Goal: Task Accomplishment & Management: Manage account settings

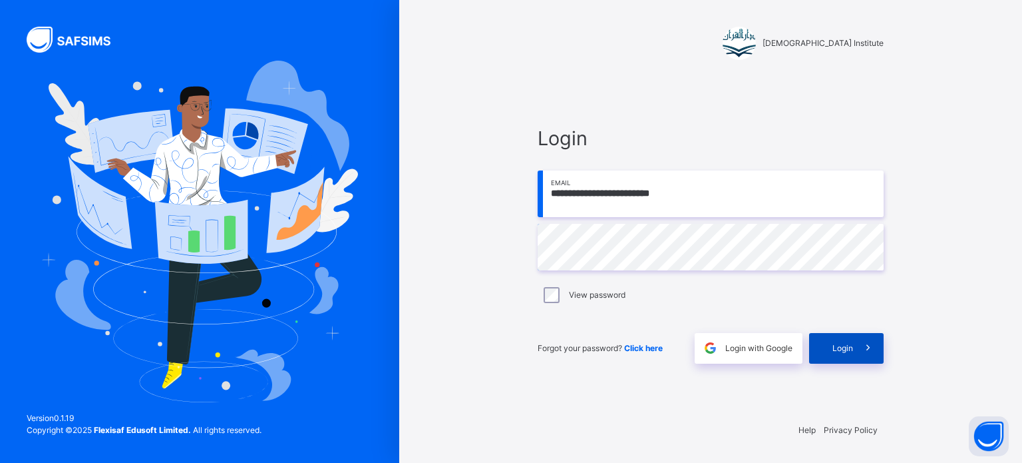
click at [866, 343] on icon at bounding box center [868, 347] width 14 height 15
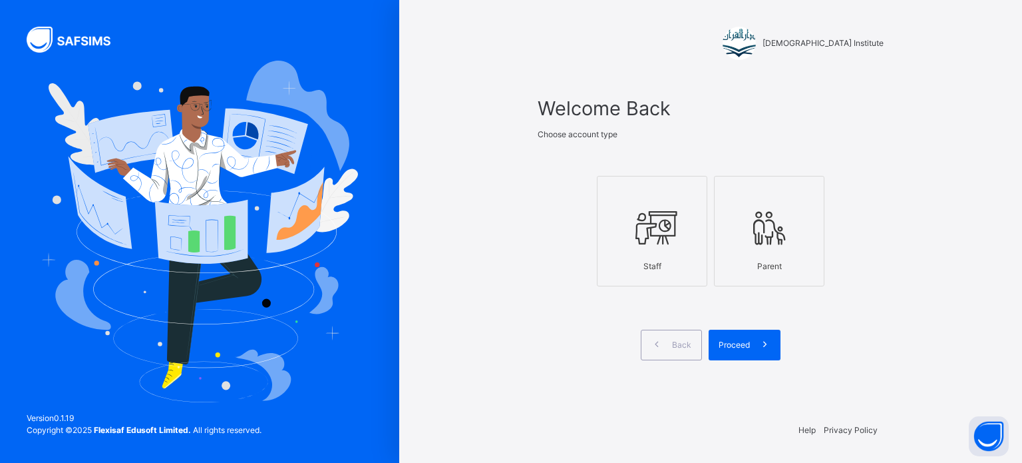
click at [679, 228] on div at bounding box center [652, 228] width 96 height 51
click at [722, 333] on div "Proceed" at bounding box center [745, 344] width 72 height 31
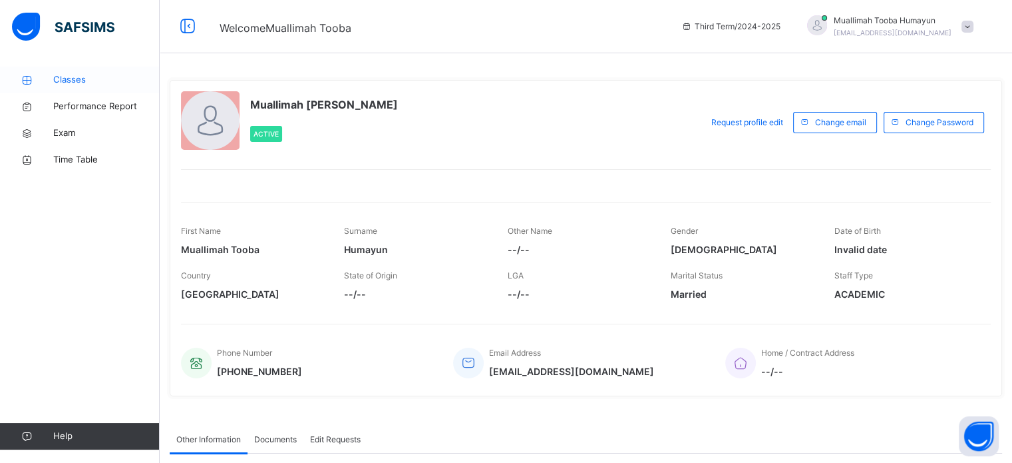
click at [70, 77] on span "Classes" at bounding box center [106, 79] width 106 height 13
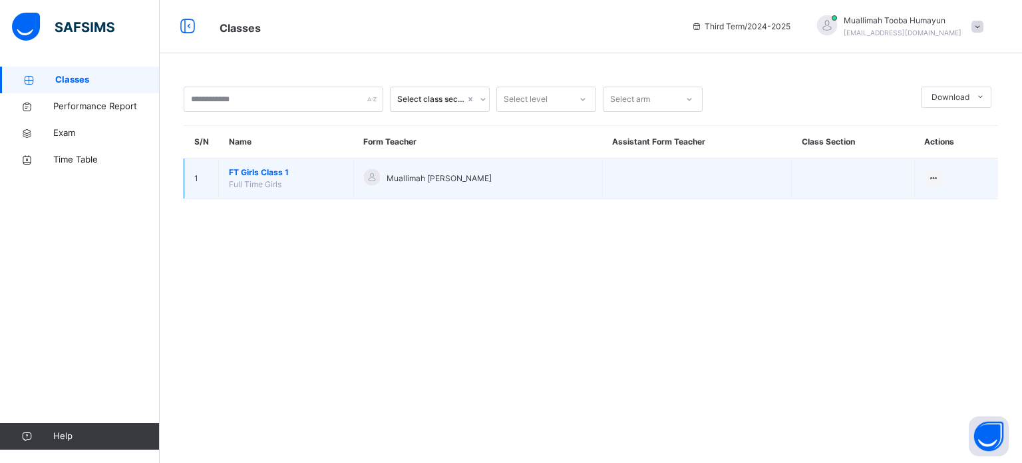
click at [268, 175] on span "FT Girls Class 1" at bounding box center [286, 172] width 114 height 12
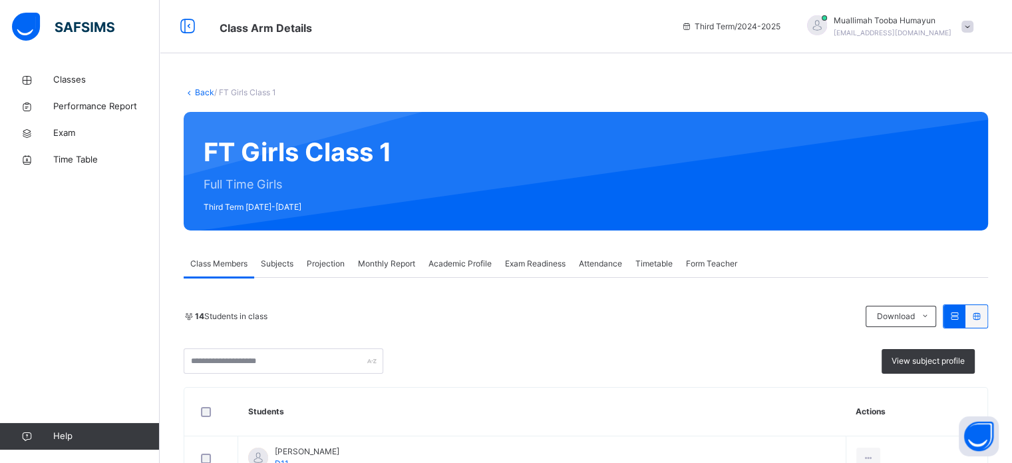
click at [595, 258] on span "Attendance" at bounding box center [600, 264] width 43 height 12
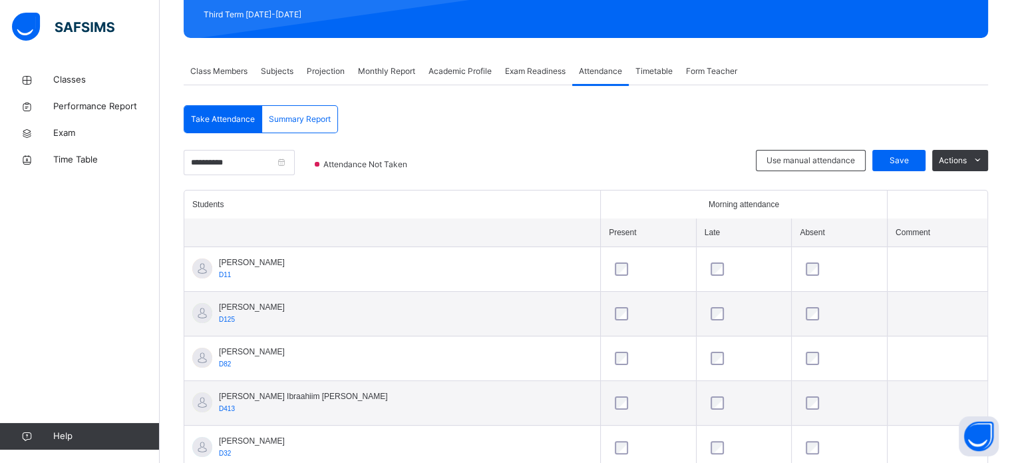
scroll to position [285, 0]
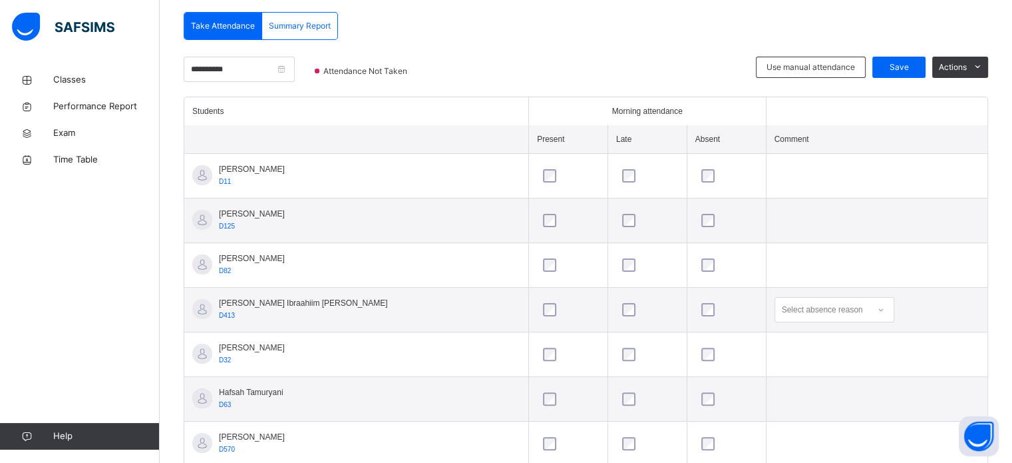
click at [695, 359] on div at bounding box center [726, 354] width 63 height 28
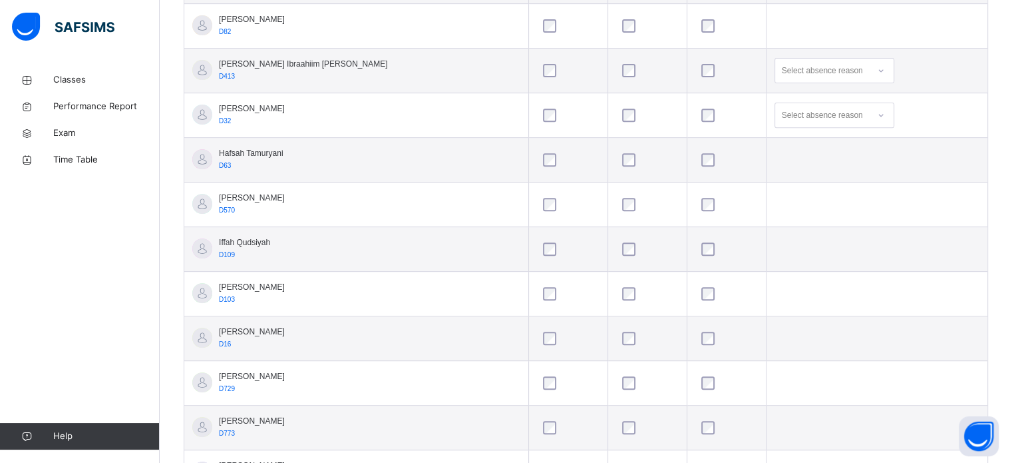
scroll to position [529, 0]
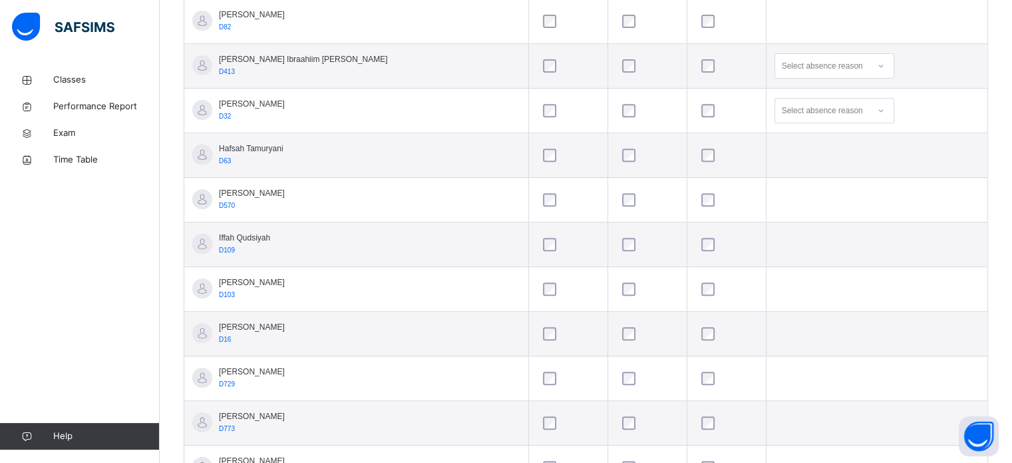
click at [695, 250] on div at bounding box center [726, 244] width 63 height 28
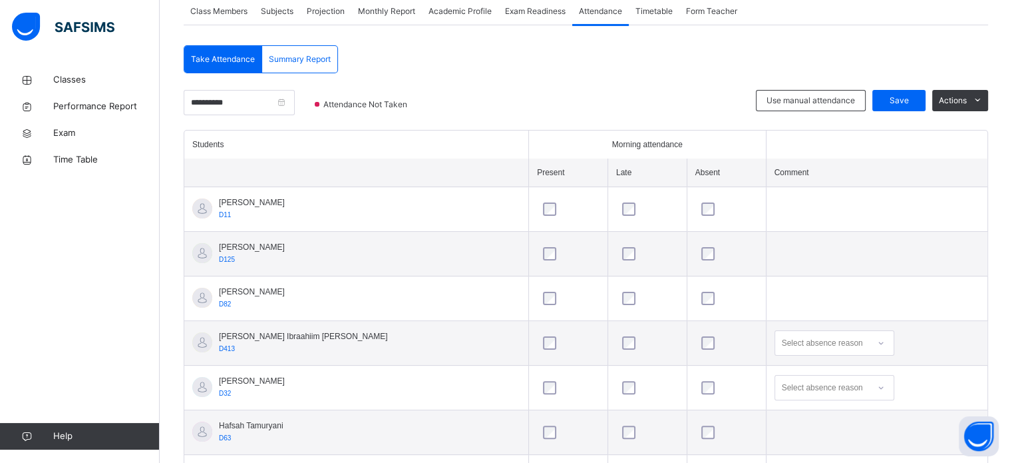
scroll to position [247, 0]
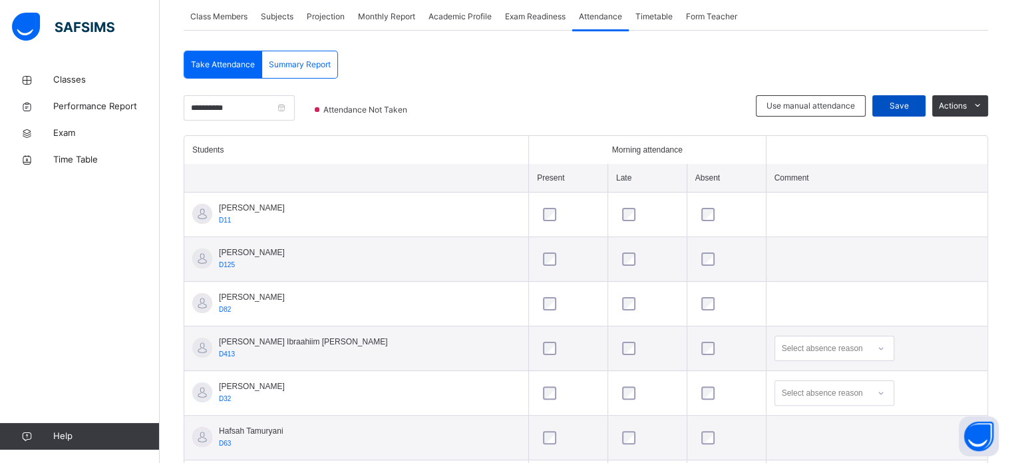
click at [894, 104] on span "Save" at bounding box center [898, 106] width 33 height 12
click at [234, 106] on input "**********" at bounding box center [239, 107] width 111 height 25
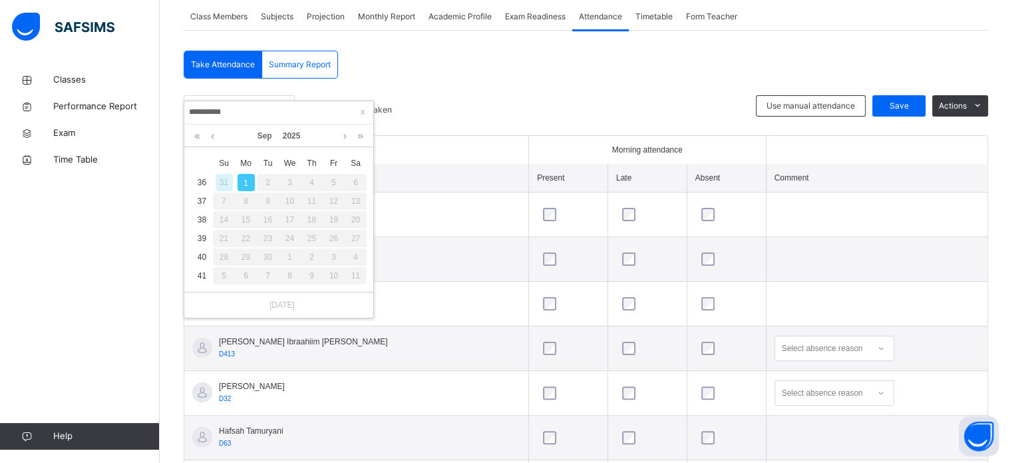
click at [515, 78] on div "**********" at bounding box center [586, 435] width 805 height 769
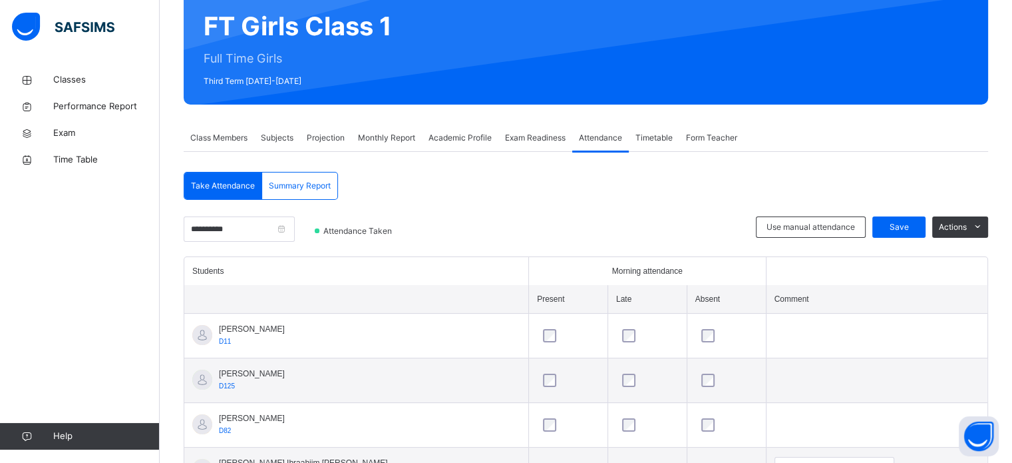
scroll to position [55, 0]
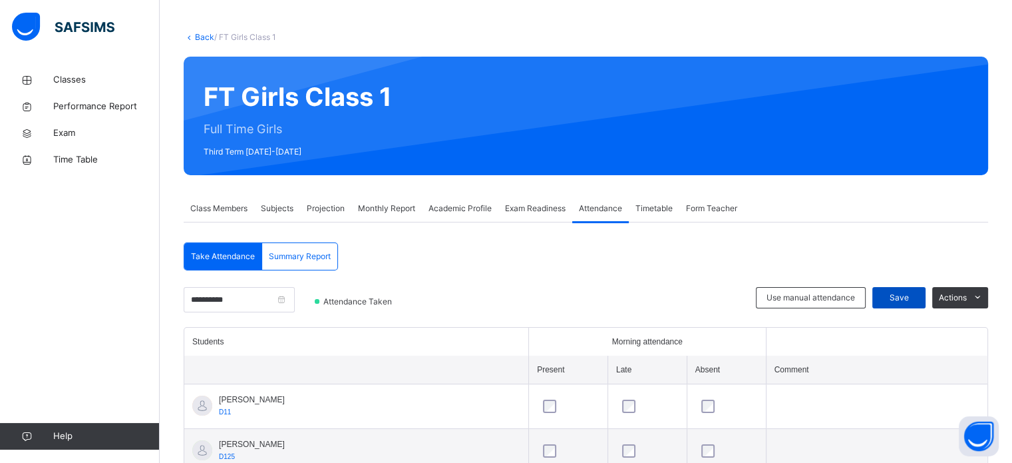
click at [916, 299] on span "Save" at bounding box center [898, 297] width 33 height 12
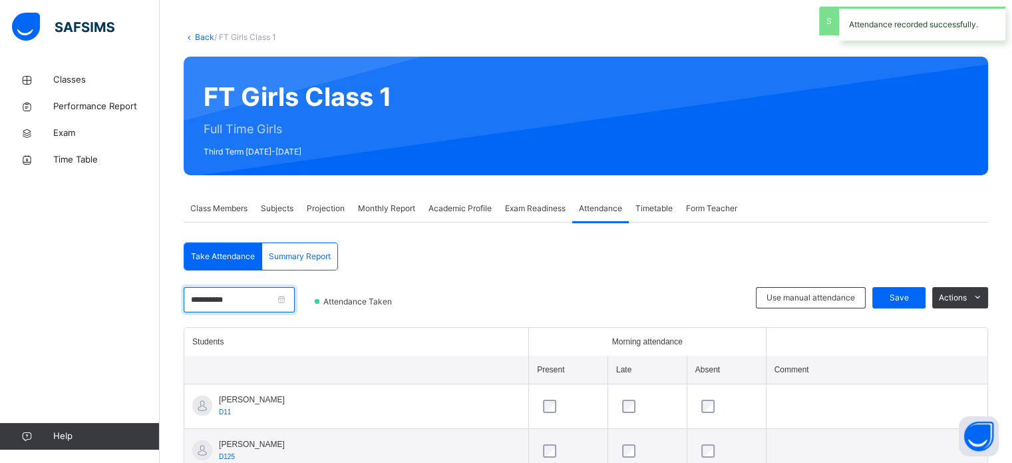
click at [268, 294] on input "**********" at bounding box center [239, 299] width 111 height 25
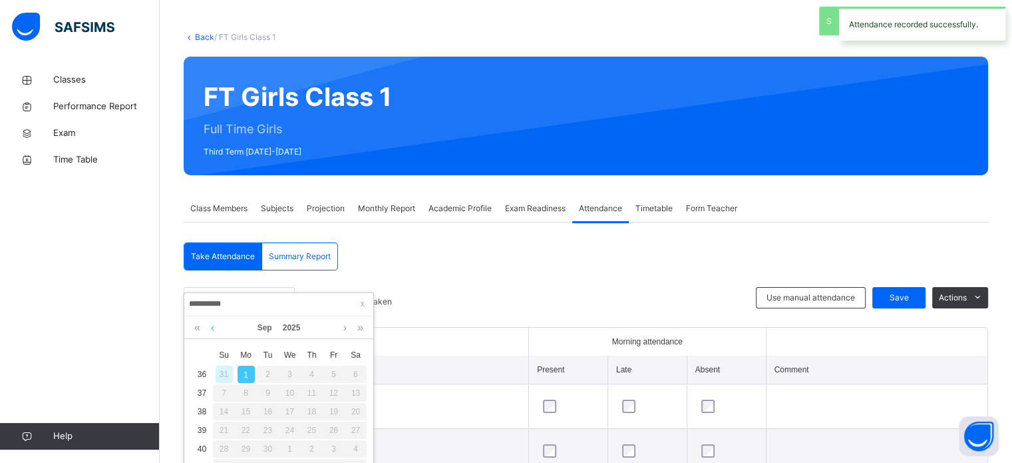
click at [210, 319] on link at bounding box center [213, 327] width 10 height 23
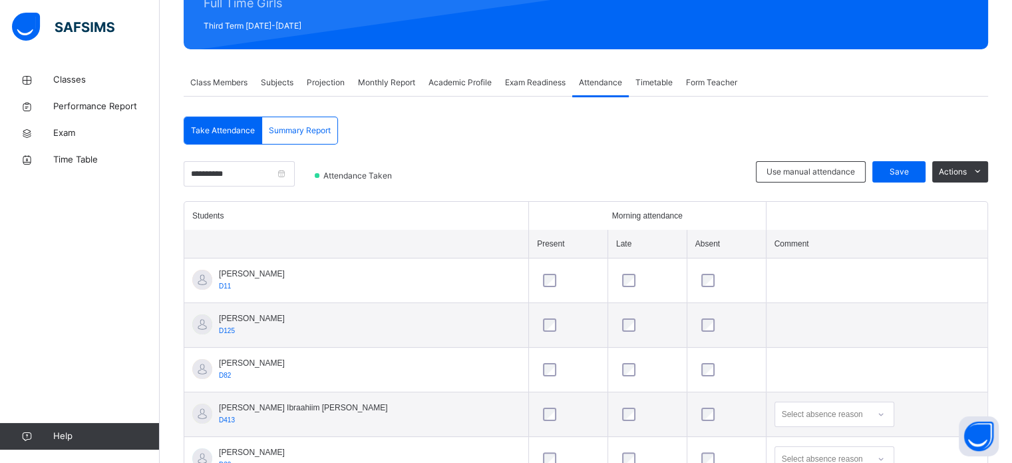
scroll to position [250, 0]
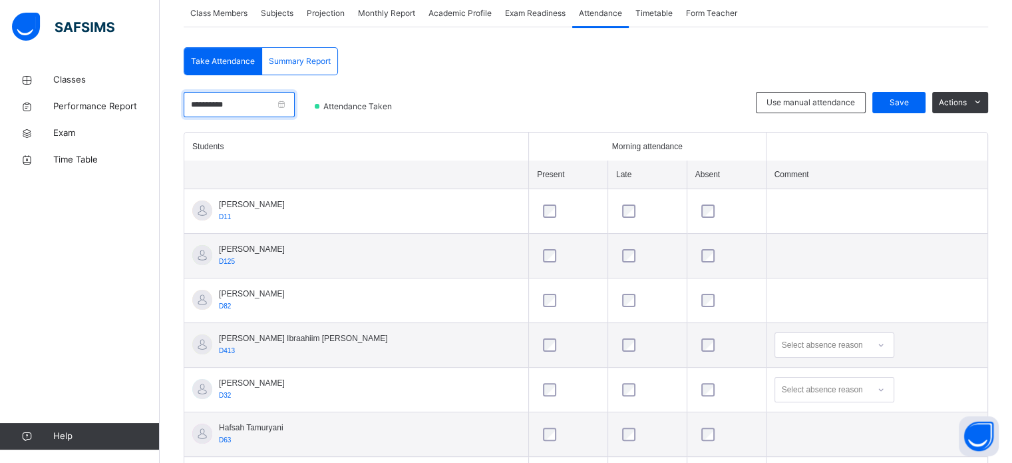
click at [295, 110] on input "**********" at bounding box center [239, 104] width 111 height 25
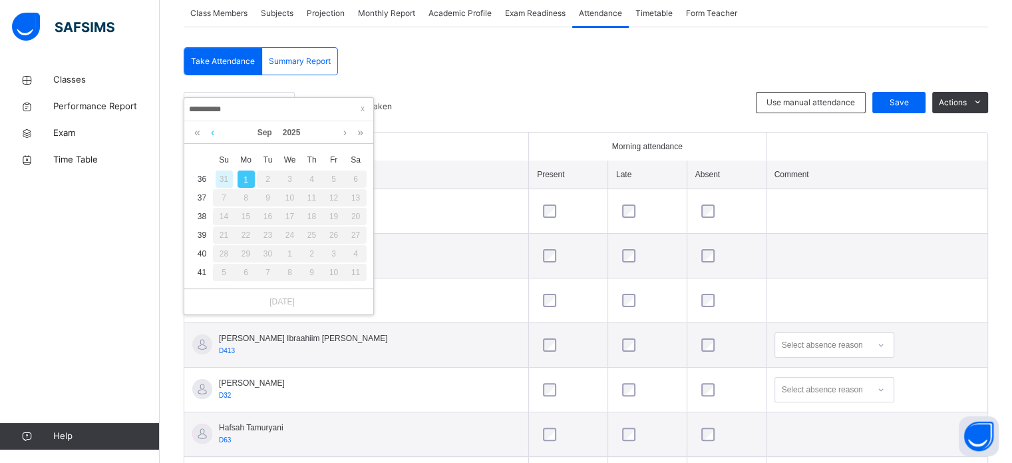
click at [213, 140] on link at bounding box center [213, 132] width 10 height 23
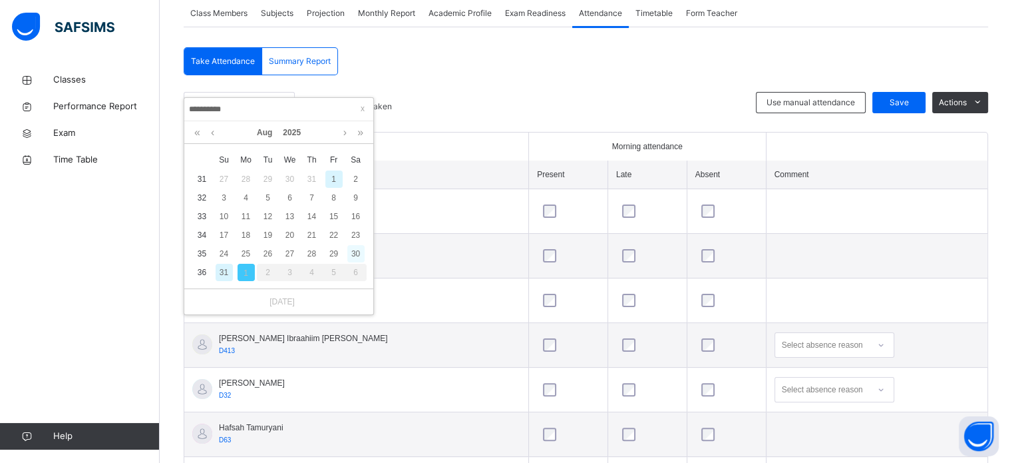
click at [359, 255] on div "30" at bounding box center [355, 253] width 17 height 17
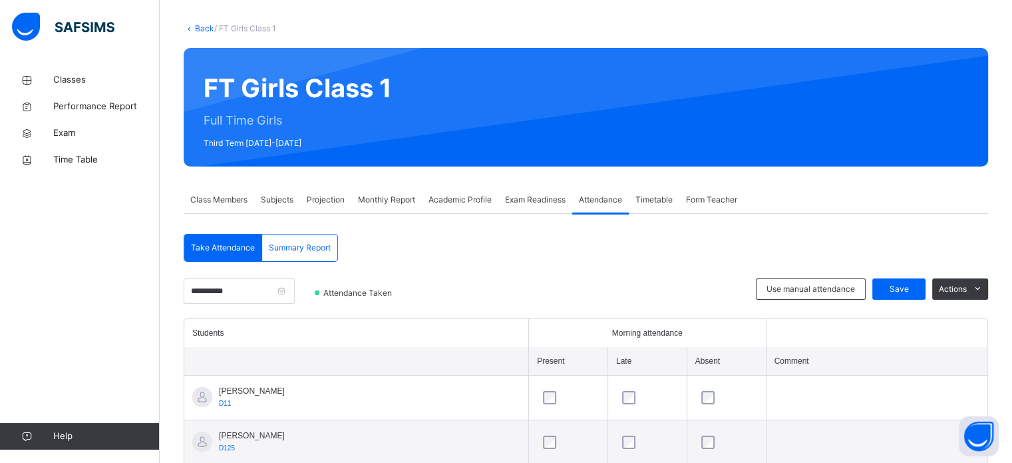
scroll to position [61, 0]
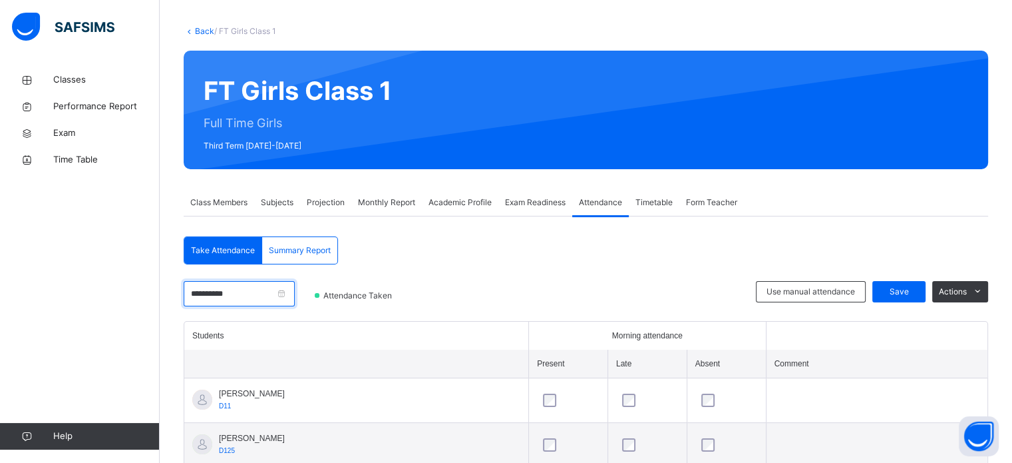
click at [253, 295] on input "**********" at bounding box center [239, 293] width 111 height 25
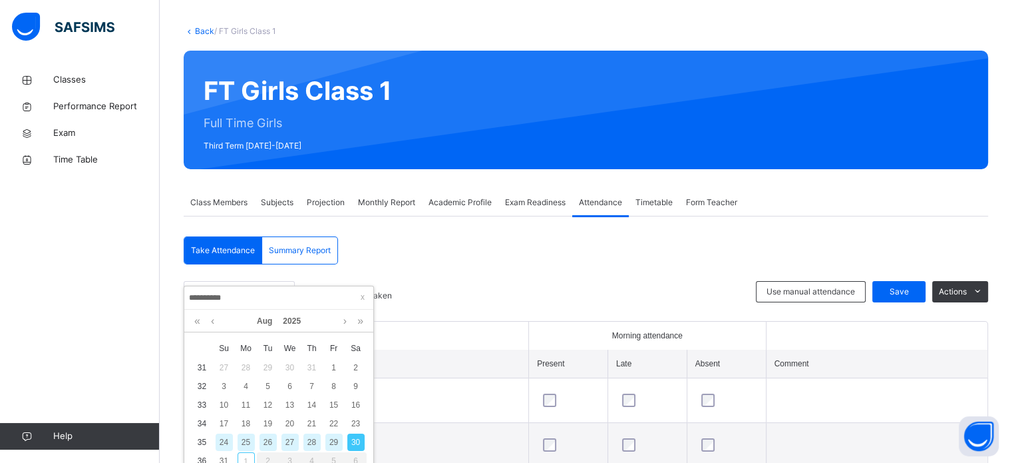
click at [341, 440] on div "29" at bounding box center [333, 441] width 17 height 17
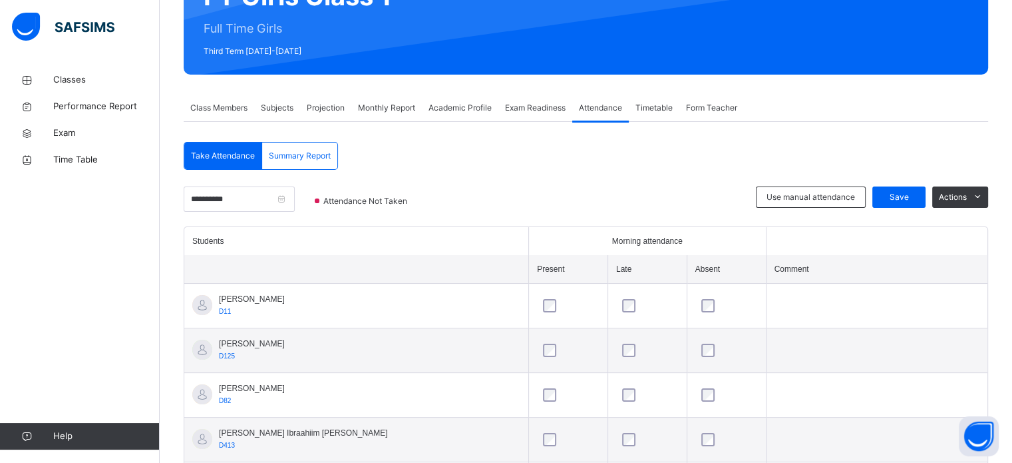
scroll to position [149, 0]
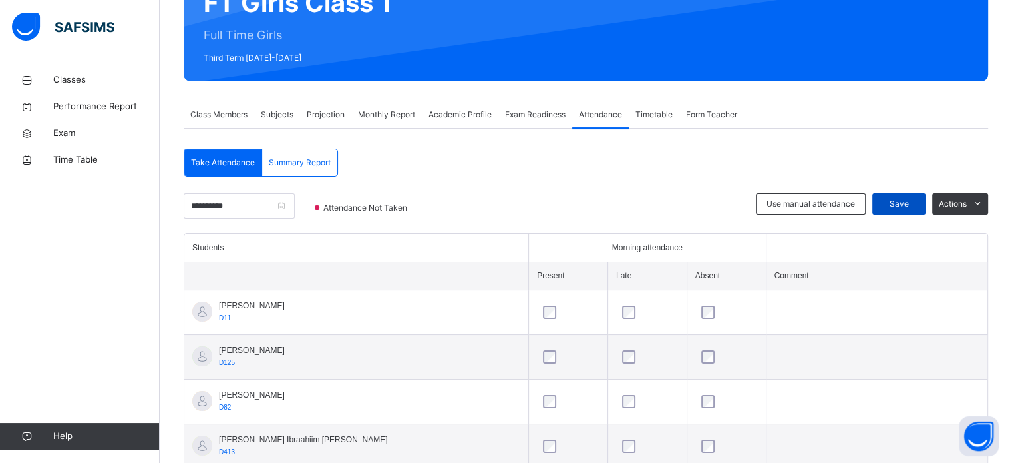
click at [916, 198] on span "Save" at bounding box center [898, 204] width 33 height 12
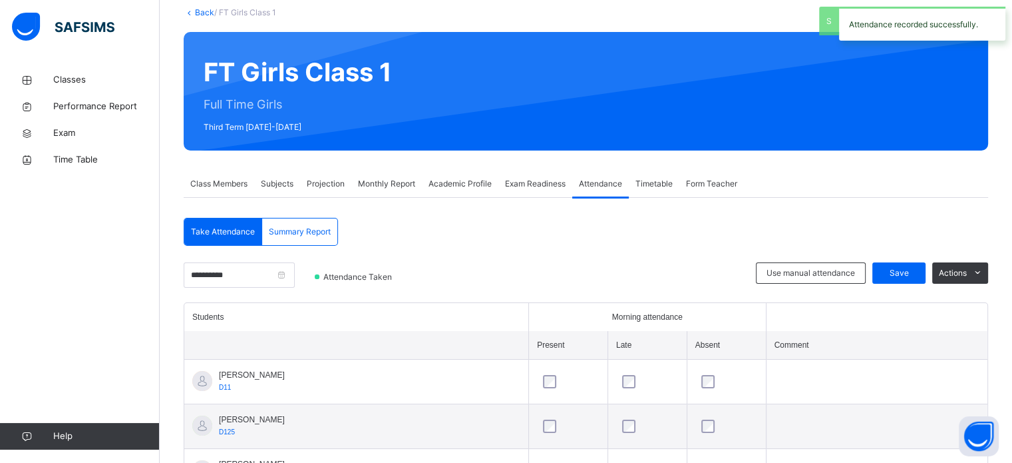
scroll to position [73, 0]
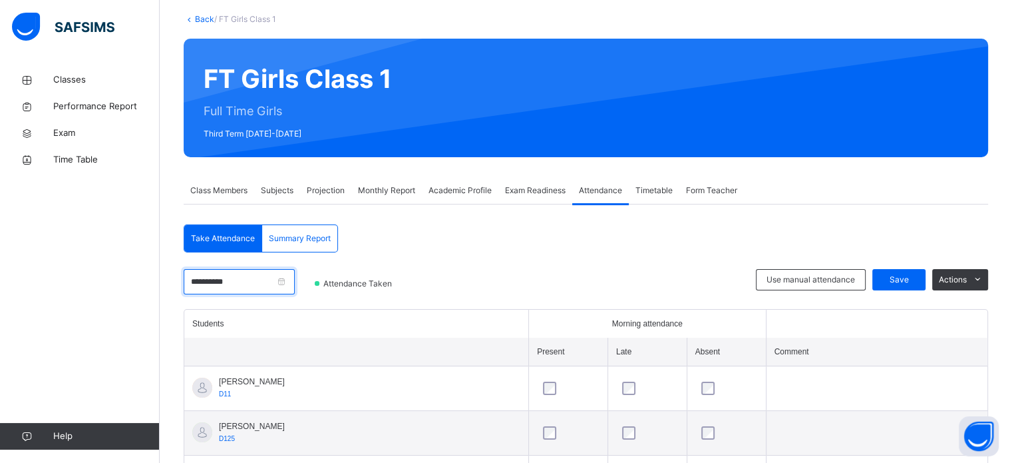
click at [271, 287] on input "**********" at bounding box center [239, 281] width 111 height 25
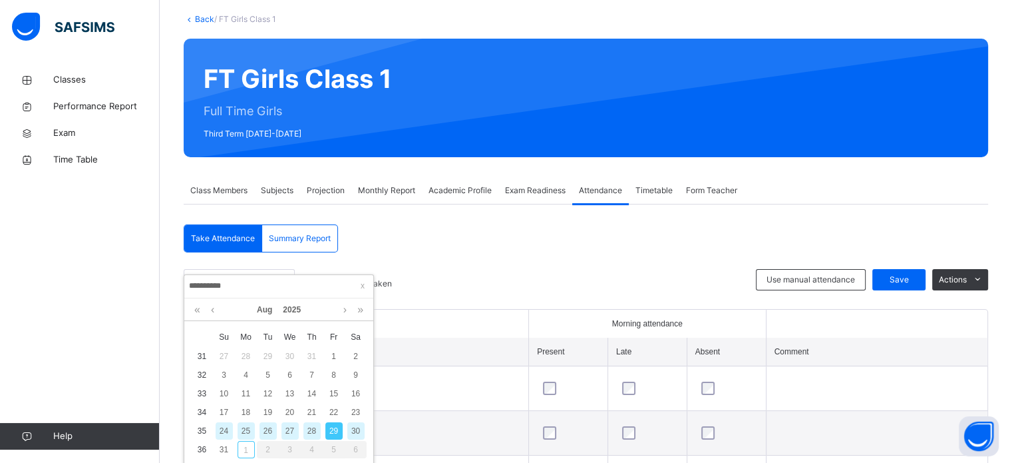
click at [309, 430] on div "28" at bounding box center [311, 430] width 17 height 17
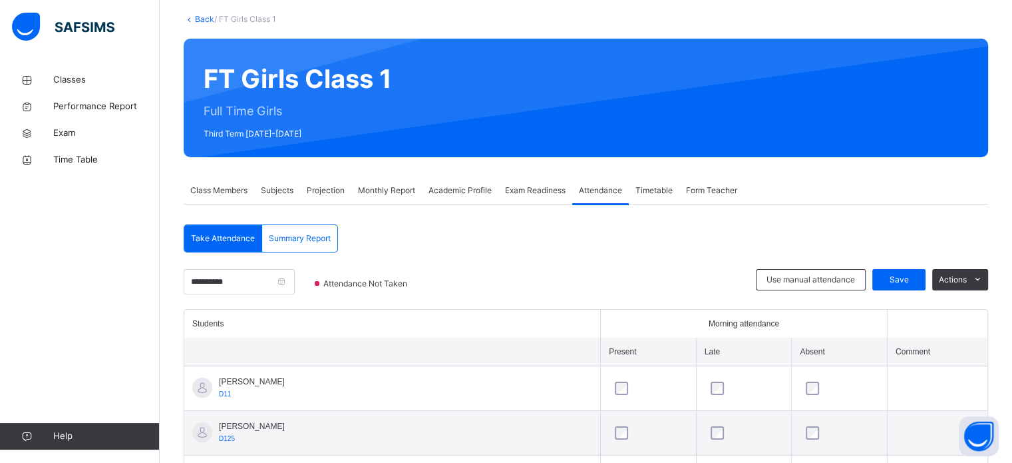
click at [317, 194] on span "Projection" at bounding box center [326, 190] width 38 height 12
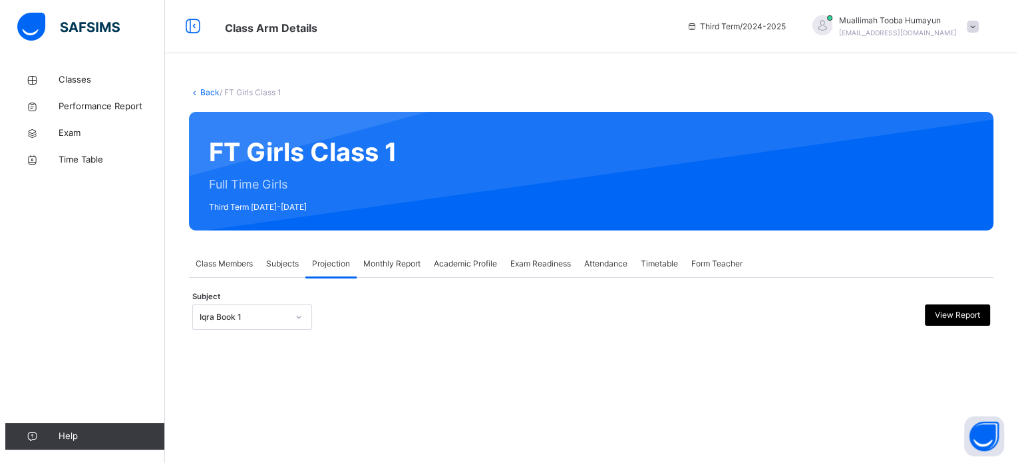
scroll to position [0, 0]
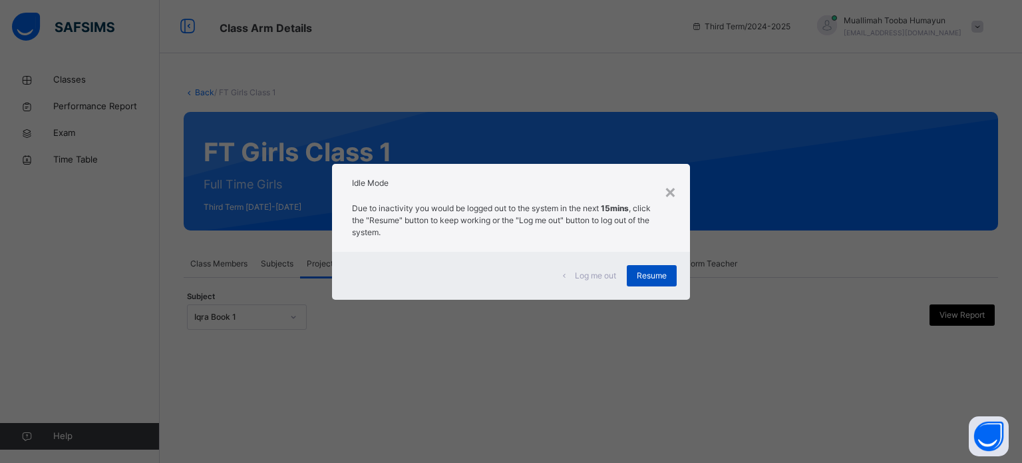
click at [655, 266] on div "Resume" at bounding box center [652, 275] width 50 height 21
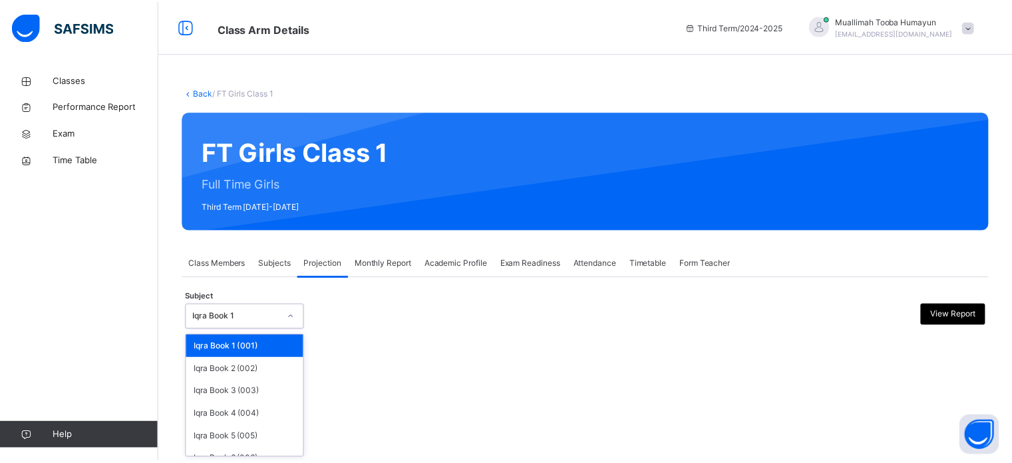
scroll to position [70, 0]
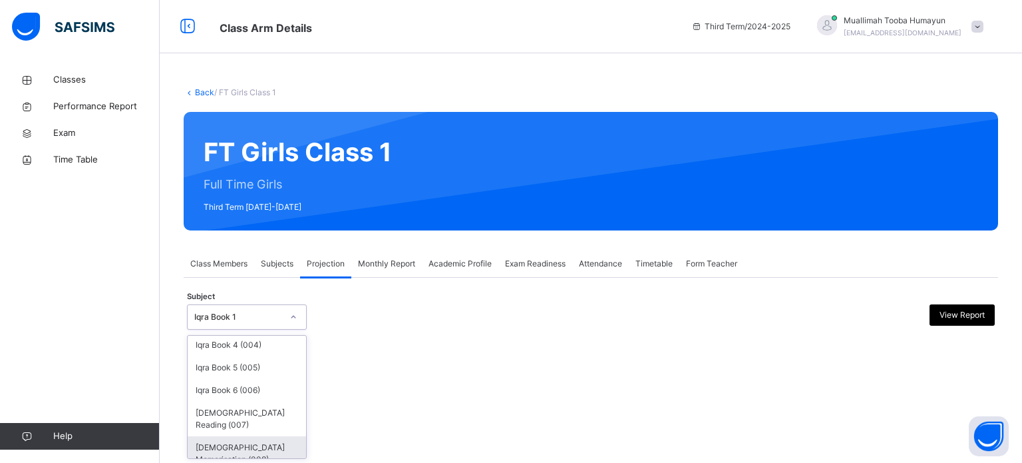
click at [198, 437] on div "[DEMOGRAPHIC_DATA] Memorisation (008)" at bounding box center [247, 453] width 118 height 35
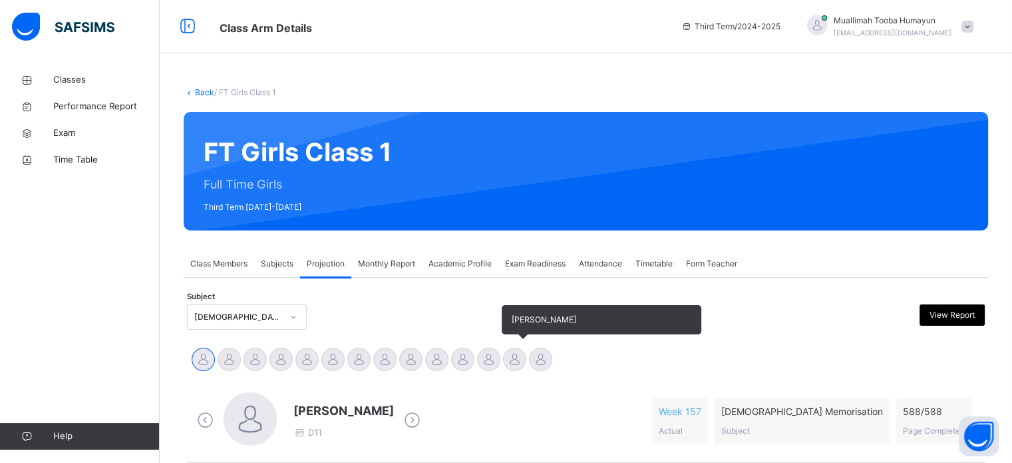
click at [512, 359] on div at bounding box center [514, 358] width 23 height 23
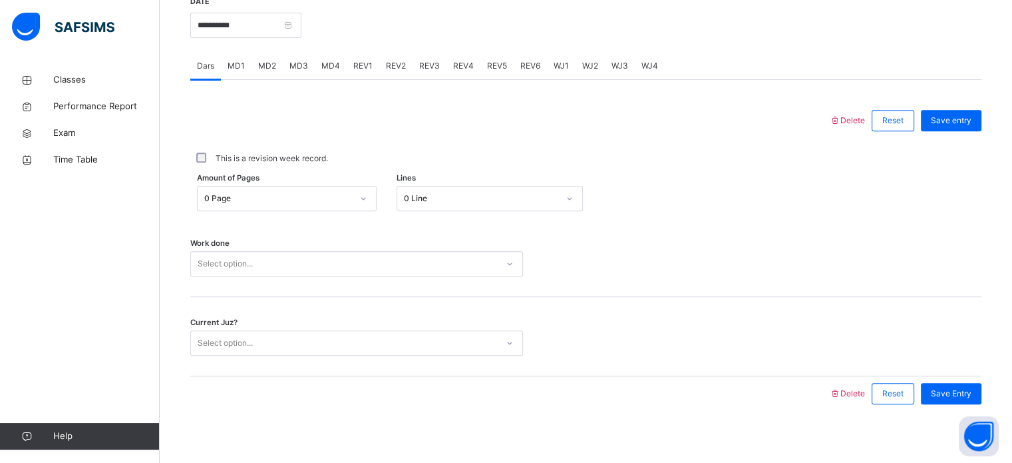
scroll to position [530, 0]
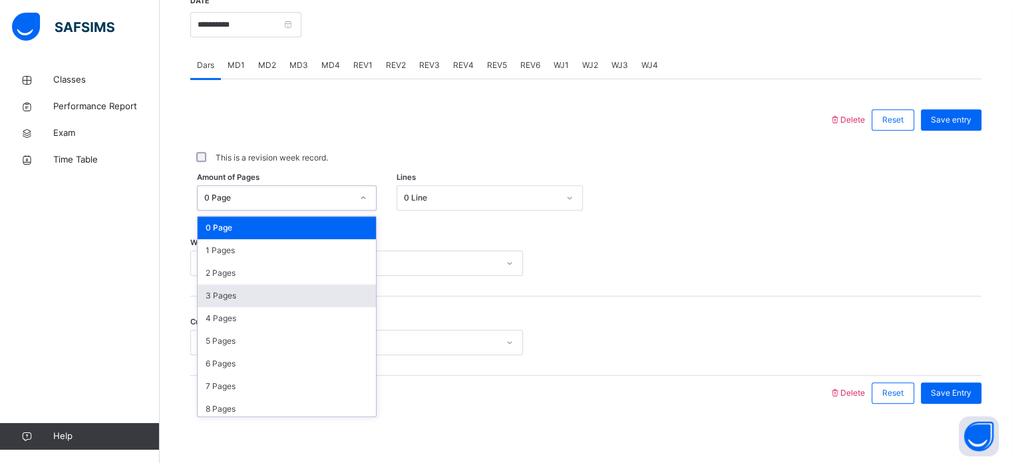
click at [217, 285] on div "3 Pages" at bounding box center [287, 295] width 178 height 23
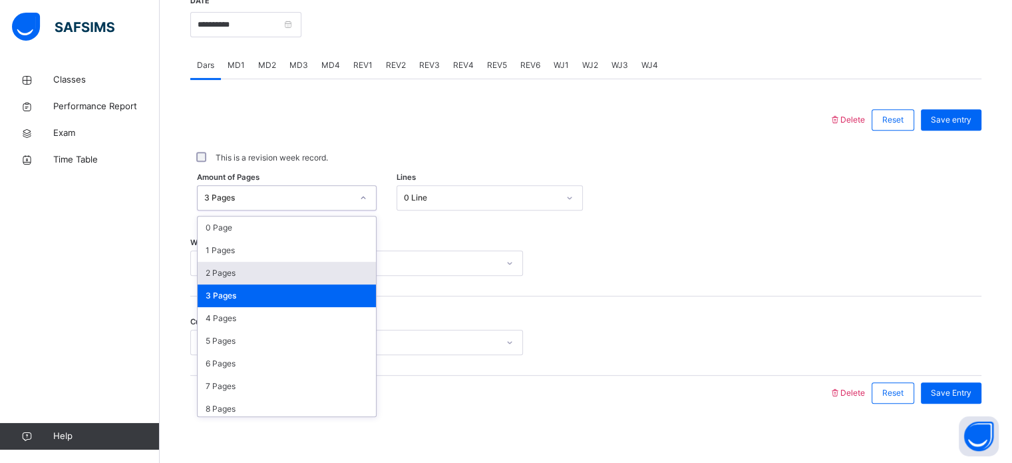
click at [215, 271] on div "2 Pages" at bounding box center [287, 273] width 178 height 23
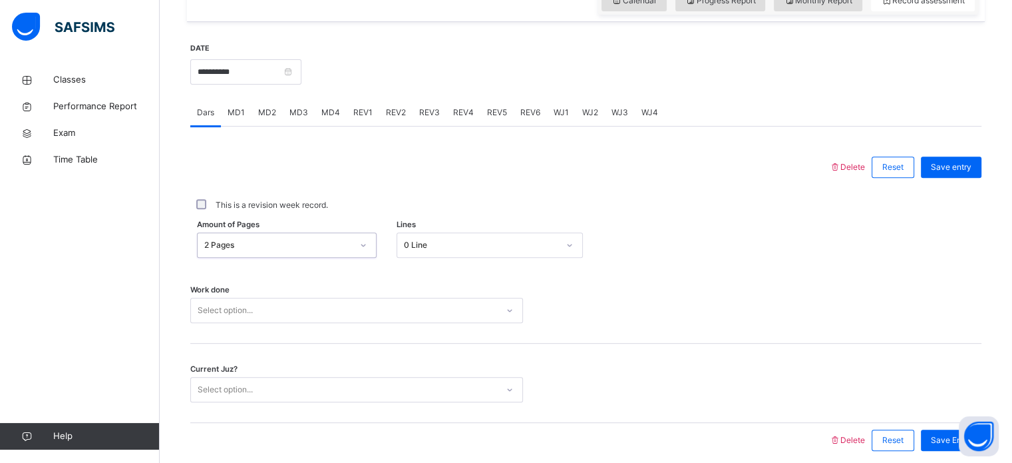
scroll to position [486, 0]
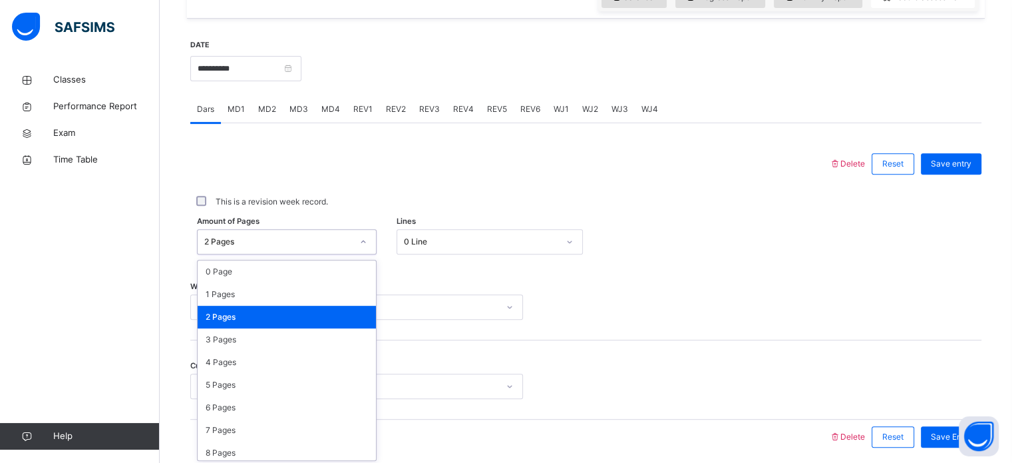
click at [236, 160] on div at bounding box center [510, 163] width 626 height 35
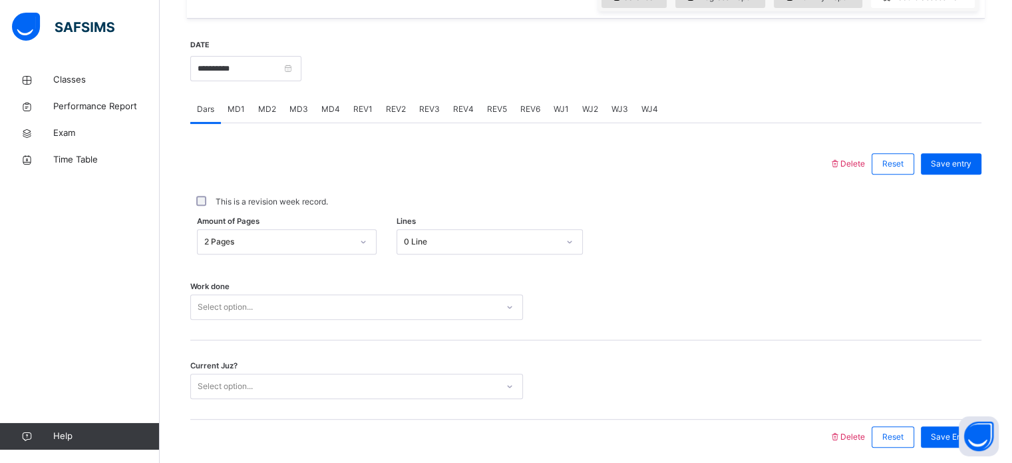
scroll to position [536, 0]
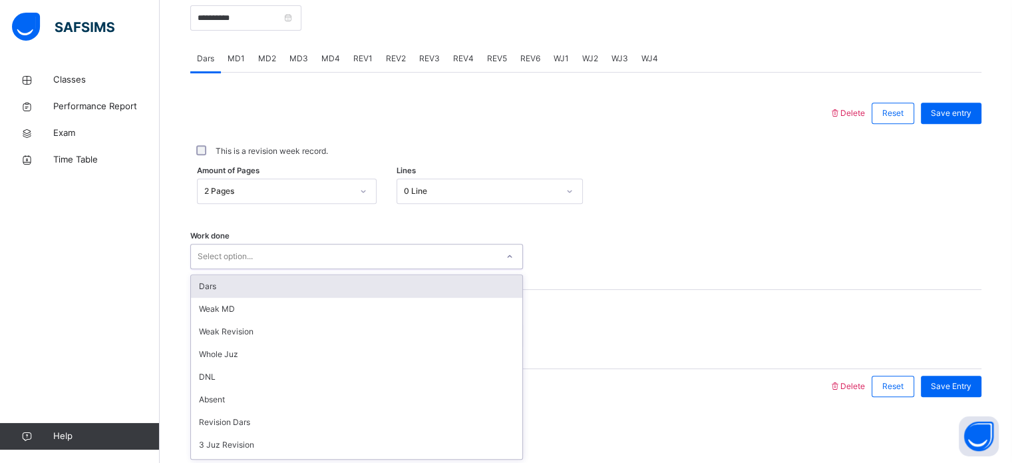
click at [200, 291] on div "Dars" at bounding box center [356, 286] width 331 height 23
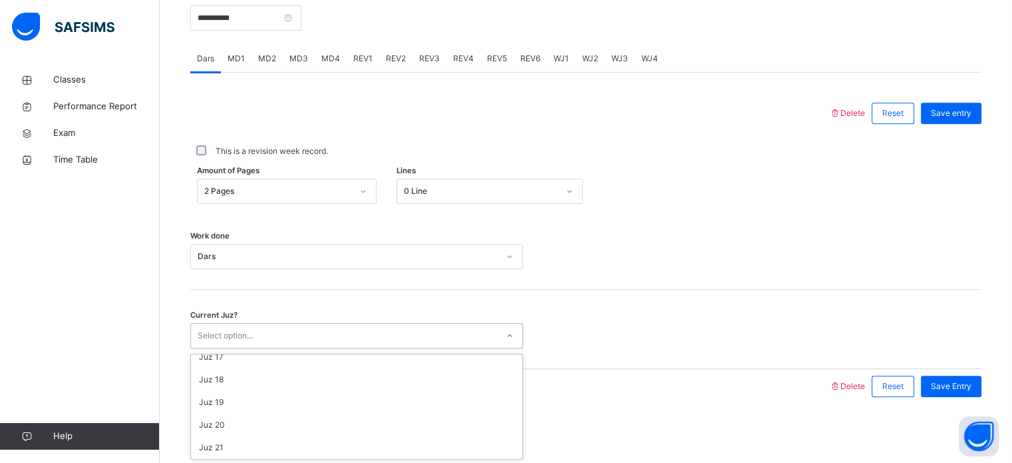
scroll to position [372, 0]
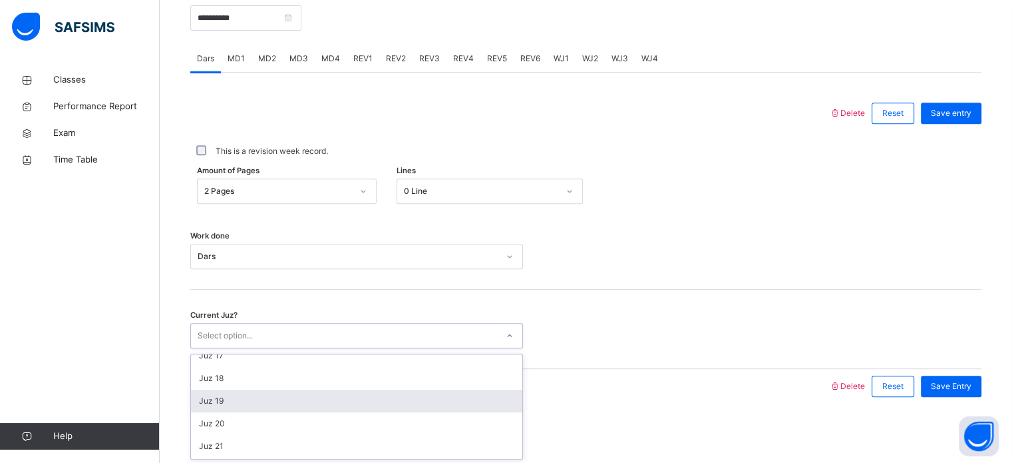
click at [210, 399] on div "Juz 19" at bounding box center [356, 400] width 331 height 23
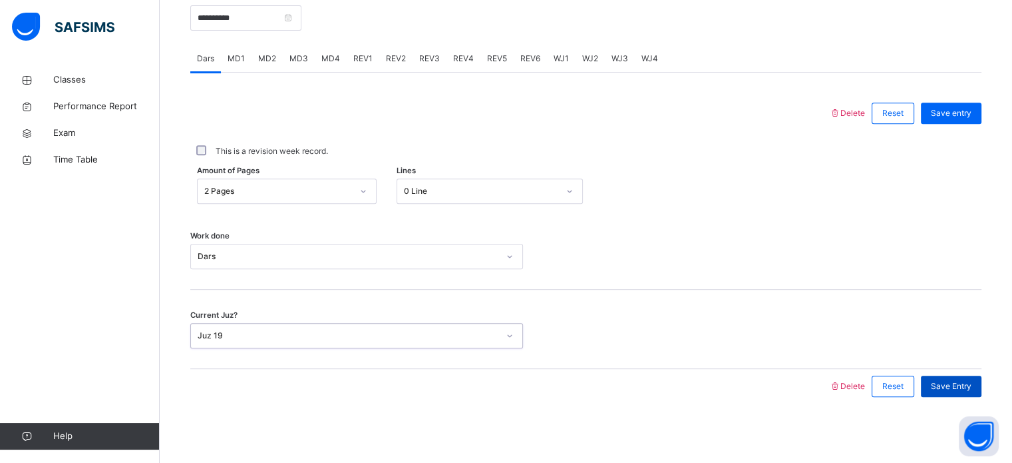
click at [947, 389] on span "Save Entry" at bounding box center [951, 386] width 41 height 12
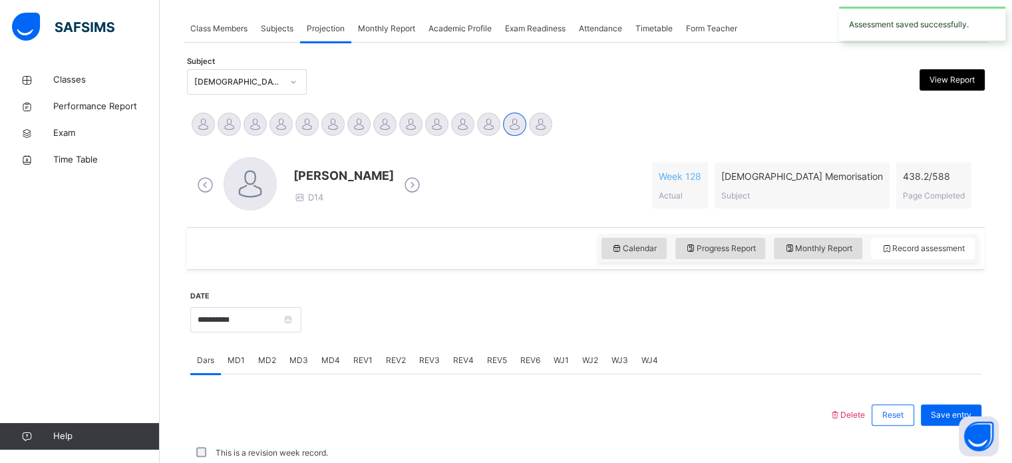
scroll to position [536, 0]
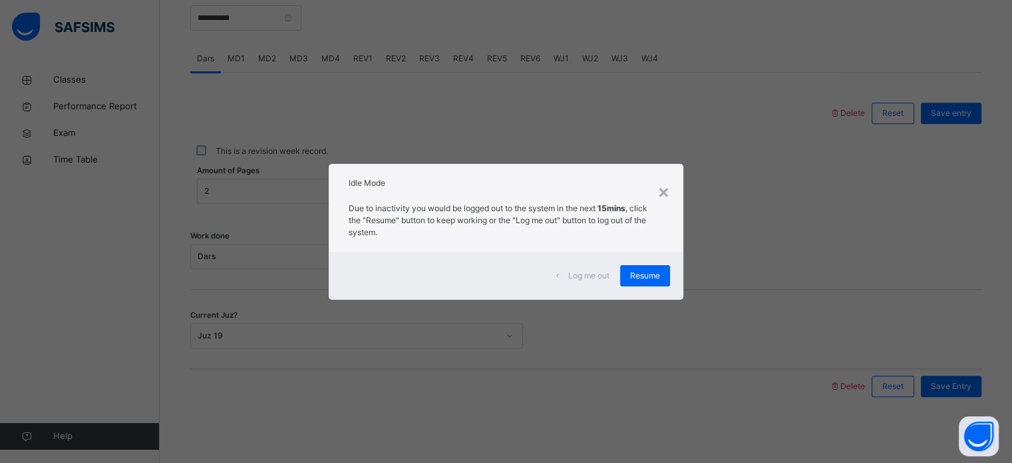
click at [512, 359] on div "× Idle Mode Due to inactivity you would be logged out to the system in the next…" at bounding box center [506, 231] width 1012 height 463
click at [175, 378] on div "× Idle Mode Due to inactivity you would be logged out to the system in the next…" at bounding box center [506, 231] width 1012 height 463
click at [661, 274] on div "Resume" at bounding box center [645, 275] width 50 height 21
click at [635, 276] on span "Resume" at bounding box center [645, 276] width 30 height 12
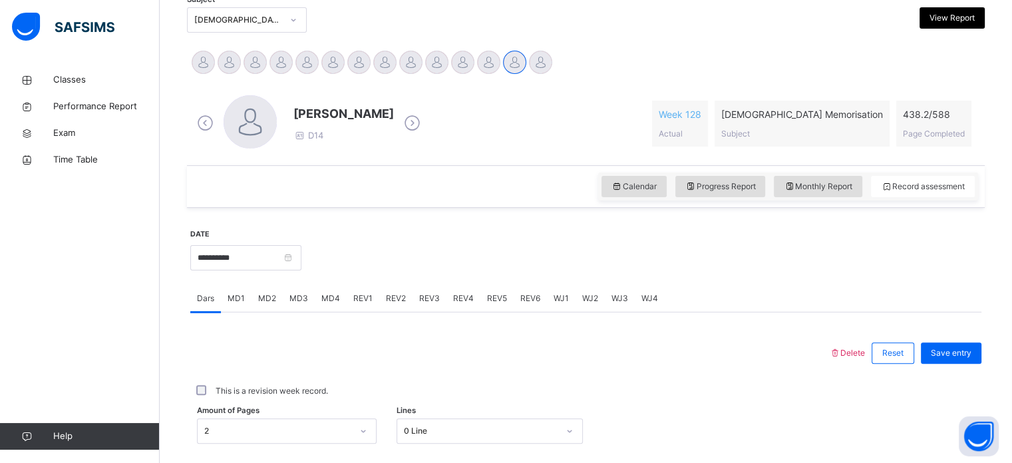
scroll to position [296, 0]
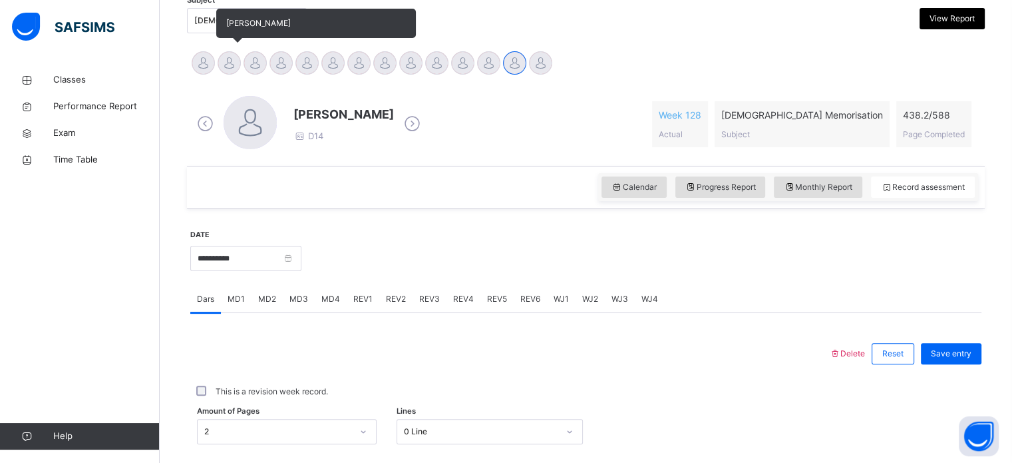
click at [234, 56] on div at bounding box center [229, 62] width 23 height 23
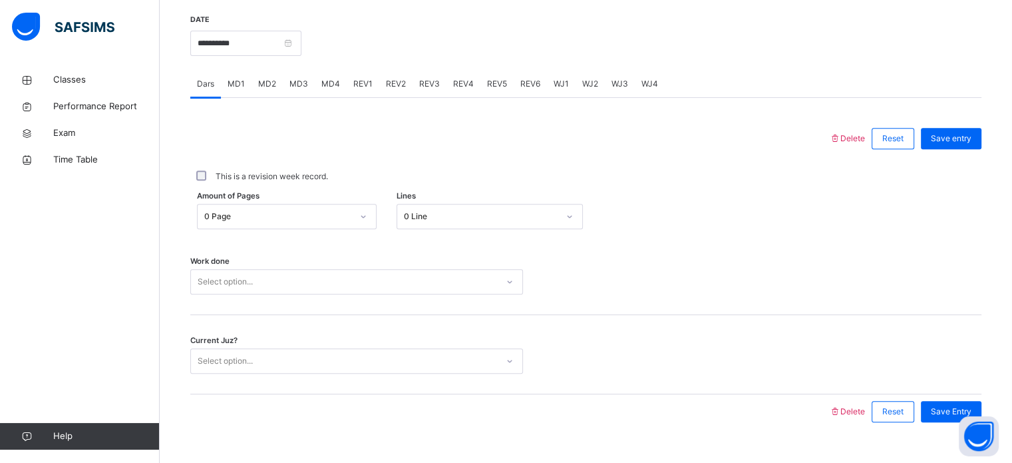
scroll to position [512, 0]
click at [264, 213] on div "0 Page" at bounding box center [278, 216] width 148 height 12
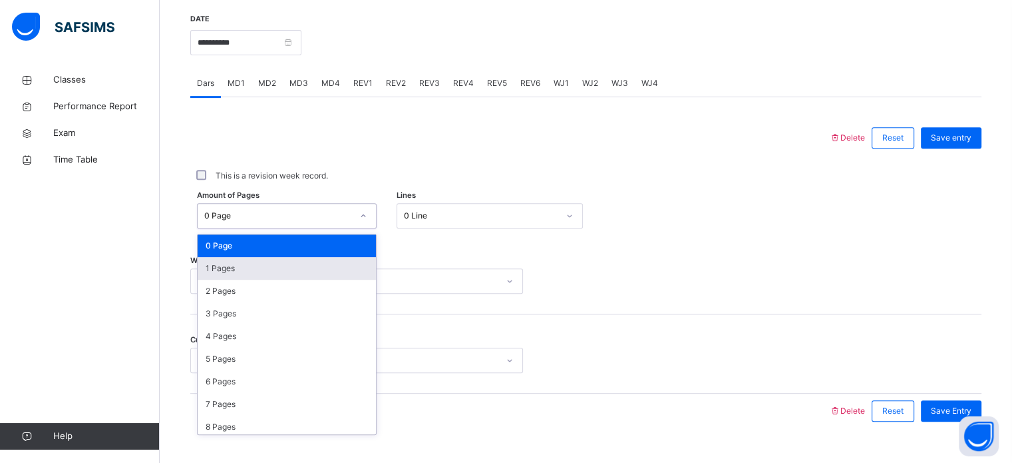
click at [285, 266] on div "1 Pages" at bounding box center [287, 268] width 178 height 23
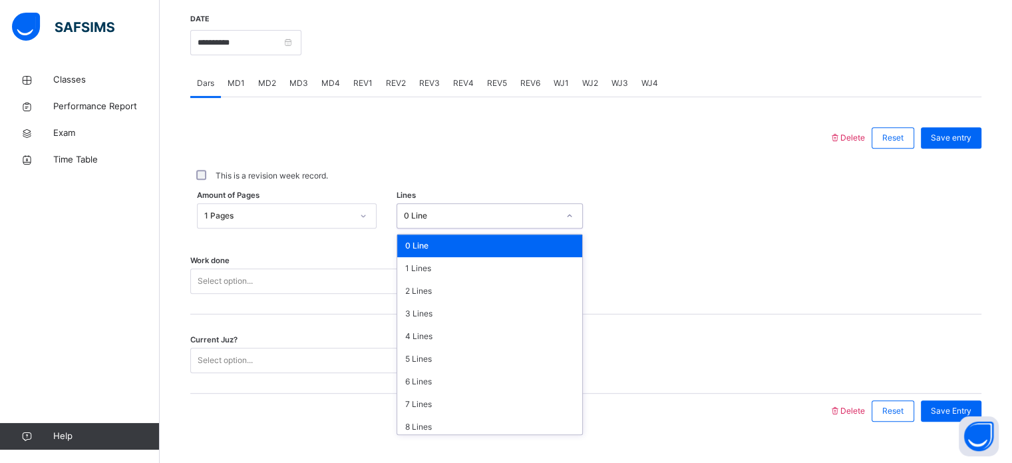
click at [451, 206] on div "0 Line" at bounding box center [477, 216] width 160 height 21
click at [489, 377] on div "6 Lines" at bounding box center [489, 381] width 185 height 23
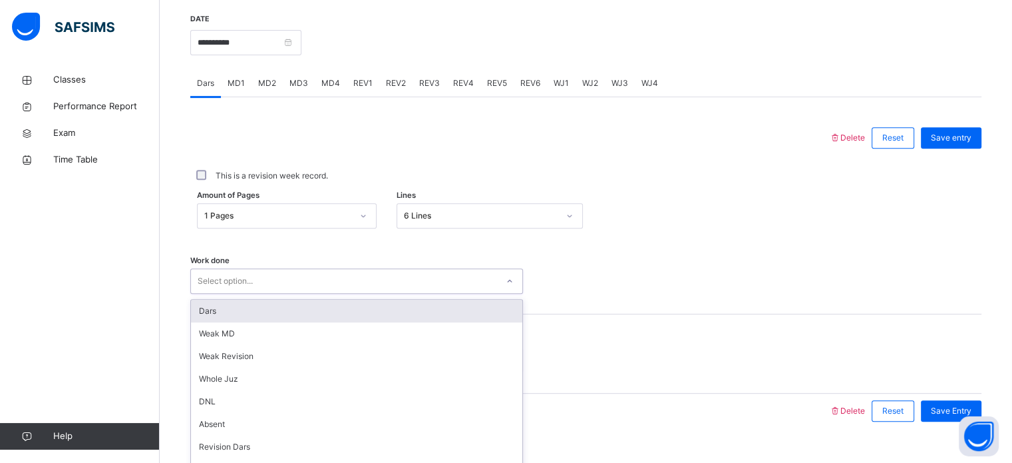
scroll to position [536, 0]
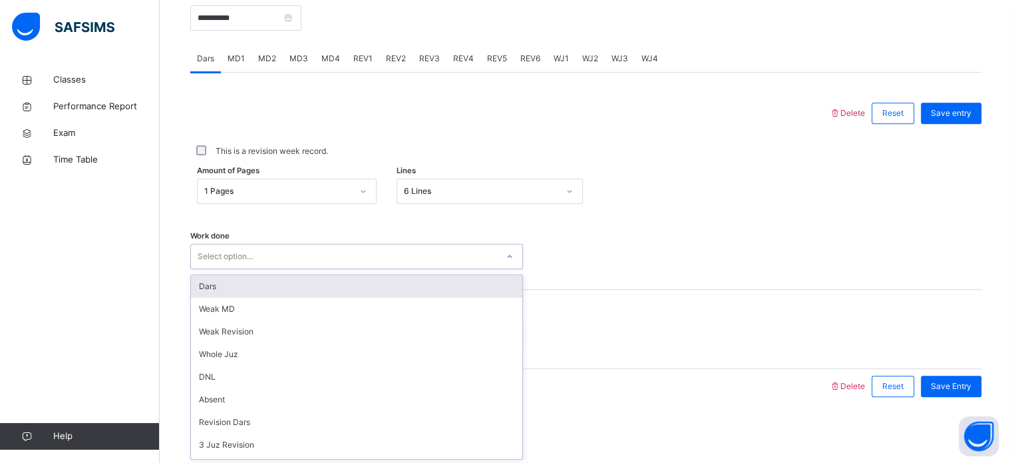
click at [381, 269] on div "option Dars focused, 1 of 14. 14 results available. Use Up and Down to choose o…" at bounding box center [356, 256] width 333 height 25
click at [381, 282] on div "Dars" at bounding box center [356, 286] width 331 height 23
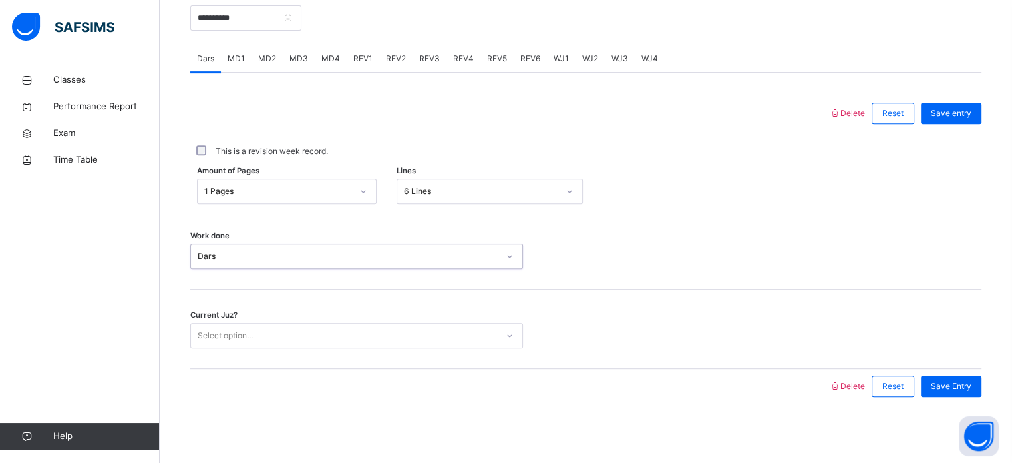
click at [283, 325] on div "Select option..." at bounding box center [344, 335] width 306 height 21
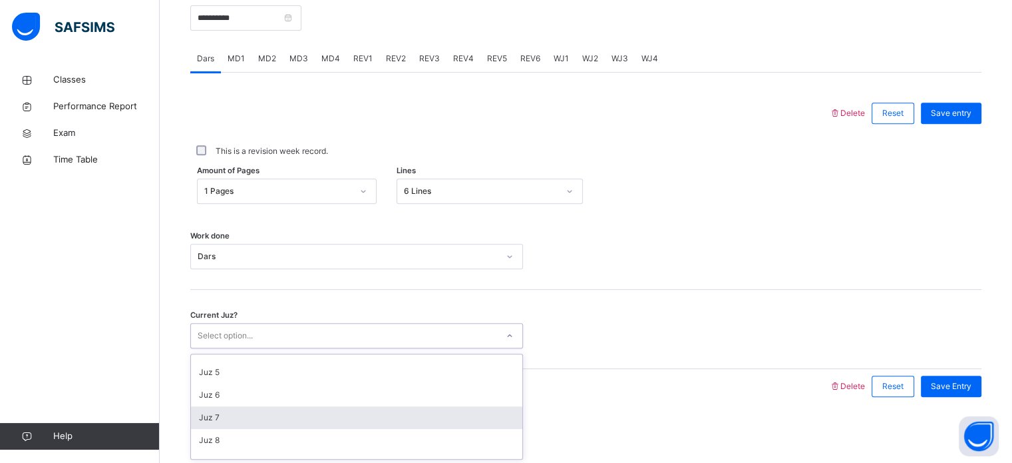
click at [286, 410] on div "Juz 7" at bounding box center [356, 417] width 331 height 23
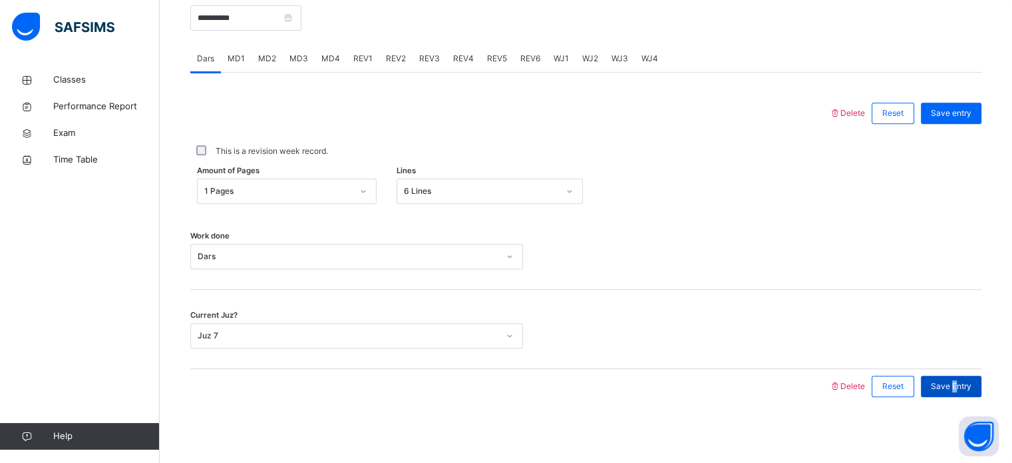
drag, startPoint x: 961, startPoint y: 379, endPoint x: 964, endPoint y: 385, distance: 7.2
click at [964, 385] on span "Save Entry" at bounding box center [951, 386] width 41 height 12
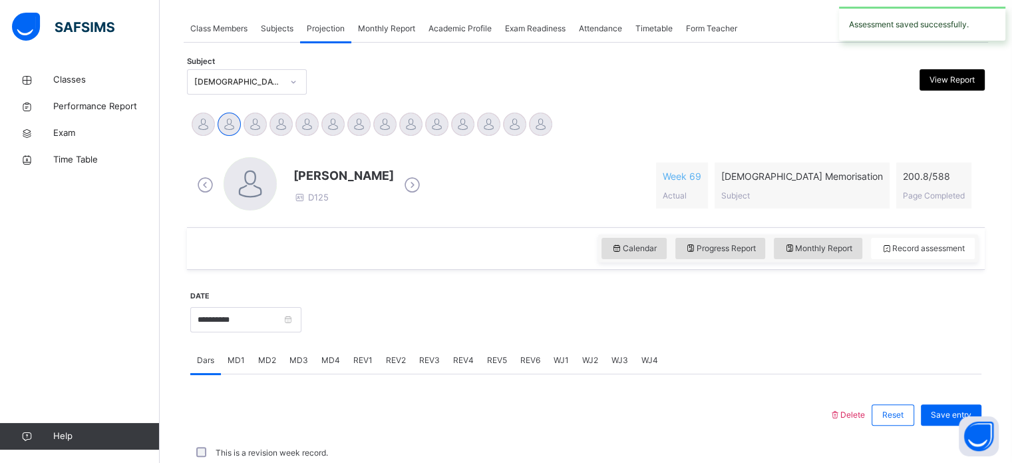
scroll to position [536, 0]
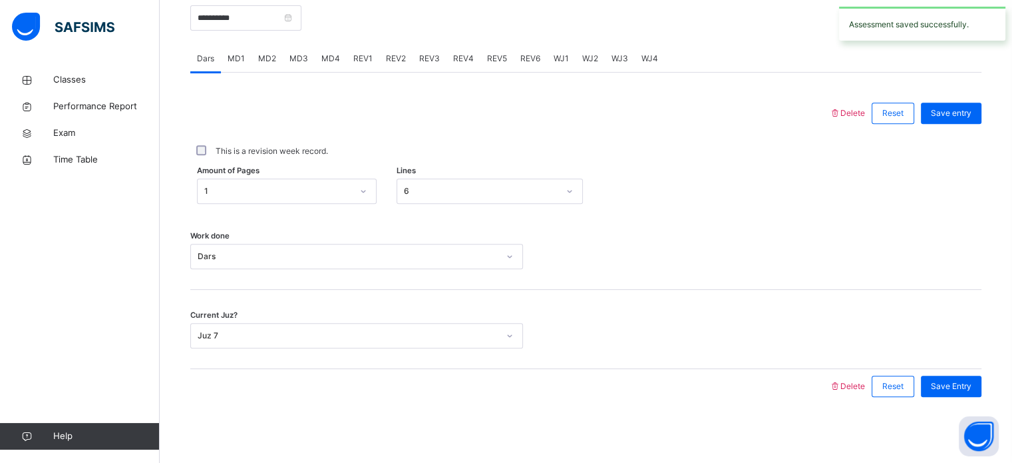
click at [266, 53] on span "MD2" at bounding box center [267, 59] width 18 height 12
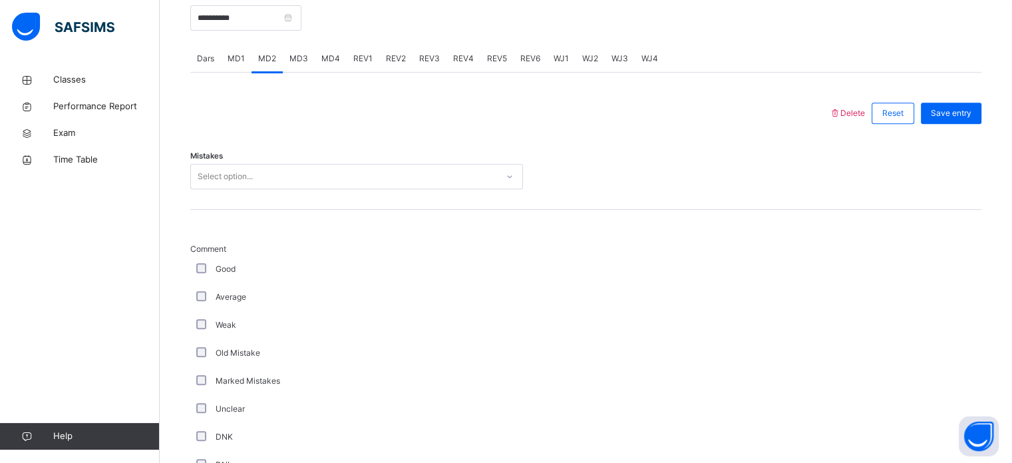
scroll to position [515, 0]
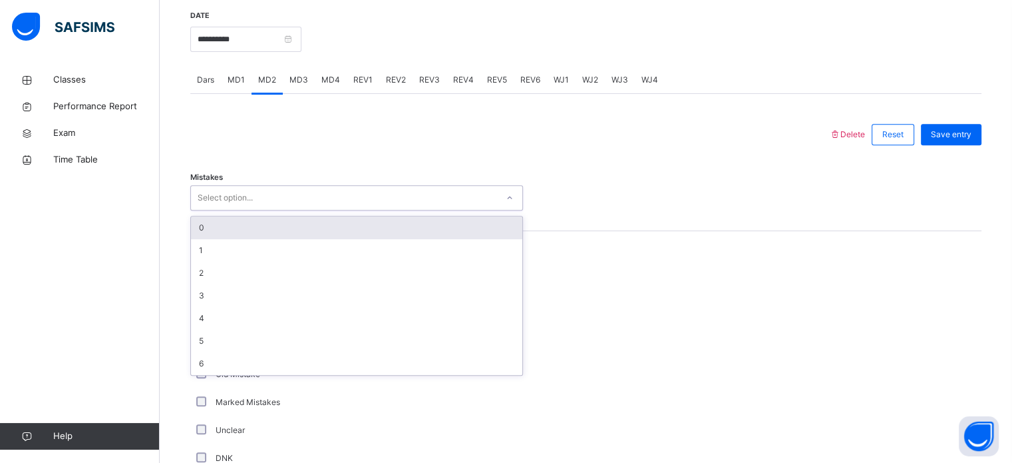
click at [271, 195] on div "Select option..." at bounding box center [344, 198] width 306 height 21
click at [293, 226] on div "0" at bounding box center [356, 227] width 331 height 23
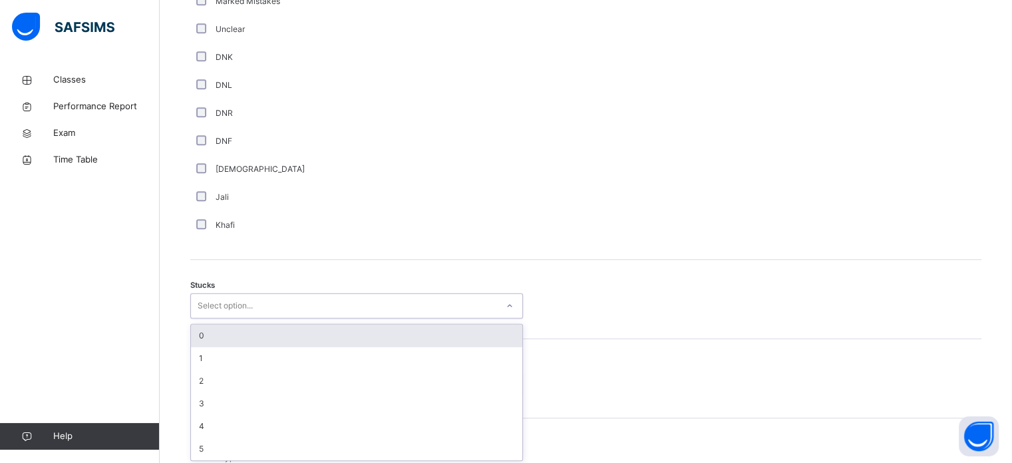
click at [212, 318] on div "option 0 focused, 1 of 6. 6 results available. Use Up and Down to choose option…" at bounding box center [356, 305] width 333 height 25
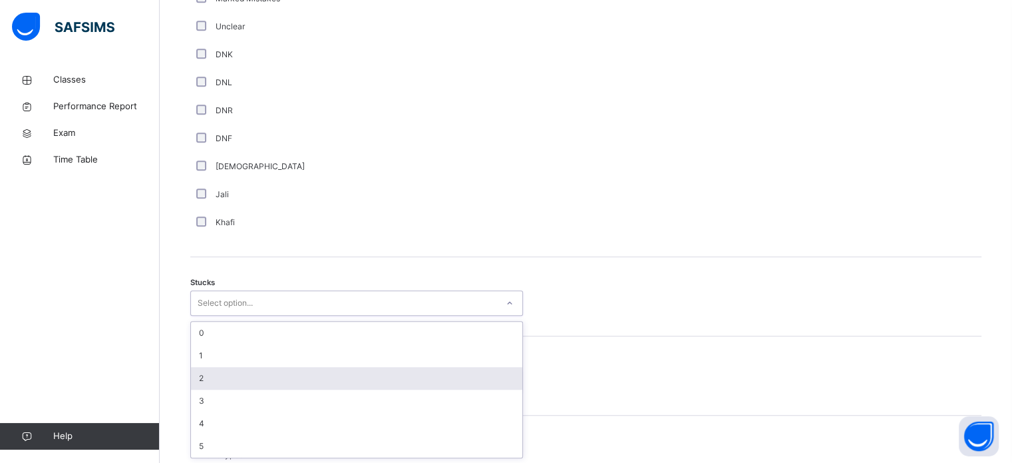
click at [291, 374] on div "2" at bounding box center [356, 378] width 331 height 23
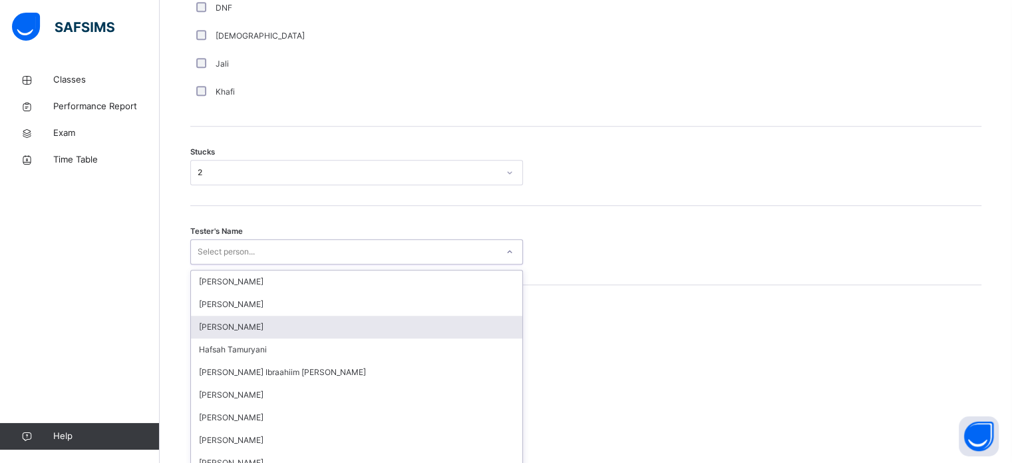
click at [229, 264] on div "option [PERSON_NAME] focused, 3 of 45. 45 results available. Use Up and Down to…" at bounding box center [356, 251] width 333 height 25
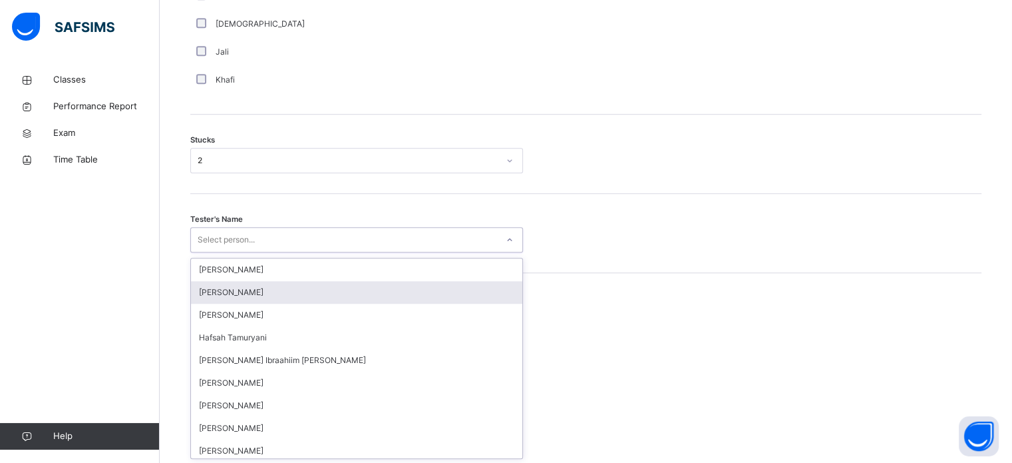
click at [256, 300] on div "[PERSON_NAME]" at bounding box center [356, 292] width 331 height 23
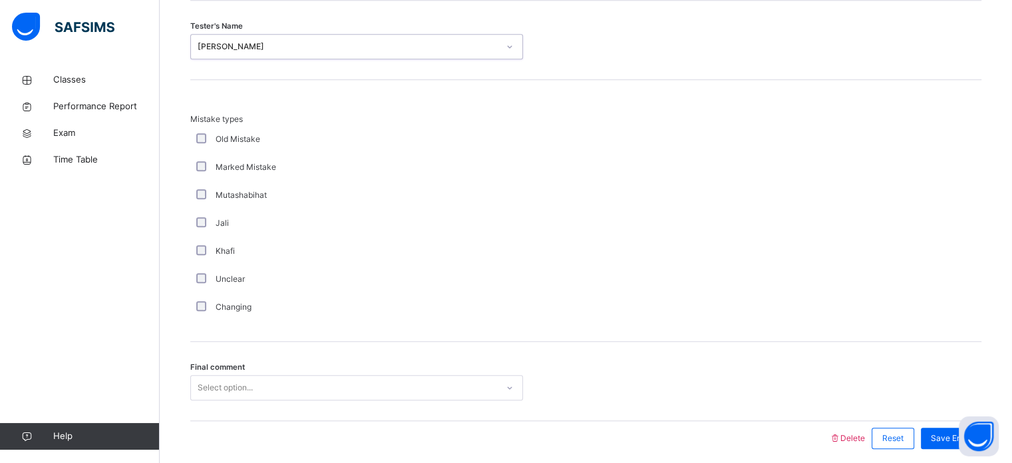
scroll to position [1305, 0]
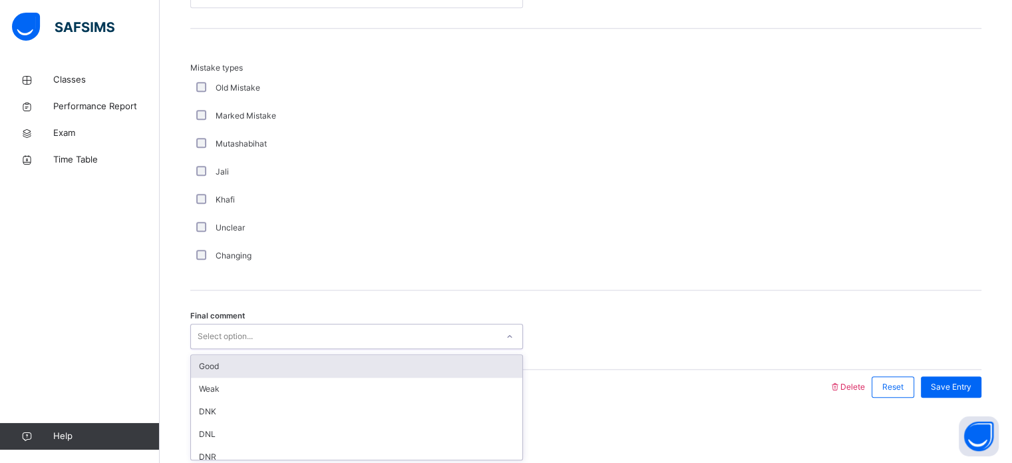
click at [266, 328] on div "Select option..." at bounding box center [344, 336] width 306 height 21
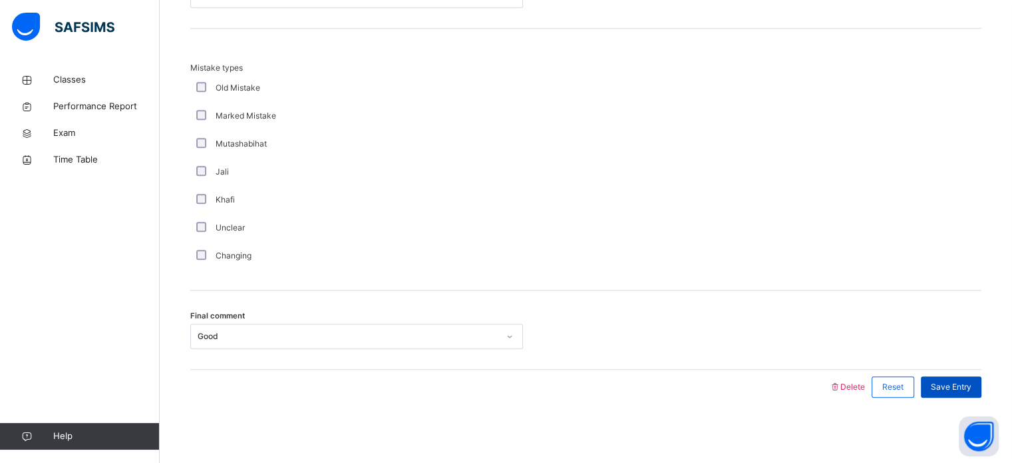
click at [967, 388] on span "Save Entry" at bounding box center [951, 387] width 41 height 12
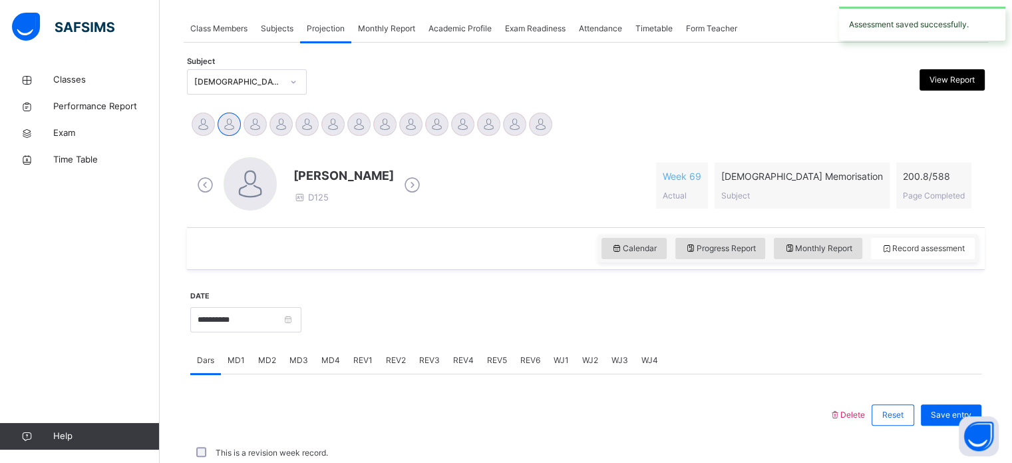
scroll to position [536, 0]
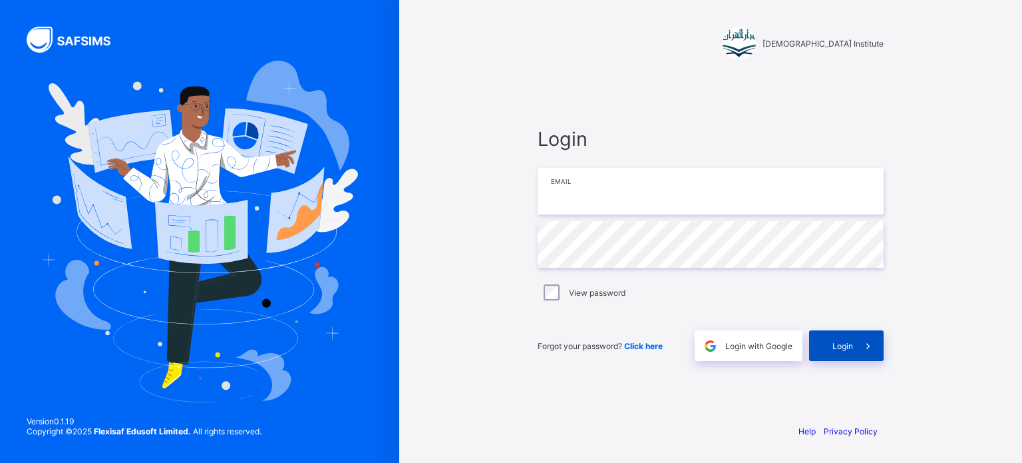
type input "**********"
click at [842, 341] on span "Login" at bounding box center [843, 346] width 21 height 10
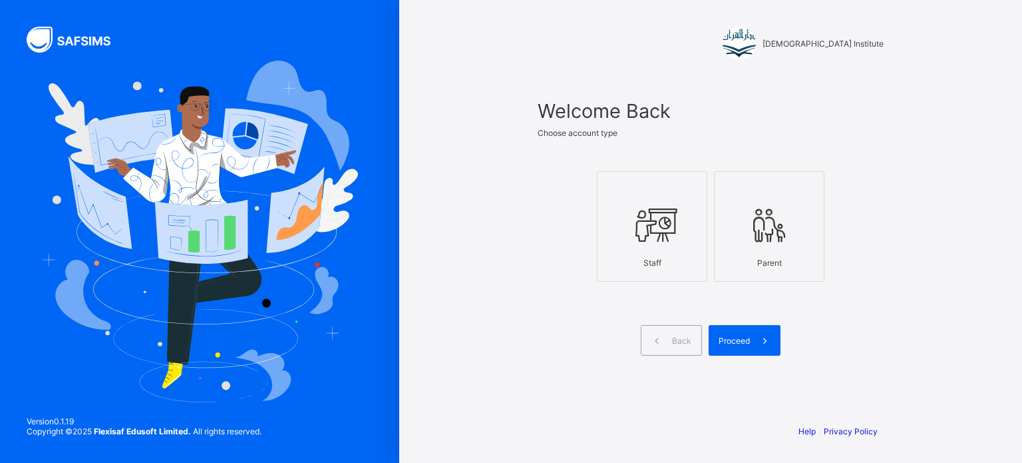
click at [777, 229] on icon at bounding box center [769, 225] width 47 height 40
click at [761, 343] on icon at bounding box center [765, 340] width 14 height 13
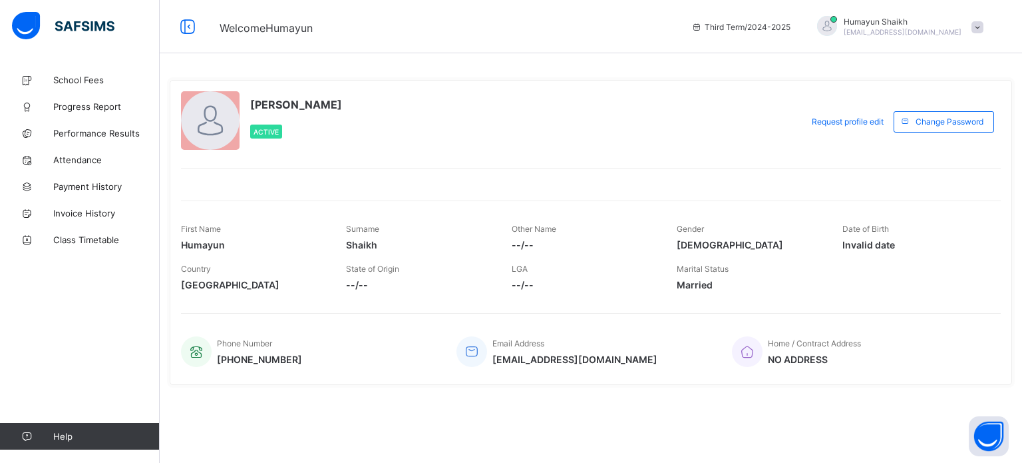
click at [890, 33] on span "[EMAIL_ADDRESS][DOMAIN_NAME]" at bounding box center [903, 32] width 118 height 8
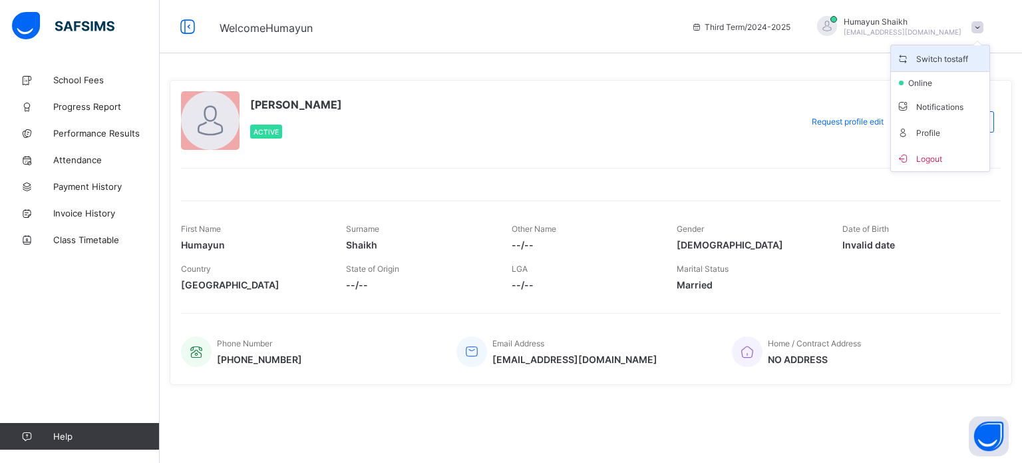
click at [962, 53] on span "Switch to staff" at bounding box center [940, 58] width 88 height 15
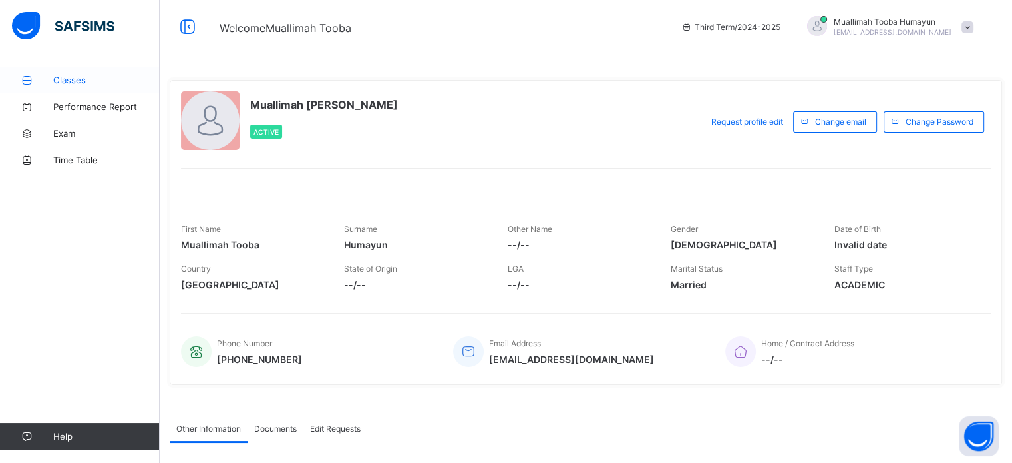
click at [67, 67] on link "Classes" at bounding box center [80, 80] width 160 height 27
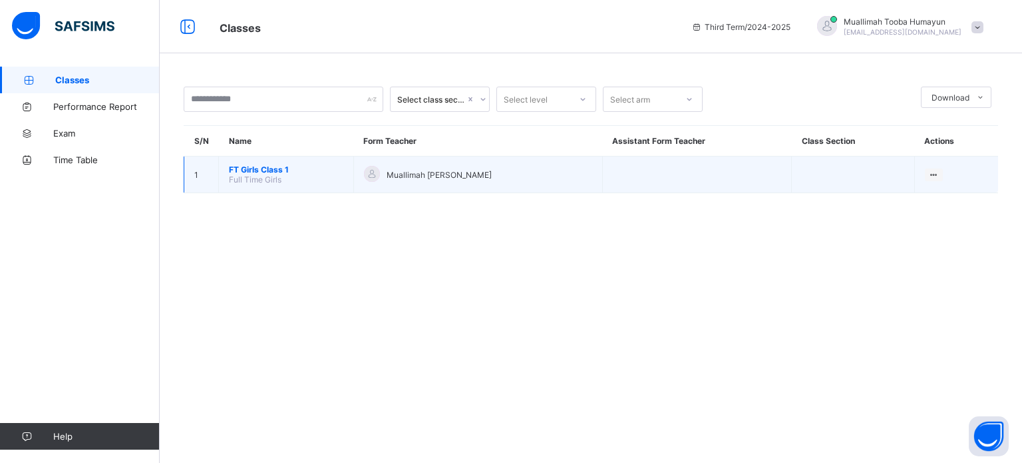
click at [262, 171] on span "FT Girls Class 1" at bounding box center [286, 169] width 114 height 10
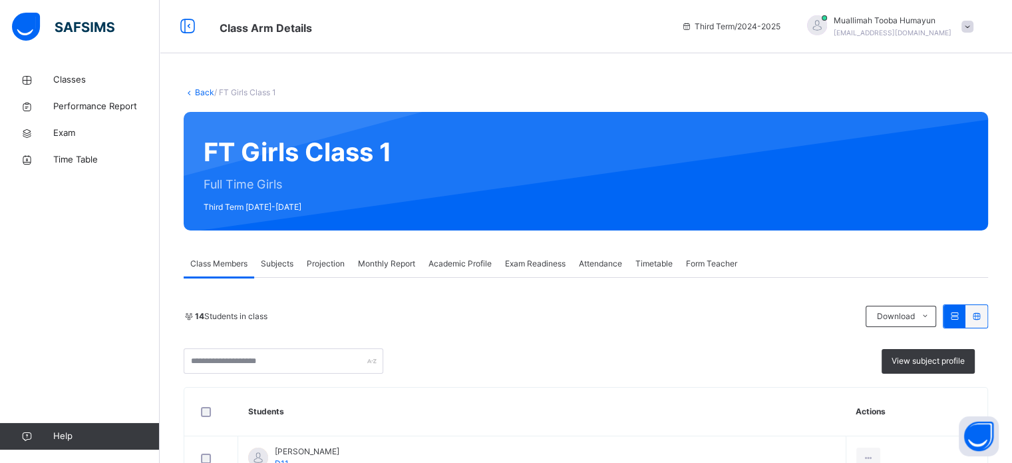
click at [315, 258] on span "Projection" at bounding box center [326, 264] width 38 height 12
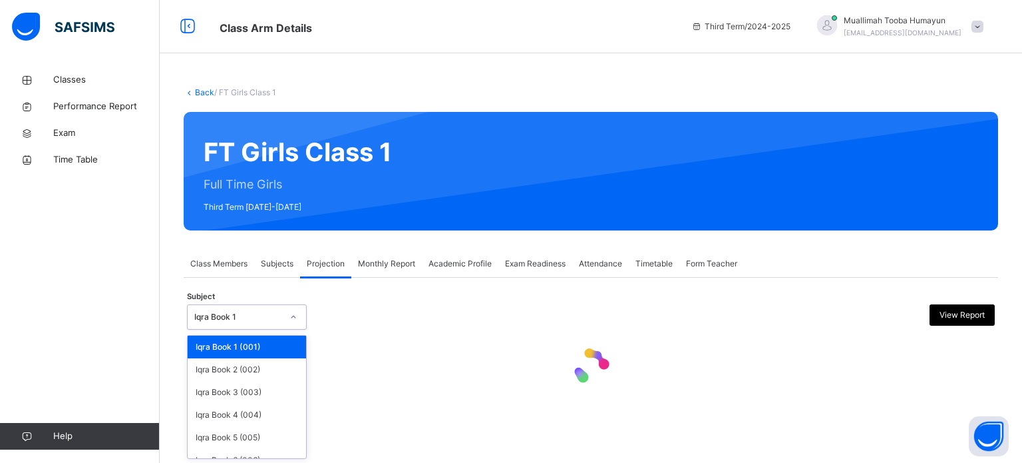
click at [260, 321] on div "Iqra Book 1" at bounding box center [238, 317] width 88 height 12
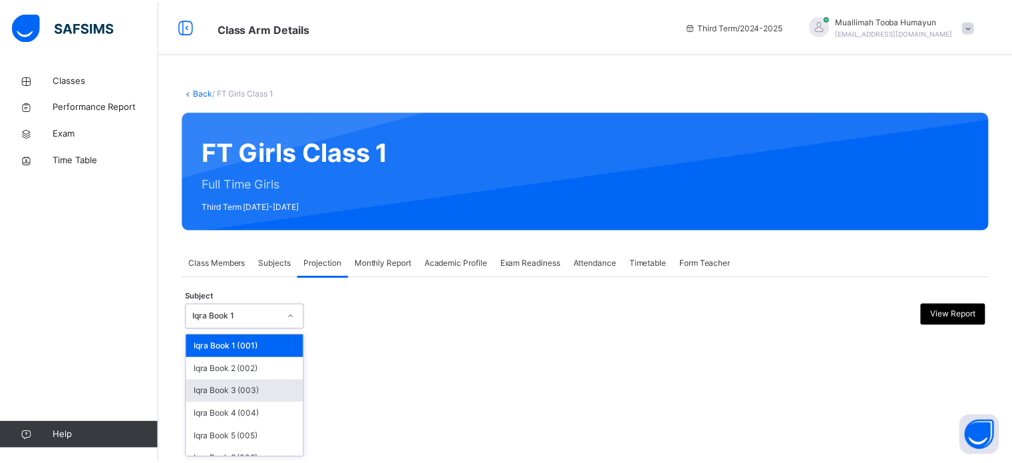
scroll to position [70, 0]
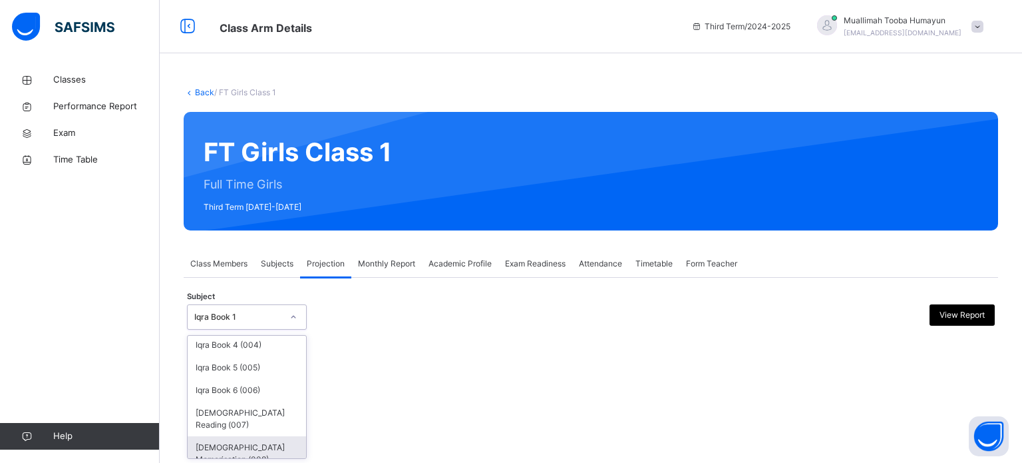
click at [262, 439] on div "[DEMOGRAPHIC_DATA] Memorisation (008)" at bounding box center [247, 453] width 118 height 35
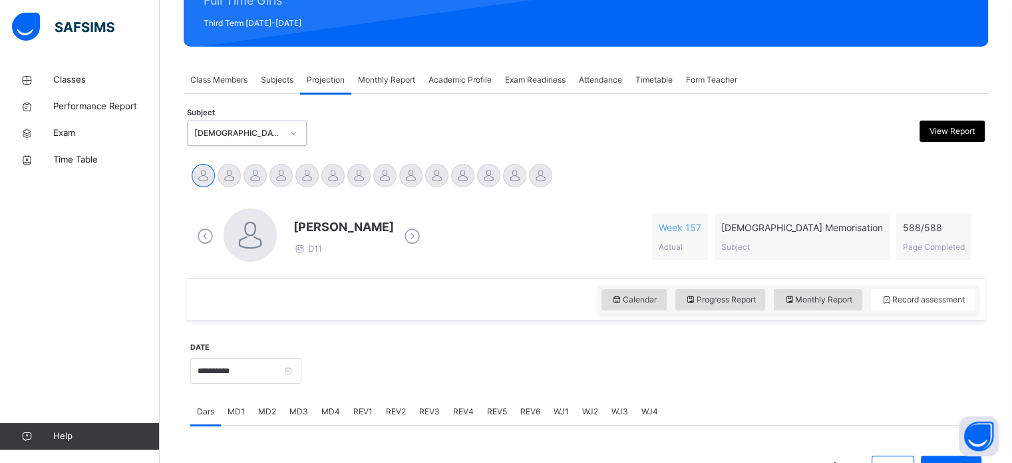
scroll to position [184, 0]
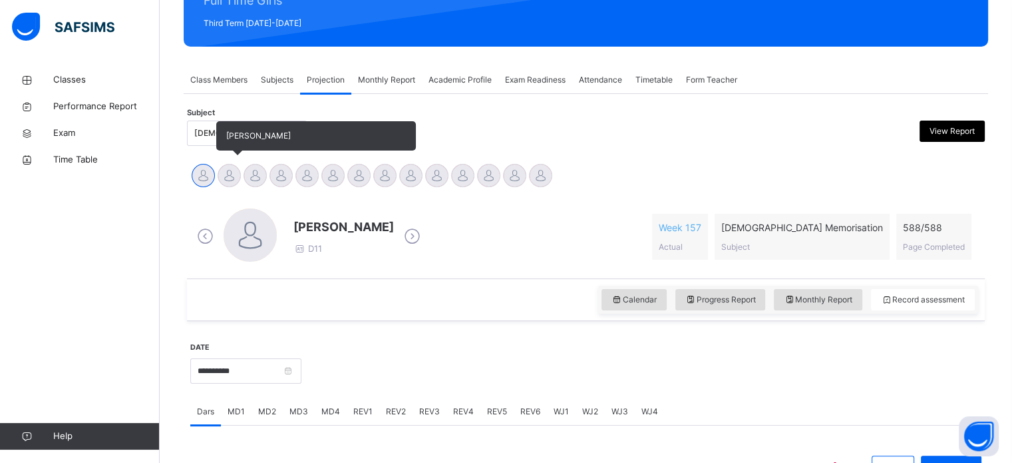
click at [222, 178] on div at bounding box center [229, 175] width 23 height 23
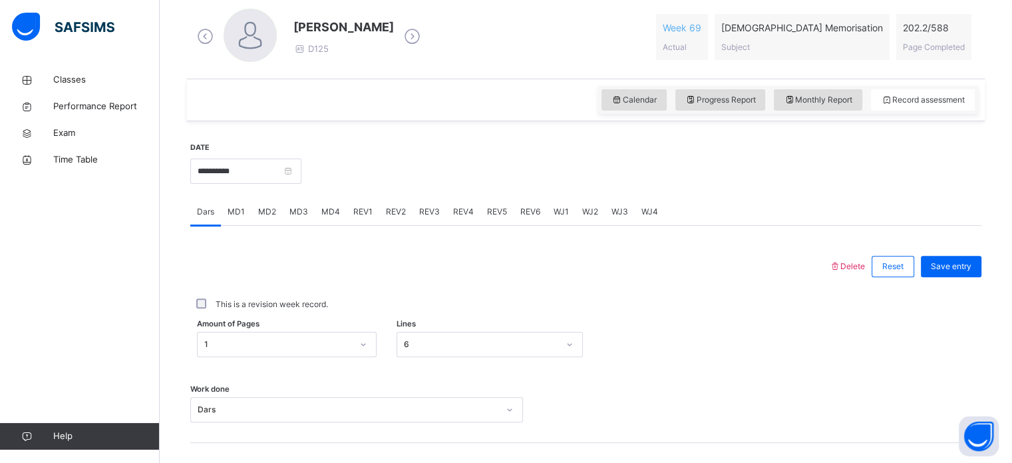
scroll to position [383, 0]
click at [278, 213] on div "MD2" at bounding box center [267, 211] width 31 height 27
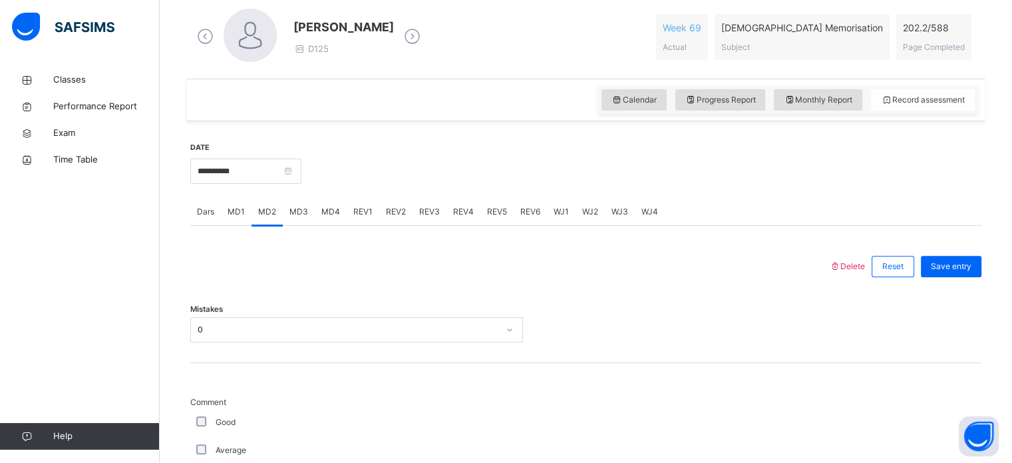
click at [361, 213] on span "REV1" at bounding box center [362, 212] width 19 height 12
click at [293, 313] on div "Juz Select option..." at bounding box center [585, 322] width 791 height 79
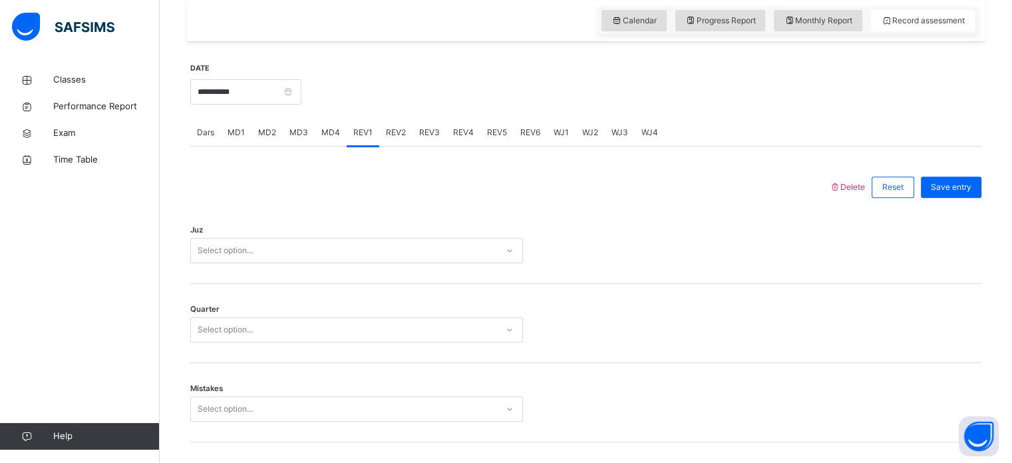
click at [295, 263] on div "Select option..." at bounding box center [356, 250] width 333 height 25
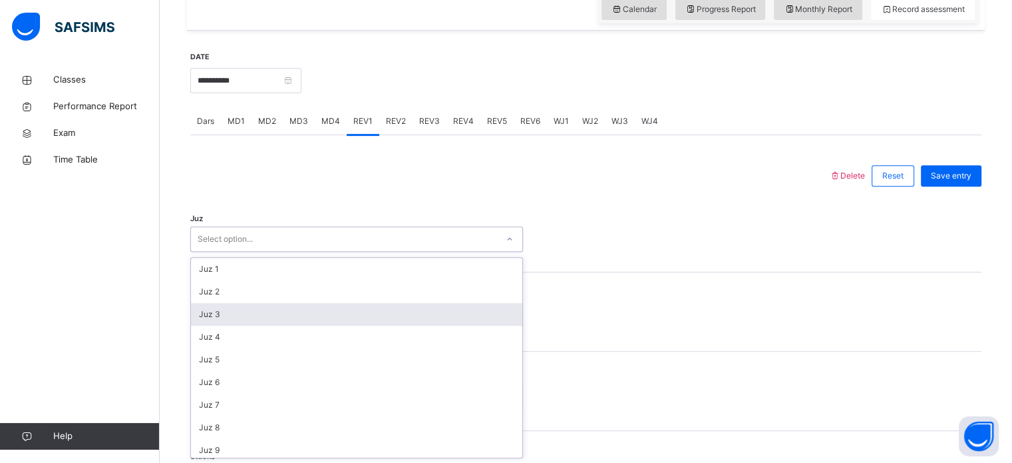
click at [295, 319] on div "Juz 3" at bounding box center [356, 314] width 331 height 23
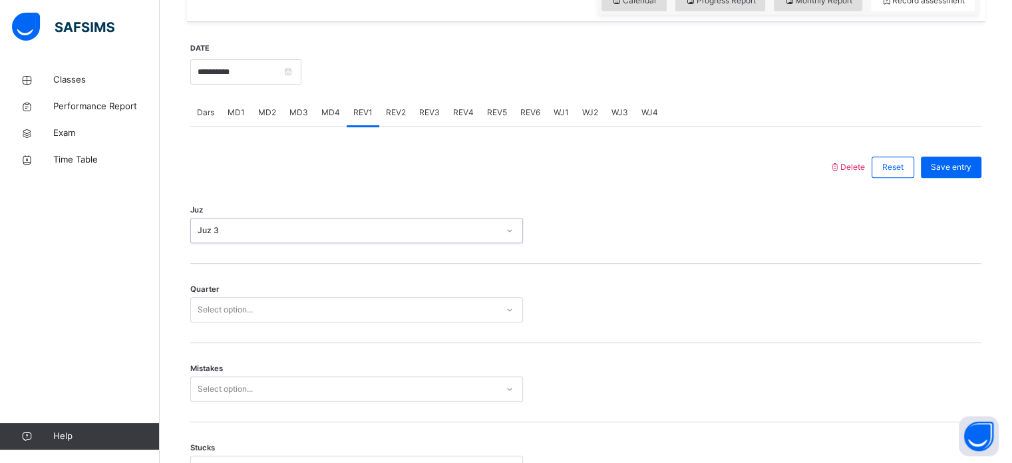
scroll to position [486, 0]
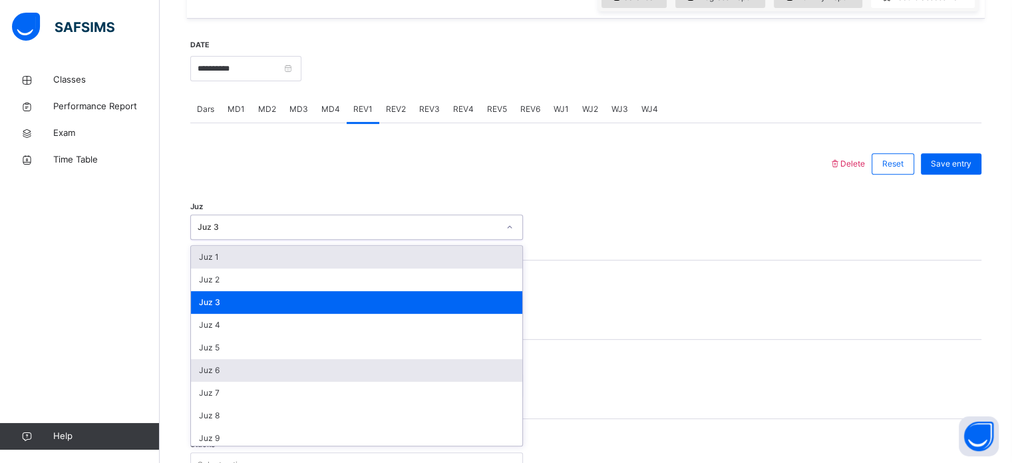
drag, startPoint x: 289, startPoint y: 226, endPoint x: 269, endPoint y: 365, distance: 140.6
click at [269, 240] on div "option Juz 3, selected. option Juz 1 focused, 1 of 30. 30 results available. Us…" at bounding box center [356, 226] width 333 height 25
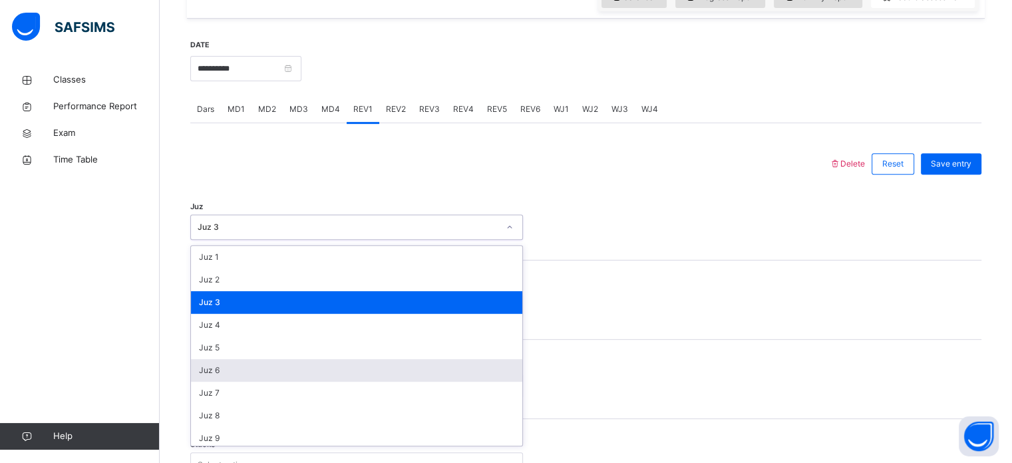
scroll to position [479, 0]
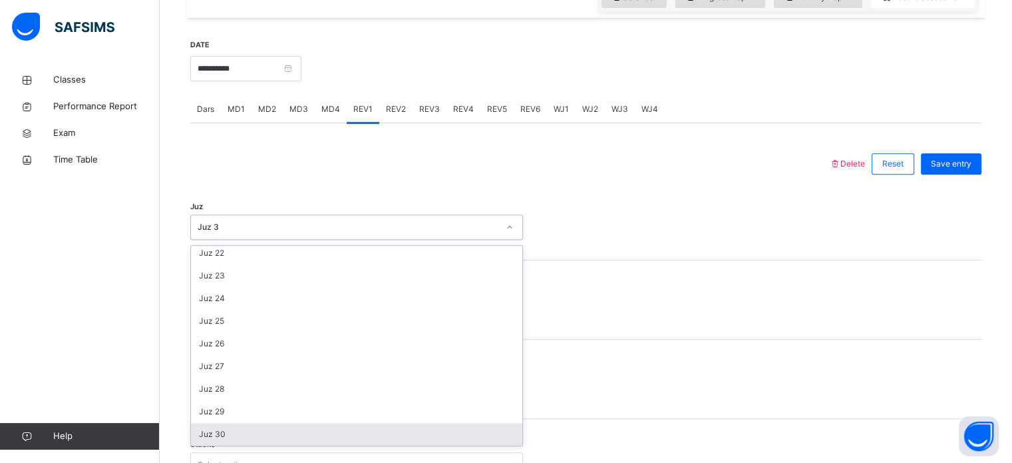
click at [242, 449] on div "Stucks Select option..." at bounding box center [585, 458] width 791 height 79
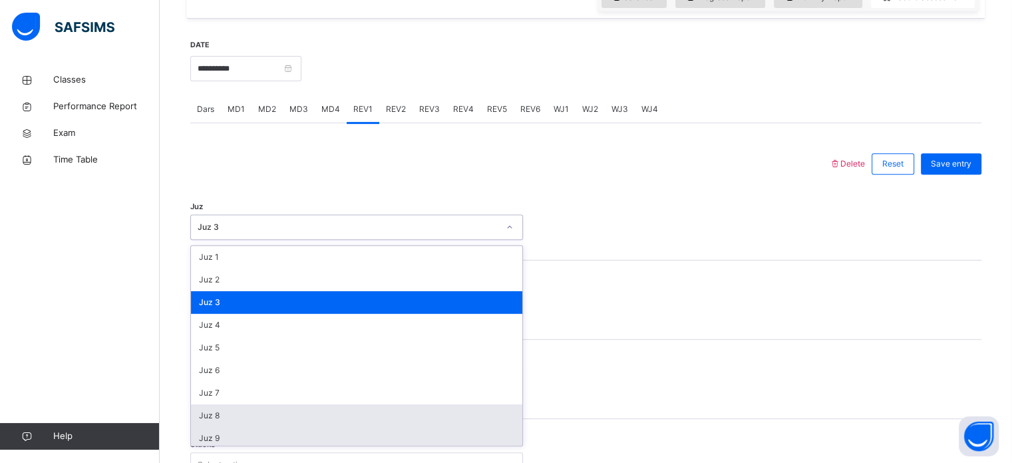
drag, startPoint x: 261, startPoint y: 229, endPoint x: 293, endPoint y: 432, distance: 205.6
click at [293, 240] on div "option Juz 3, selected. option Juz 8 focused, 8 of 30. 30 results available. Us…" at bounding box center [356, 226] width 333 height 25
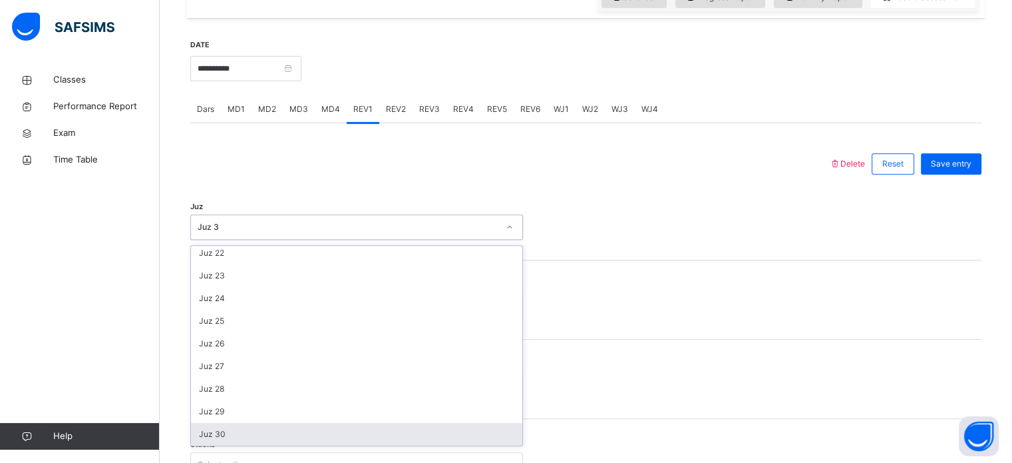
click at [293, 436] on div "Juz 30" at bounding box center [356, 434] width 331 height 23
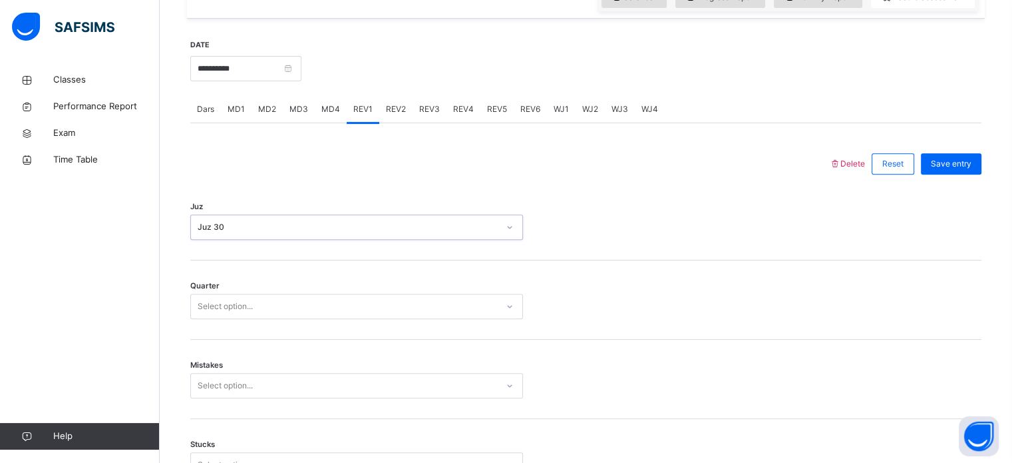
click at [261, 311] on div "Select option..." at bounding box center [344, 306] width 306 height 21
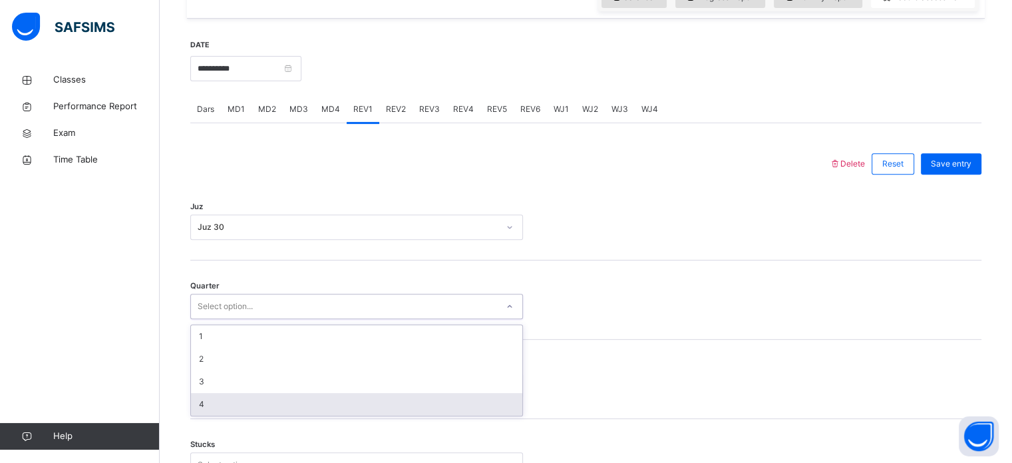
click at [280, 399] on div "4" at bounding box center [356, 404] width 331 height 23
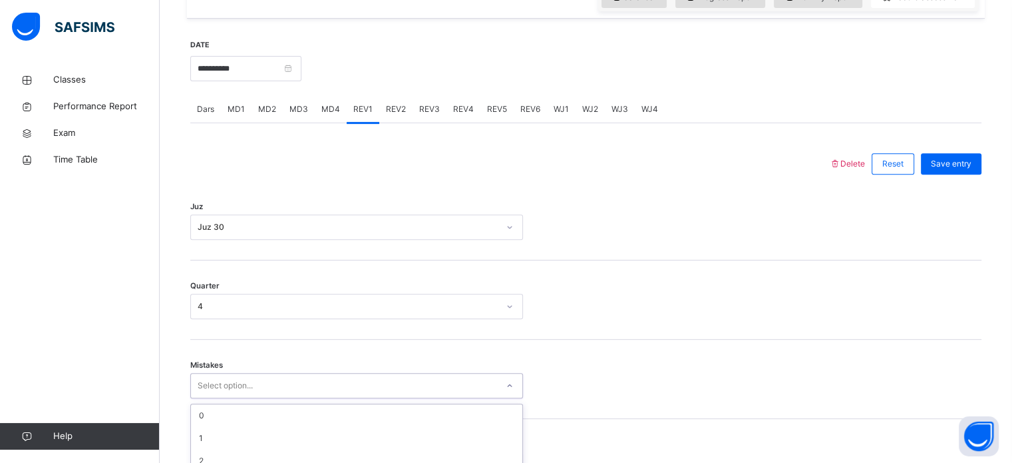
scroll to position [591, 0]
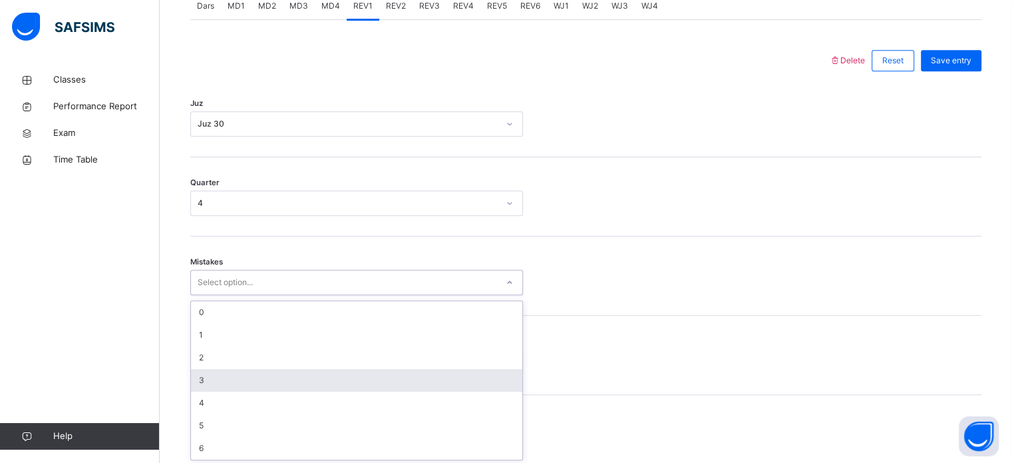
click at [260, 295] on div "option 3 focused, 4 of 7. 7 results available. Use Up and Down to choose option…" at bounding box center [356, 282] width 333 height 25
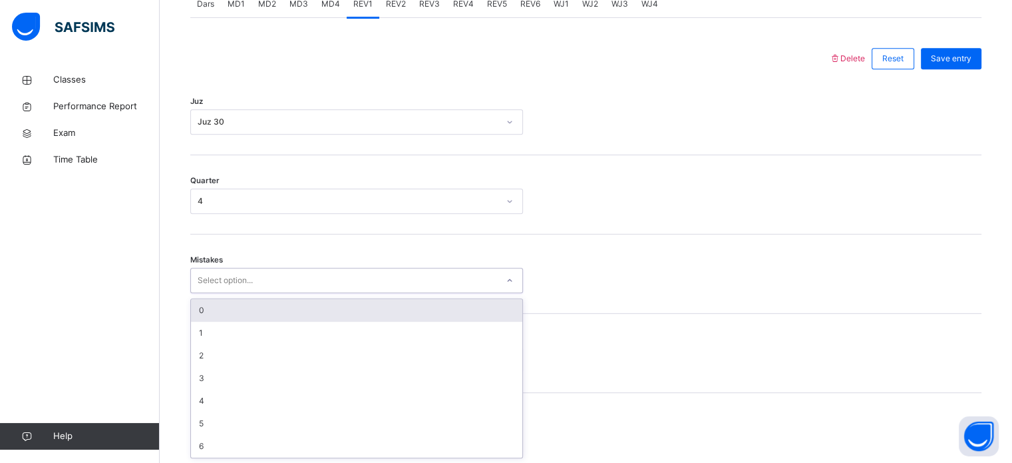
click at [264, 298] on div "0 1 2 3 4 5 6" at bounding box center [356, 378] width 333 height 160
click at [264, 305] on div "0" at bounding box center [356, 310] width 331 height 23
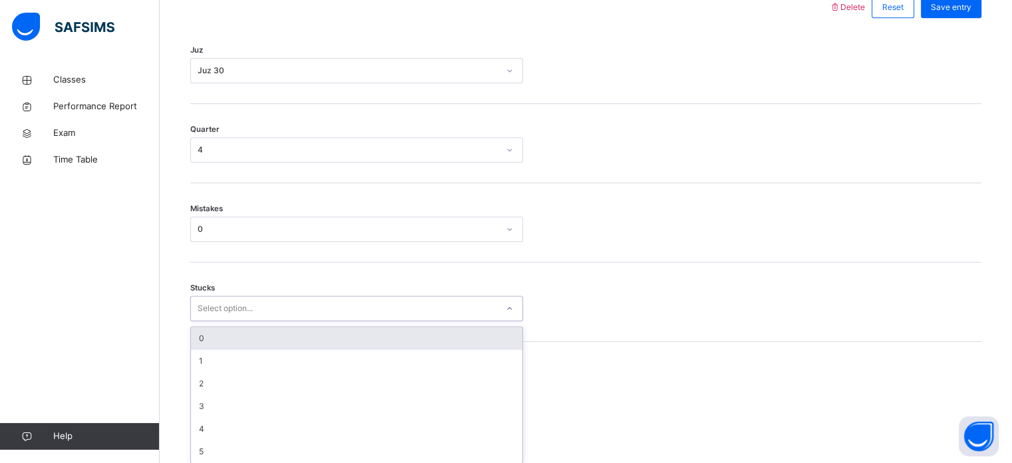
scroll to position [647, 0]
drag, startPoint x: 265, startPoint y: 352, endPoint x: 269, endPoint y: 326, distance: 26.3
click at [269, 316] on div "option 0 focused, 1 of 6. 6 results available. Use Up and Down to choose option…" at bounding box center [356, 303] width 333 height 25
click at [269, 326] on div "0" at bounding box center [356, 333] width 331 height 23
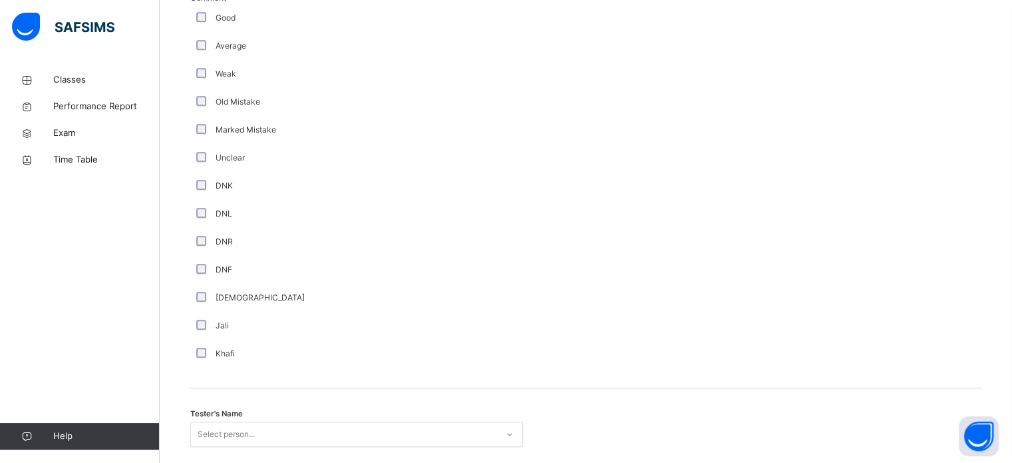
scroll to position [1123, 0]
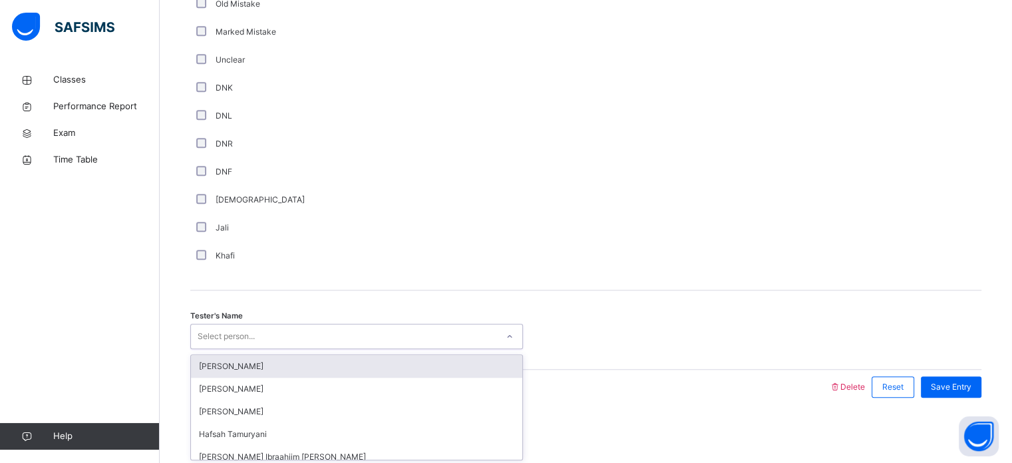
click at [242, 329] on div "Select person..." at bounding box center [226, 335] width 57 height 25
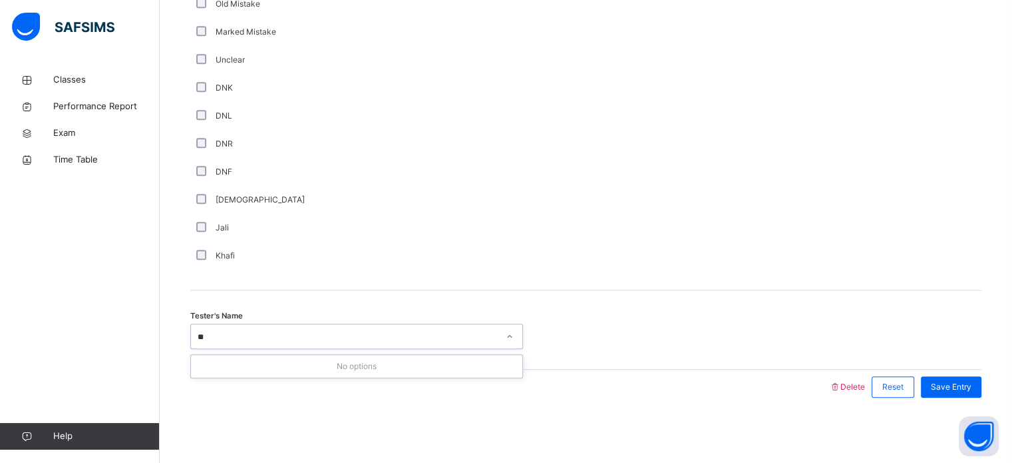
type input "*"
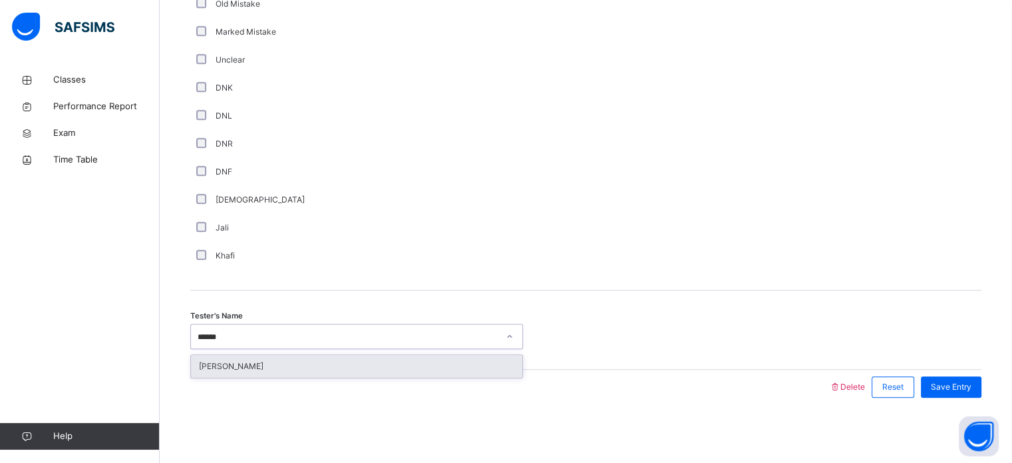
type input "*******"
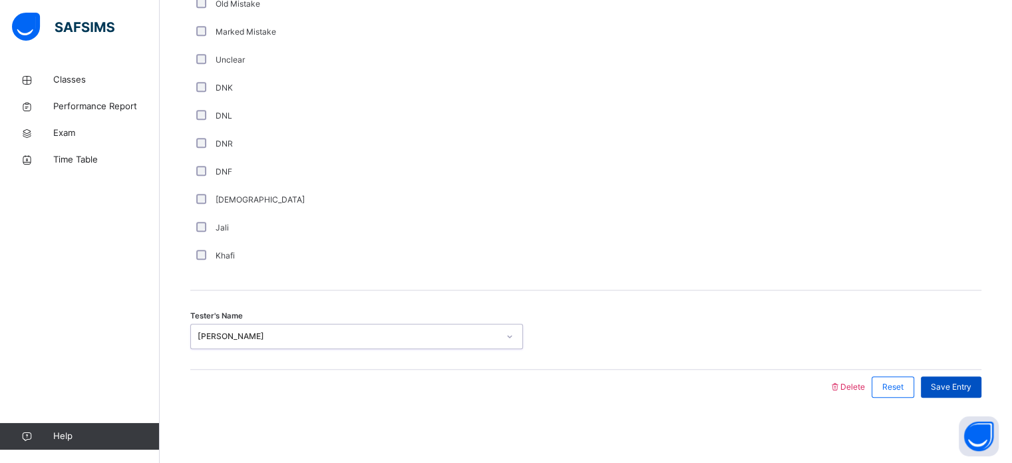
click at [948, 393] on div "Save Entry" at bounding box center [951, 386] width 61 height 21
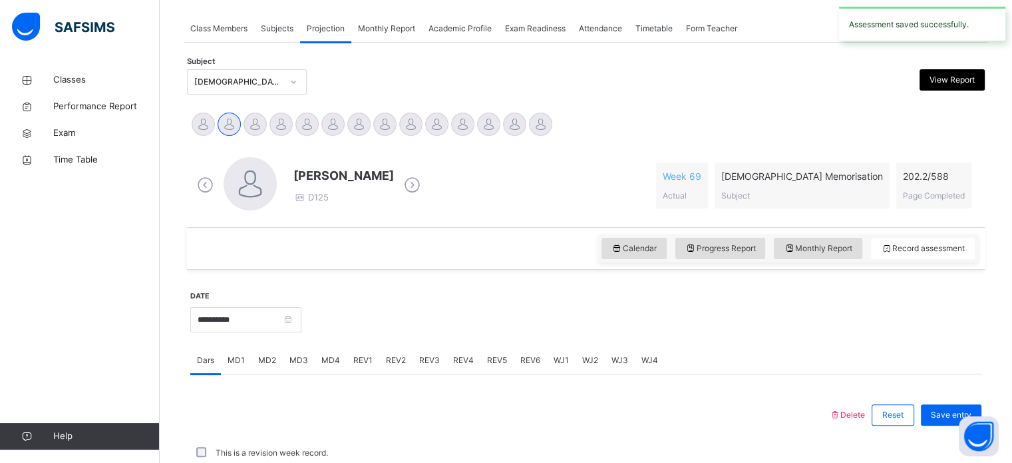
scroll to position [536, 0]
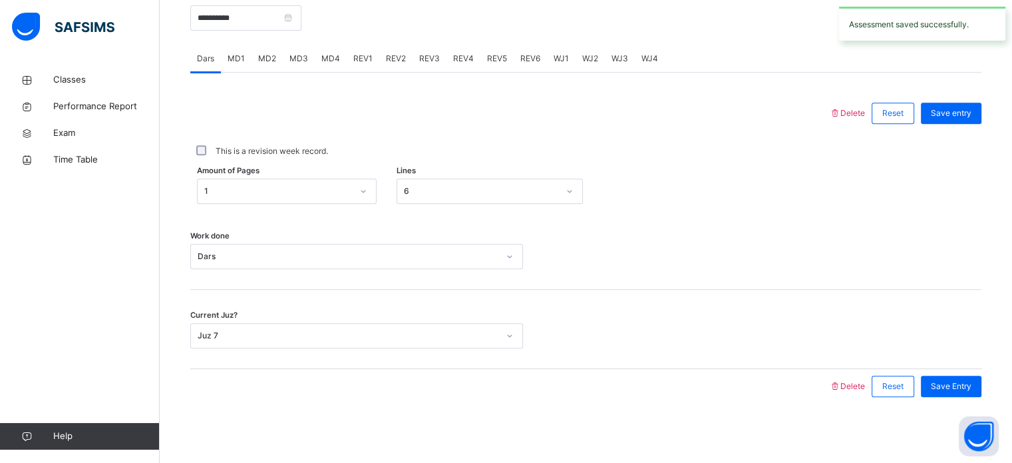
click at [405, 55] on div "REV2" at bounding box center [395, 58] width 33 height 27
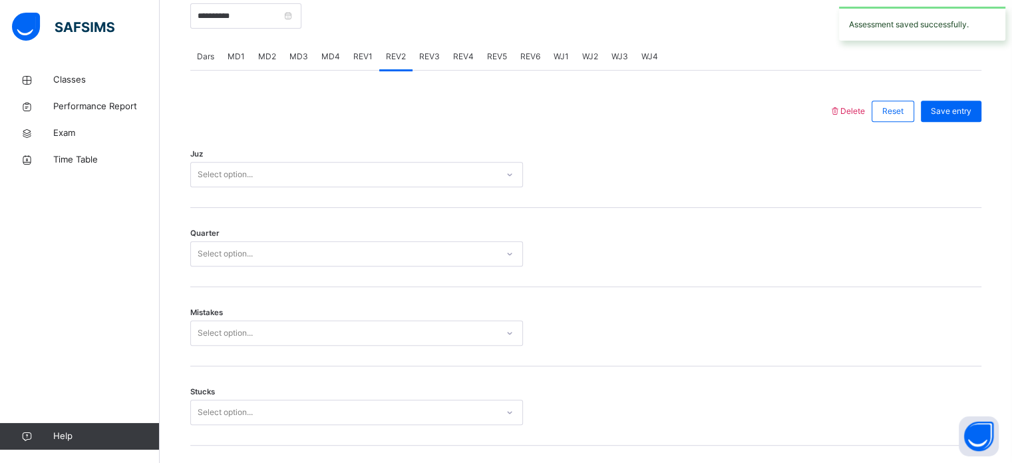
scroll to position [538, 0]
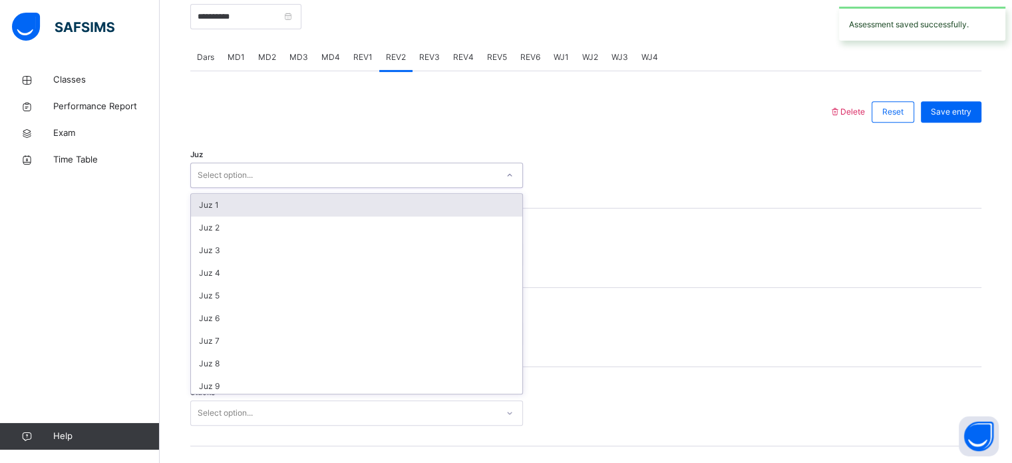
click at [329, 173] on div "Select option..." at bounding box center [344, 175] width 306 height 21
click at [343, 199] on div "Juz 1" at bounding box center [356, 205] width 331 height 23
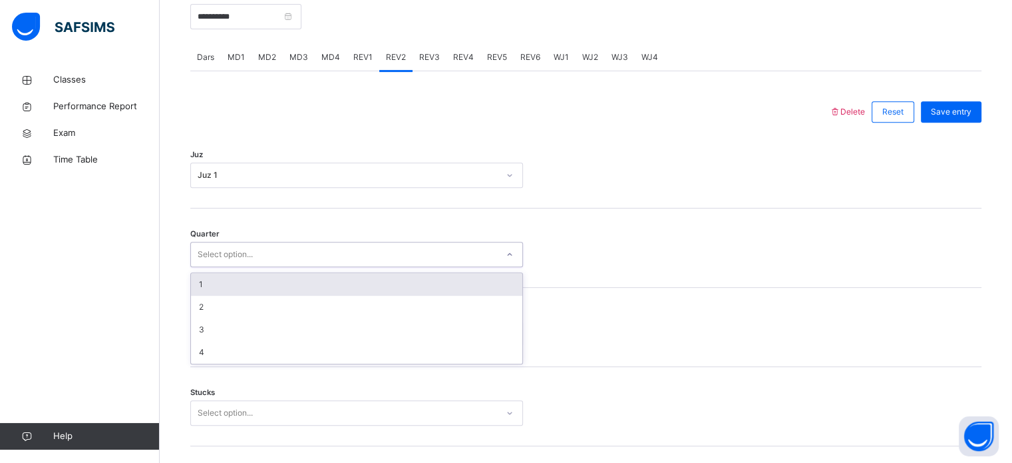
click at [320, 244] on div "Select option..." at bounding box center [344, 254] width 306 height 21
click at [345, 283] on div "1" at bounding box center [356, 284] width 331 height 23
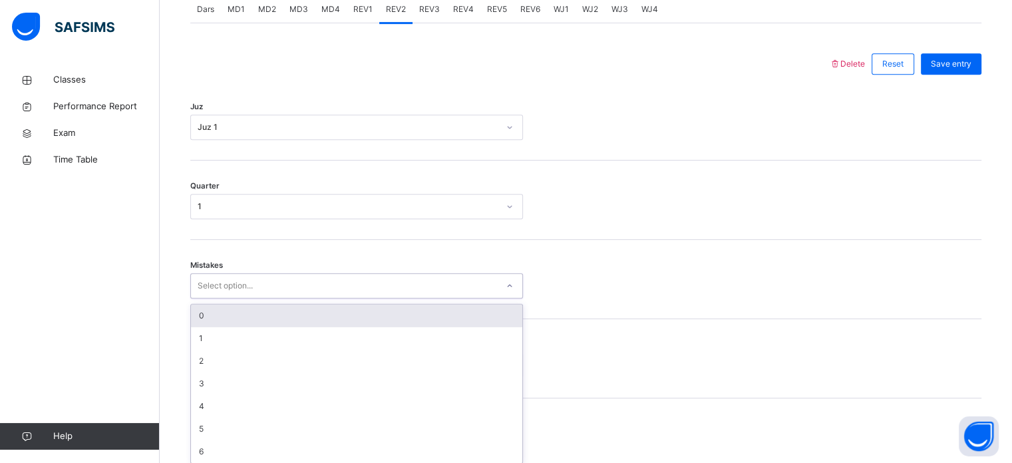
click at [266, 298] on div "option 0 focused, 1 of 7. 7 results available. Use Up and Down to choose option…" at bounding box center [356, 285] width 333 height 25
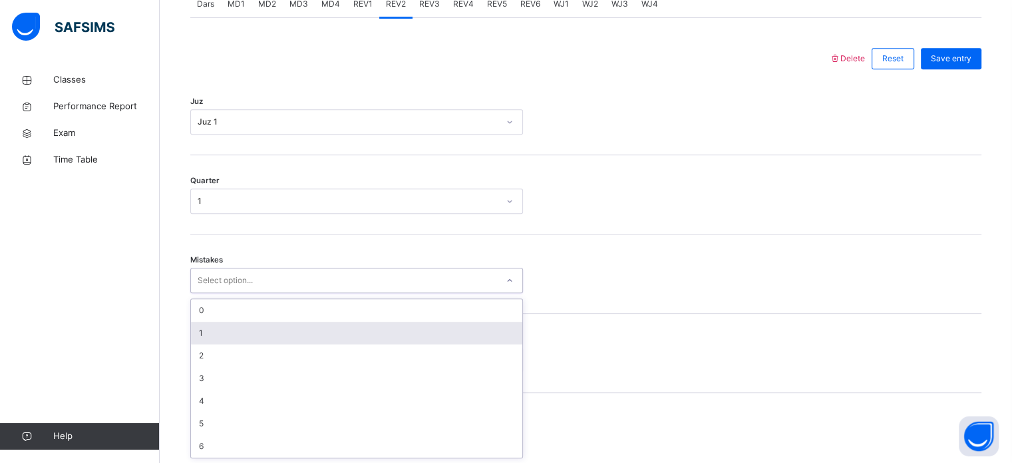
click at [266, 325] on div "1" at bounding box center [356, 332] width 331 height 23
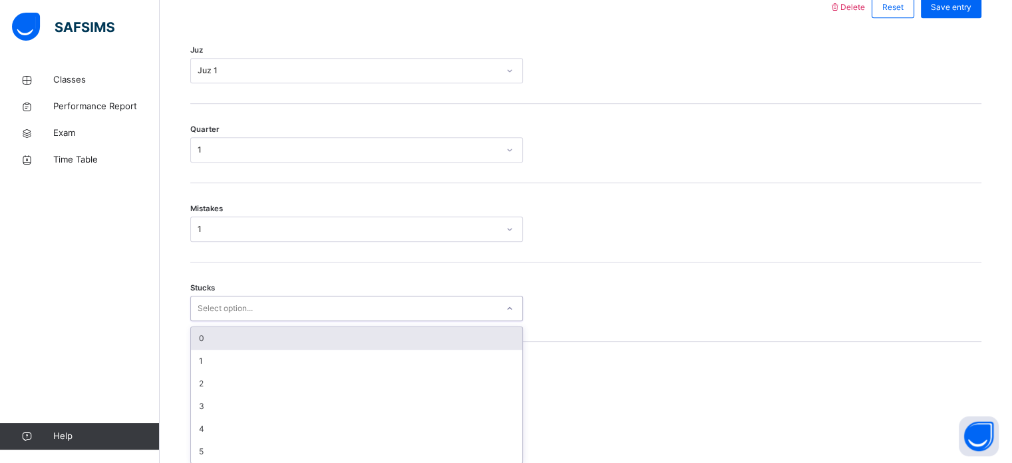
click at [217, 321] on div "option 0 focused, 1 of 6. 6 results available. Use Up and Down to choose option…" at bounding box center [356, 307] width 333 height 25
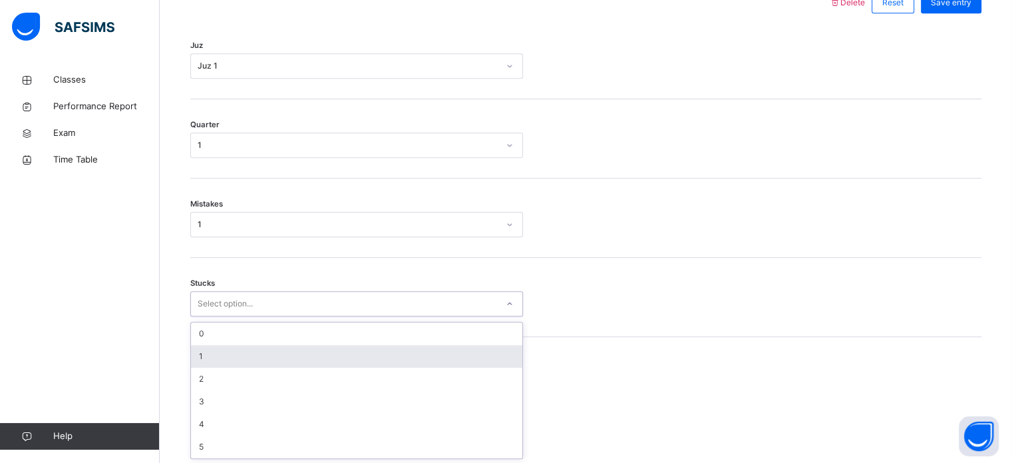
click at [217, 356] on div "1" at bounding box center [356, 356] width 331 height 23
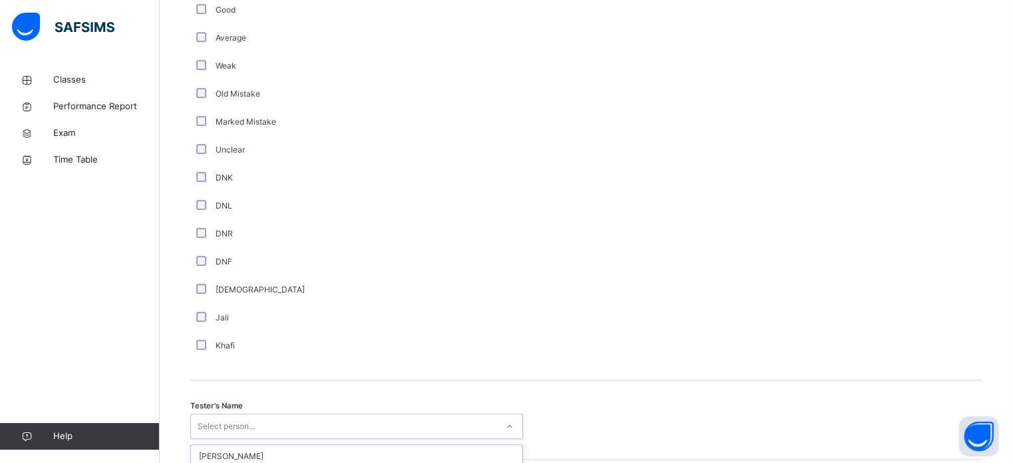
scroll to position [1123, 0]
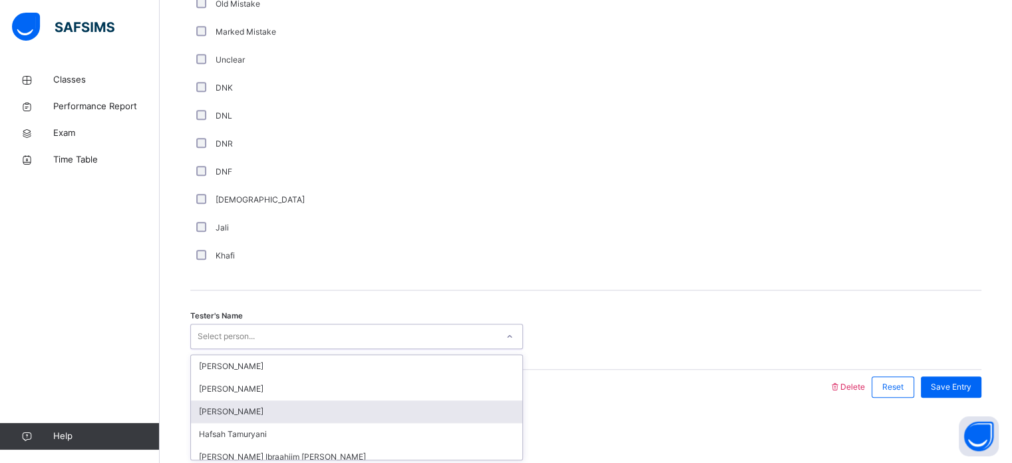
click at [201, 349] on div "option [PERSON_NAME] focused, 3 of 45. 45 results available. Use Up and Down to…" at bounding box center [356, 335] width 333 height 25
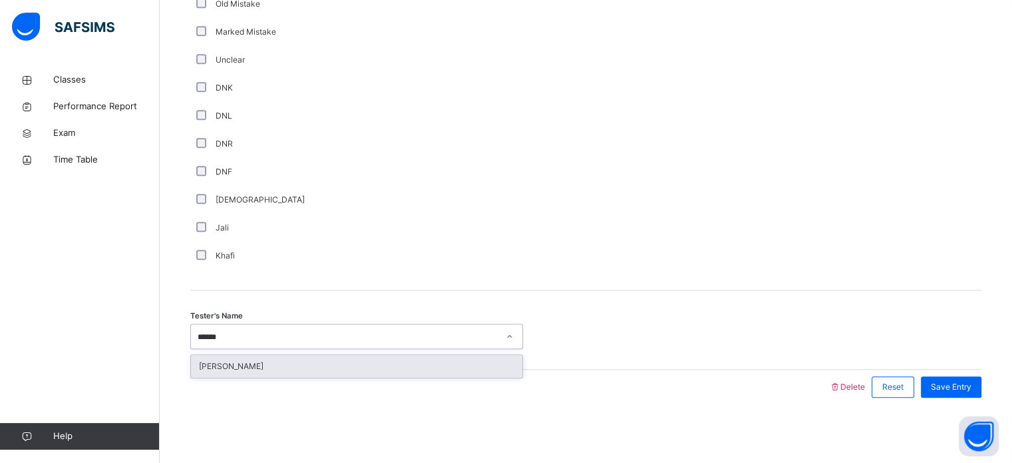
type input "*******"
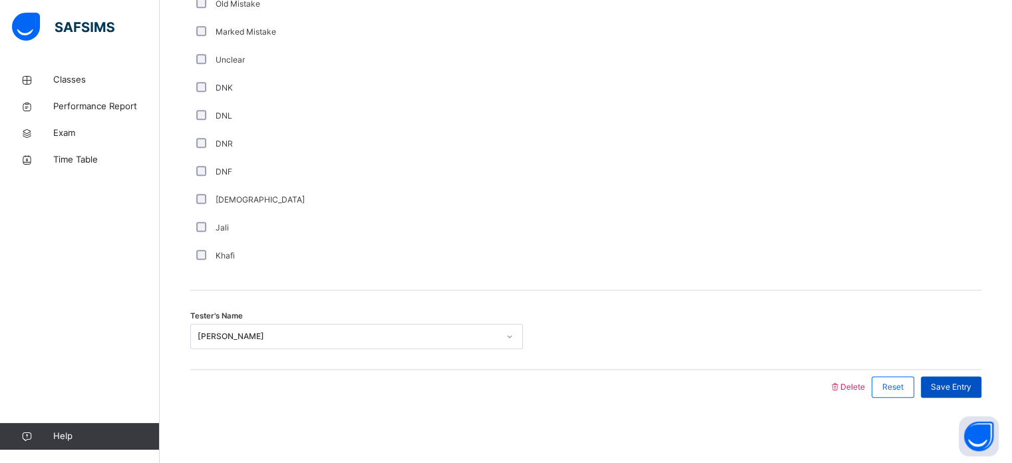
click at [953, 381] on span "Save Entry" at bounding box center [951, 387] width 41 height 12
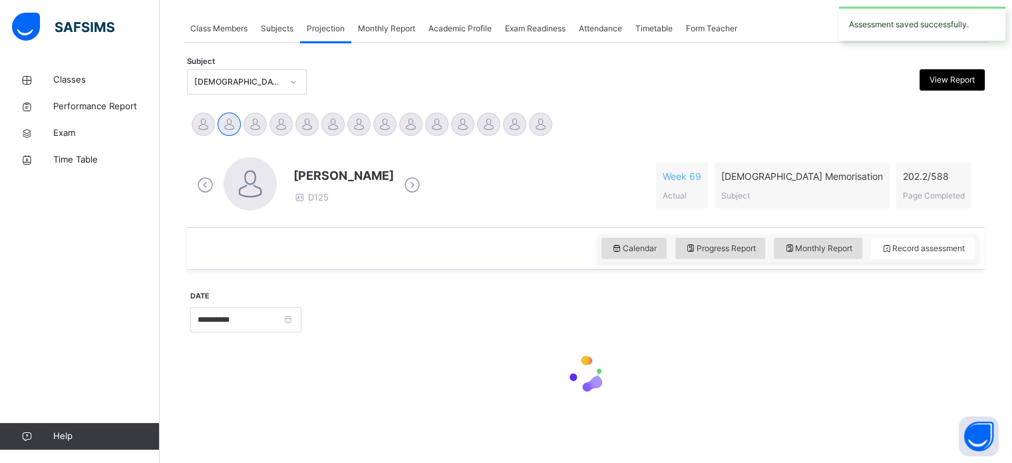
scroll to position [536, 0]
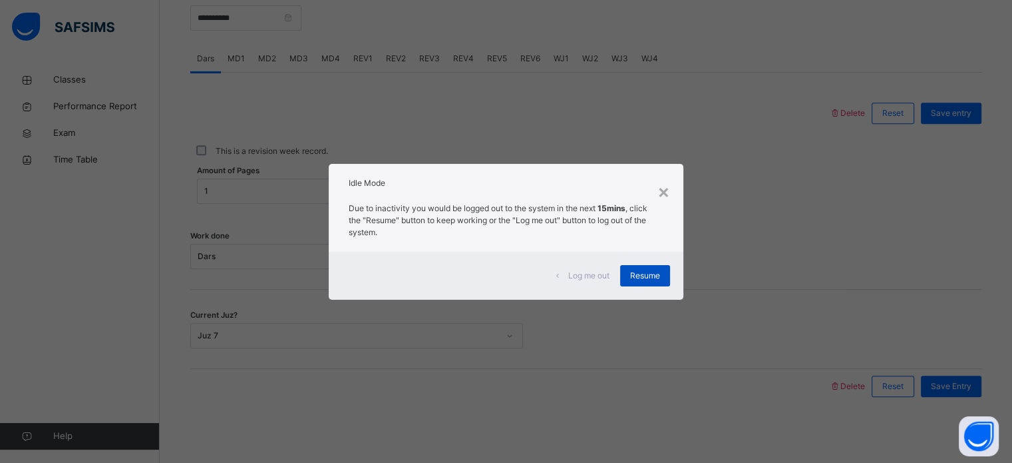
click at [646, 276] on span "Resume" at bounding box center [645, 276] width 30 height 12
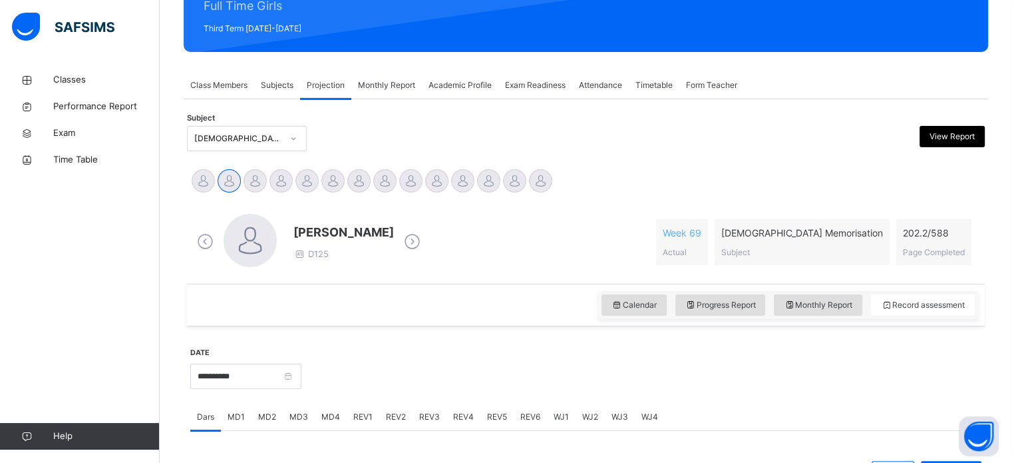
scroll to position [179, 0]
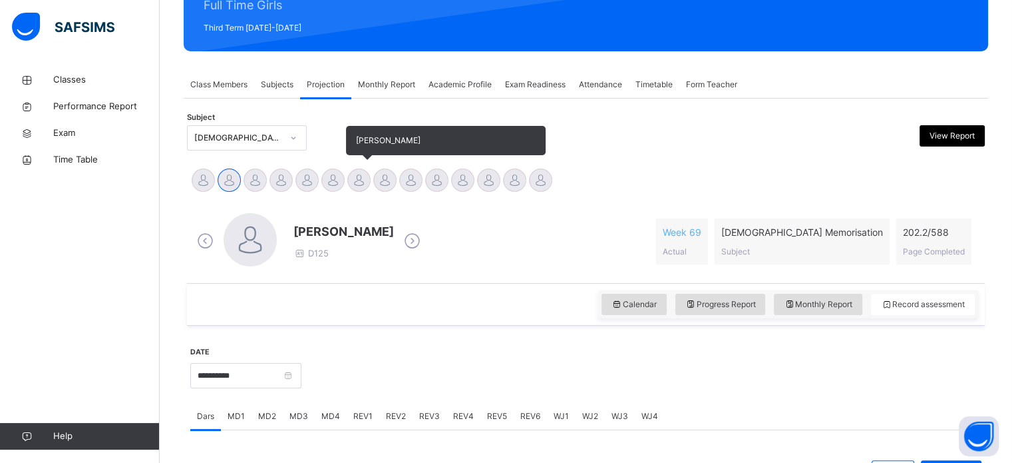
click at [355, 178] on div at bounding box center [358, 179] width 23 height 23
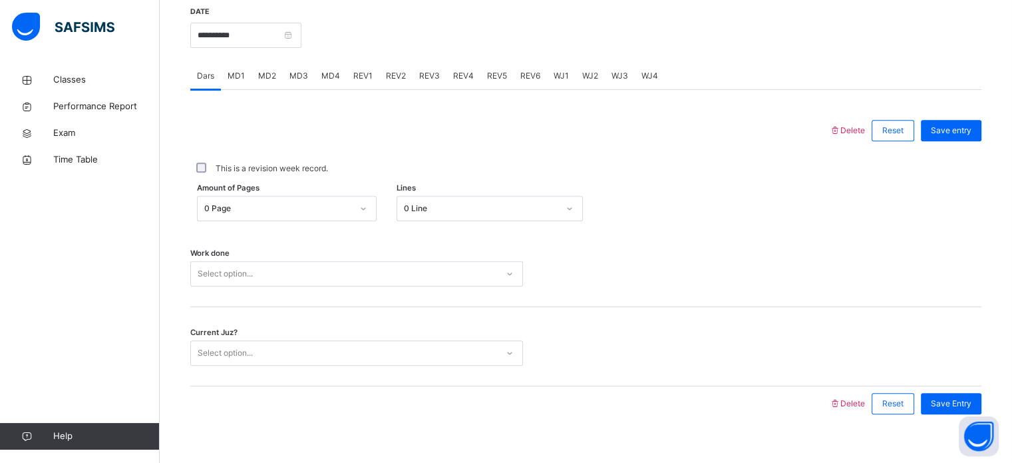
scroll to position [536, 0]
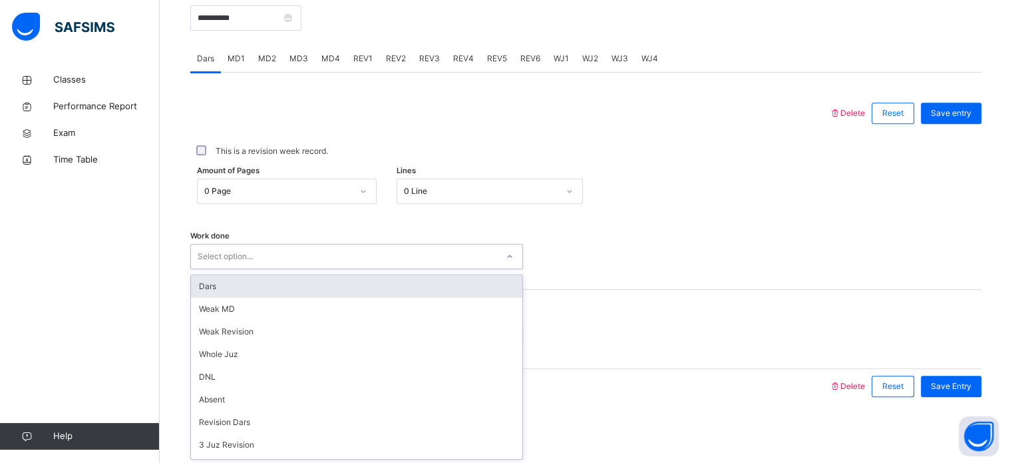
click at [405, 266] on div "Select option..." at bounding box center [356, 256] width 333 height 25
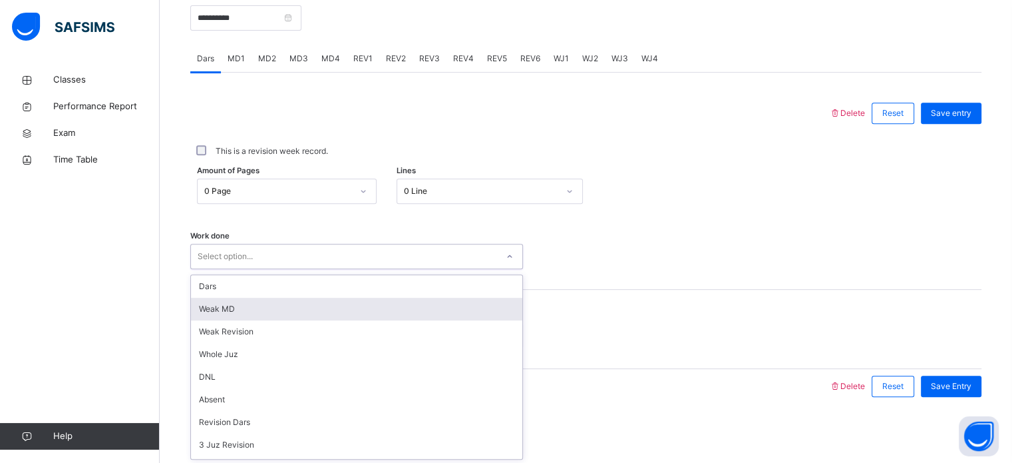
click at [330, 303] on div "Weak MD" at bounding box center [356, 308] width 331 height 23
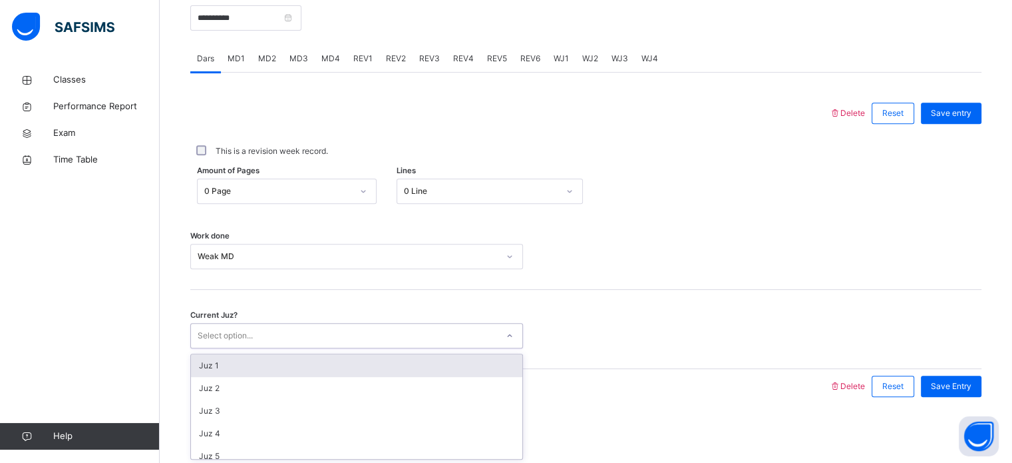
click at [297, 325] on div "Select option..." at bounding box center [344, 335] width 306 height 21
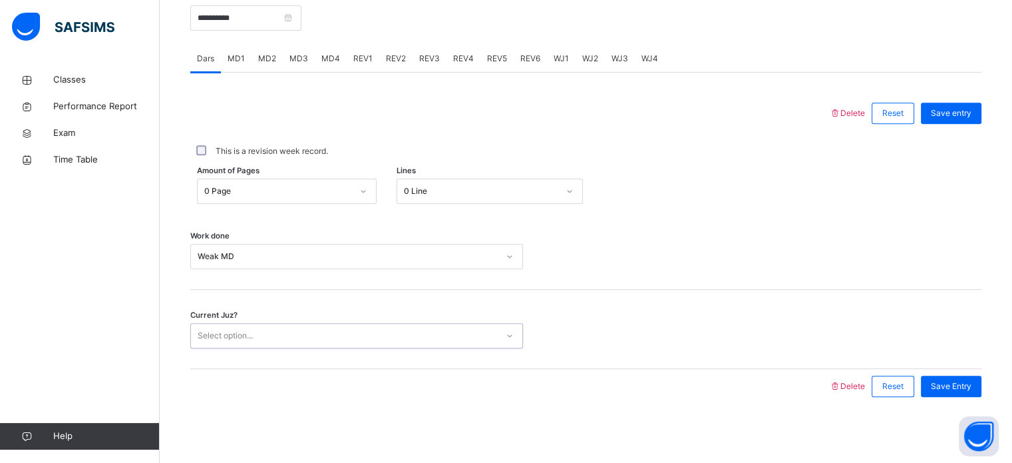
click at [297, 325] on div "Select option..." at bounding box center [344, 335] width 306 height 21
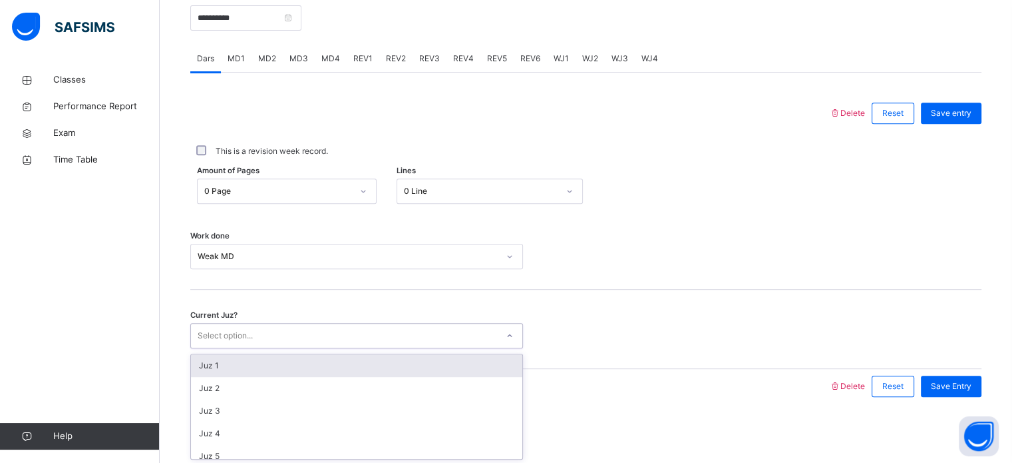
click at [297, 325] on div "Select option..." at bounding box center [344, 335] width 306 height 21
type input "**"
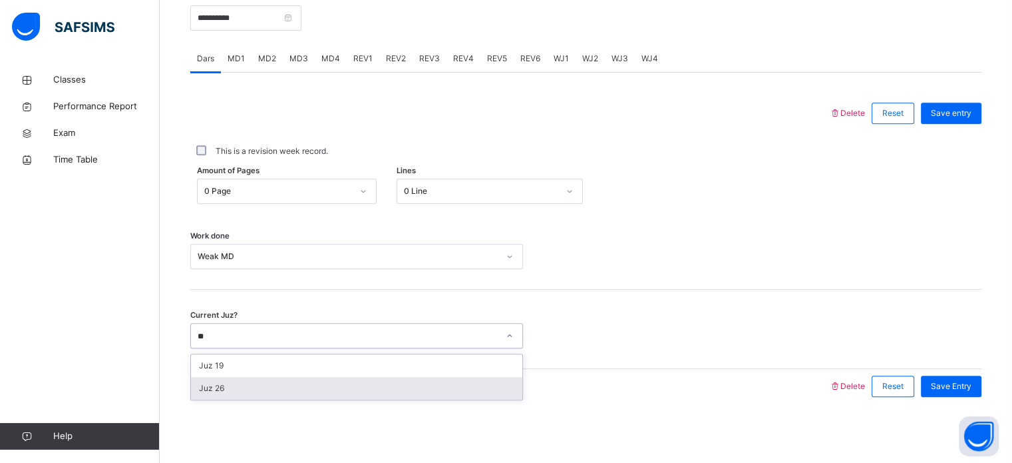
click at [287, 387] on div "Juz 26" at bounding box center [356, 388] width 331 height 23
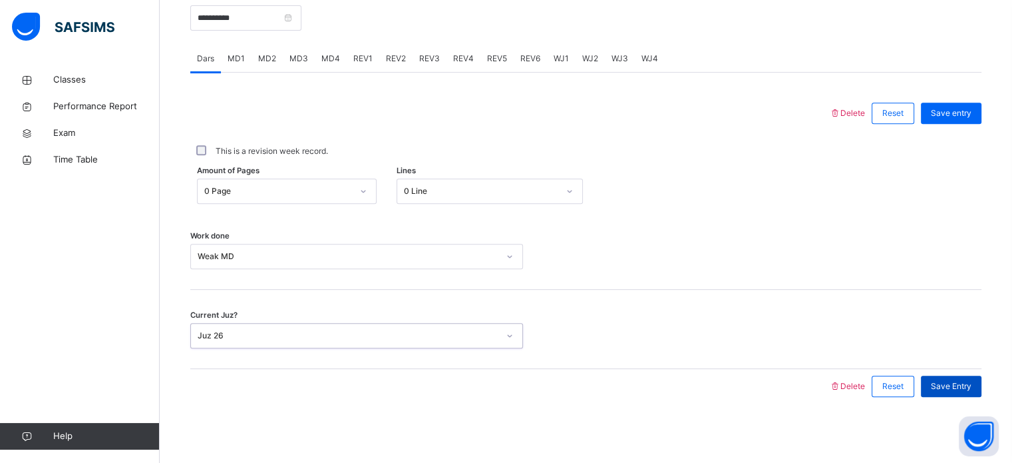
click at [954, 386] on span "Save Entry" at bounding box center [951, 386] width 41 height 12
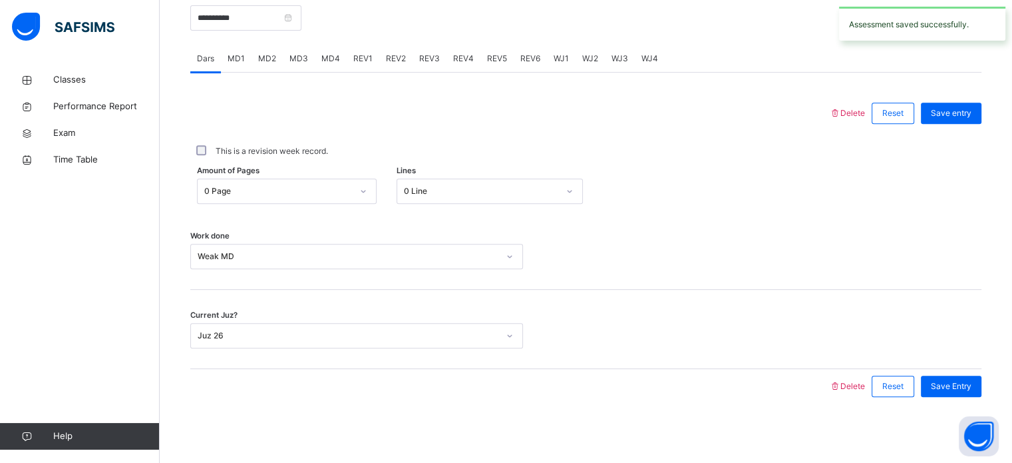
click at [327, 56] on span "MD4" at bounding box center [330, 59] width 19 height 12
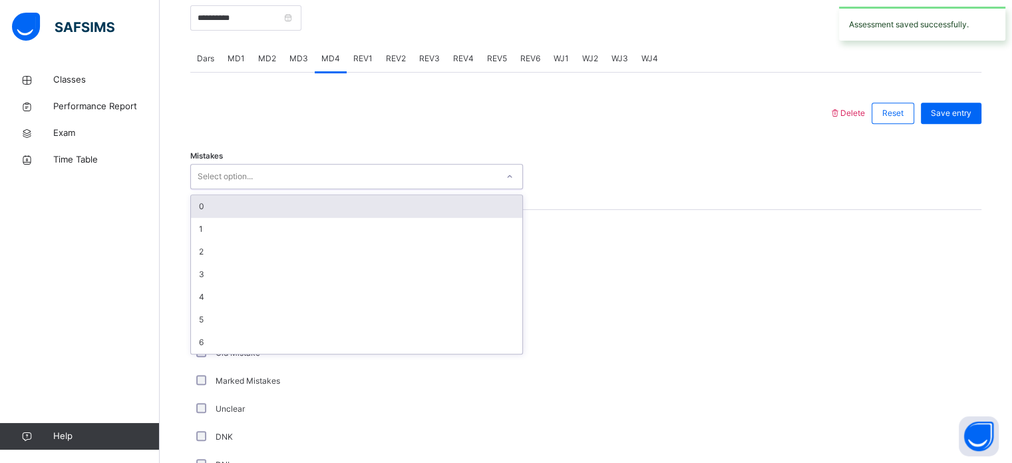
click at [308, 170] on div "Select option..." at bounding box center [344, 176] width 306 height 21
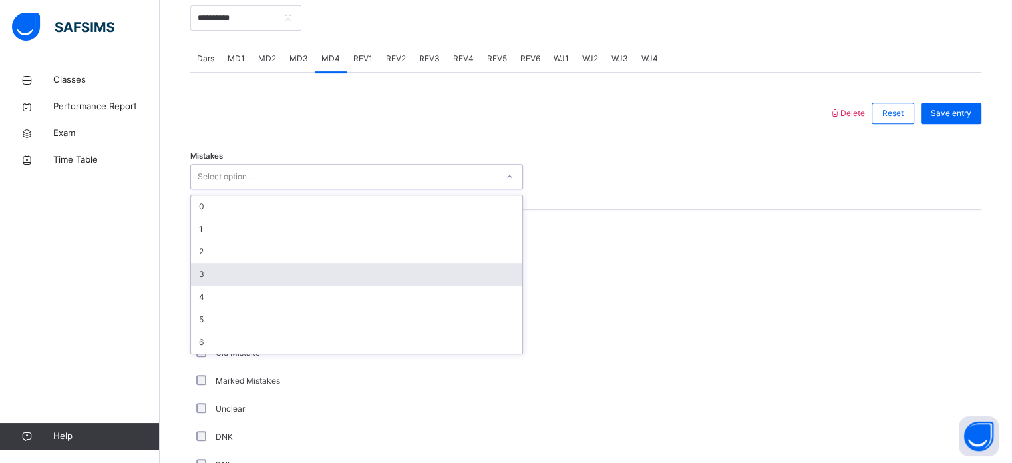
click at [277, 266] on div "3" at bounding box center [356, 274] width 331 height 23
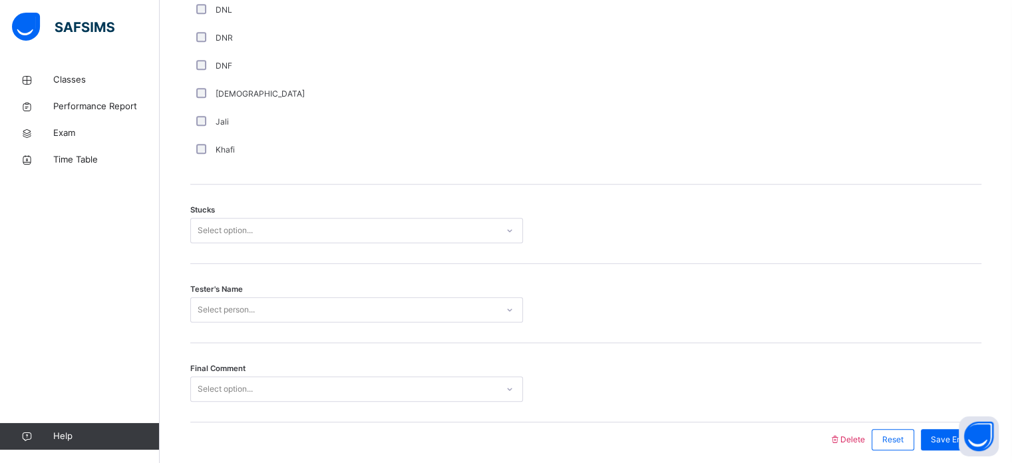
scroll to position [1022, 0]
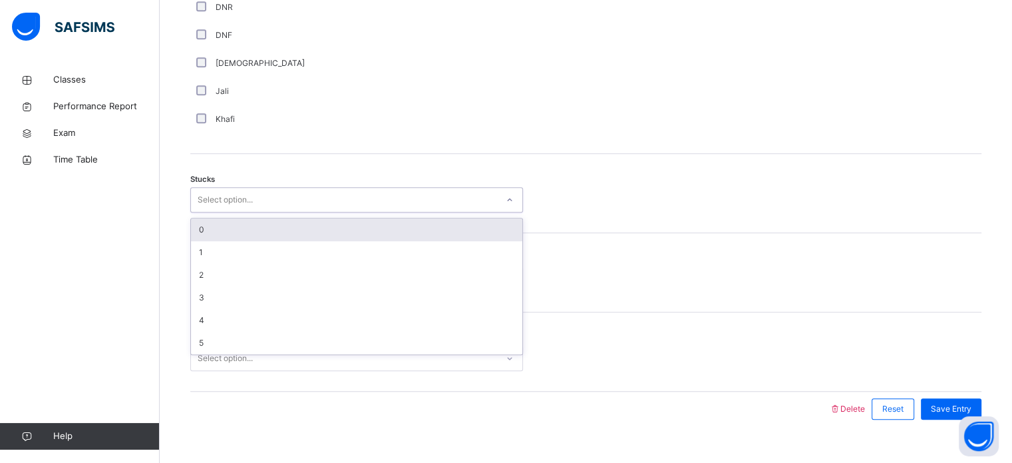
click at [229, 194] on div "Select option..." at bounding box center [225, 199] width 55 height 25
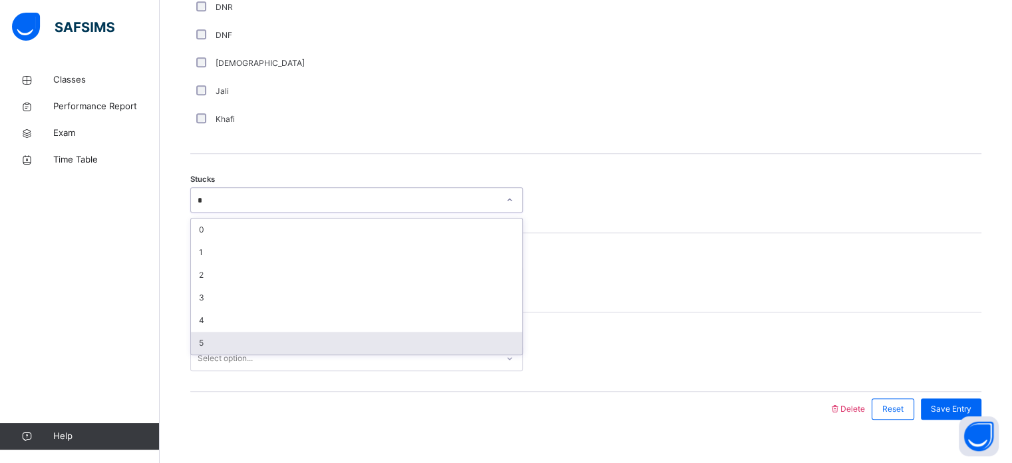
type input "*"
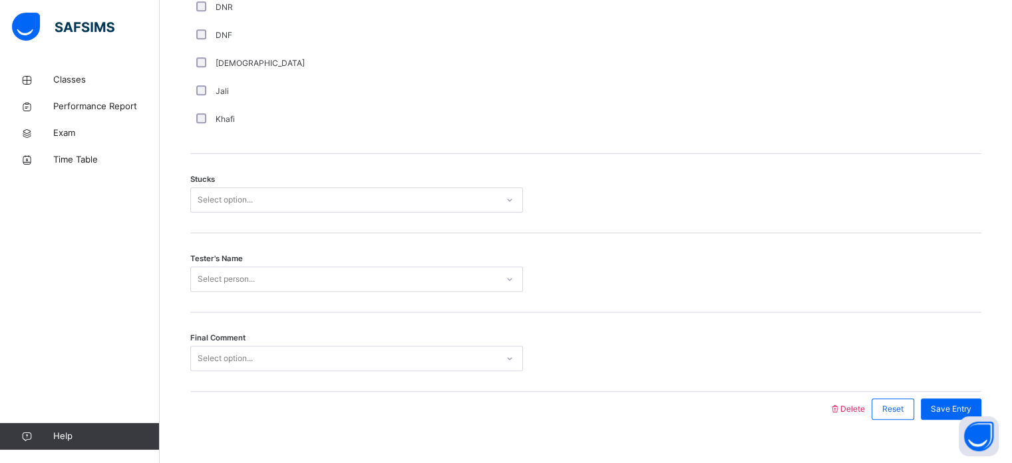
click at [715, 386] on div "Final Comment Select option..." at bounding box center [585, 351] width 791 height 79
click at [461, 180] on div "Stucks Select option..." at bounding box center [585, 193] width 791 height 79
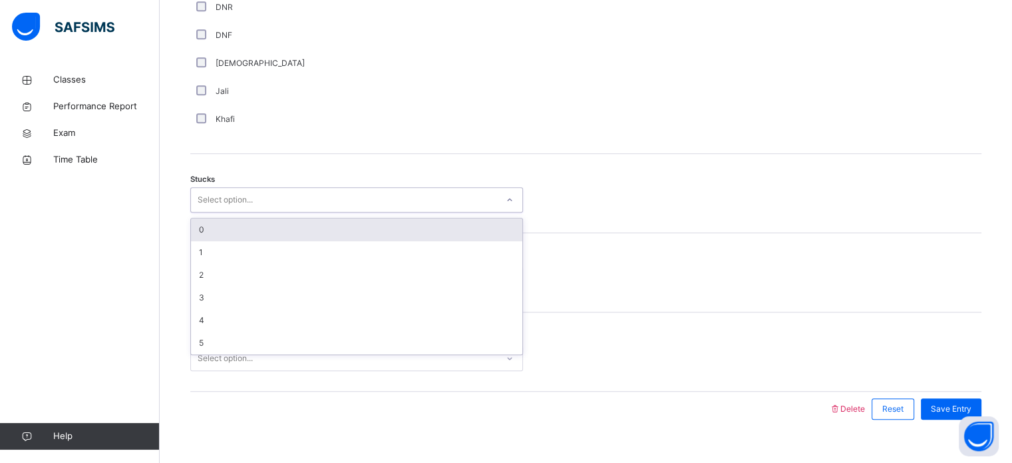
click at [468, 196] on div "Select option..." at bounding box center [344, 200] width 306 height 21
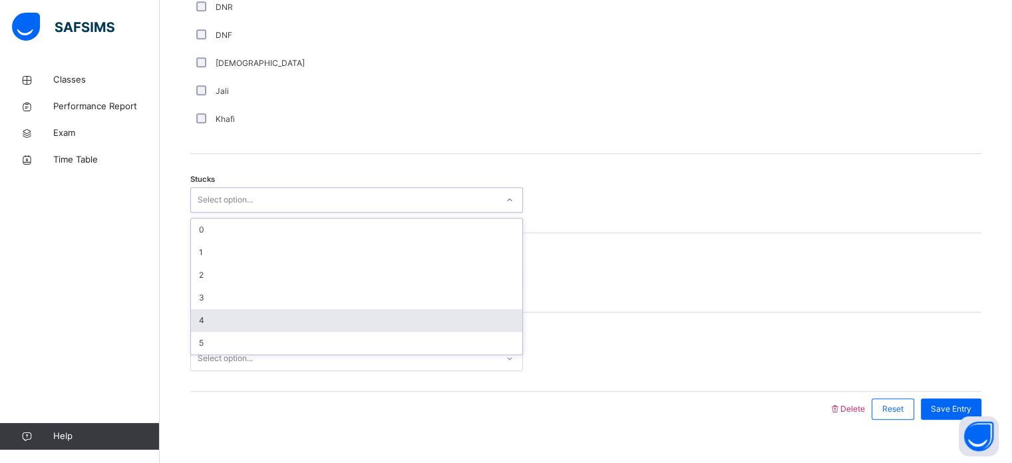
click at [303, 317] on div "4" at bounding box center [356, 320] width 331 height 23
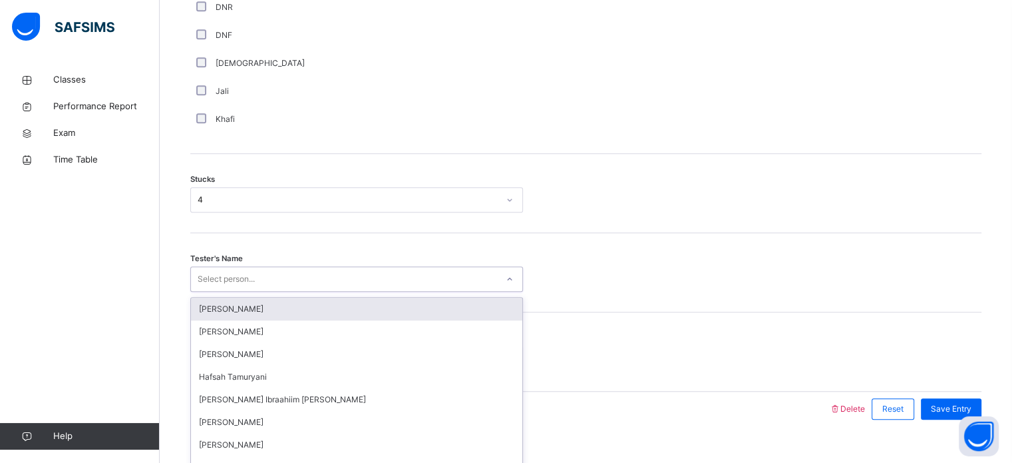
scroll to position [1043, 0]
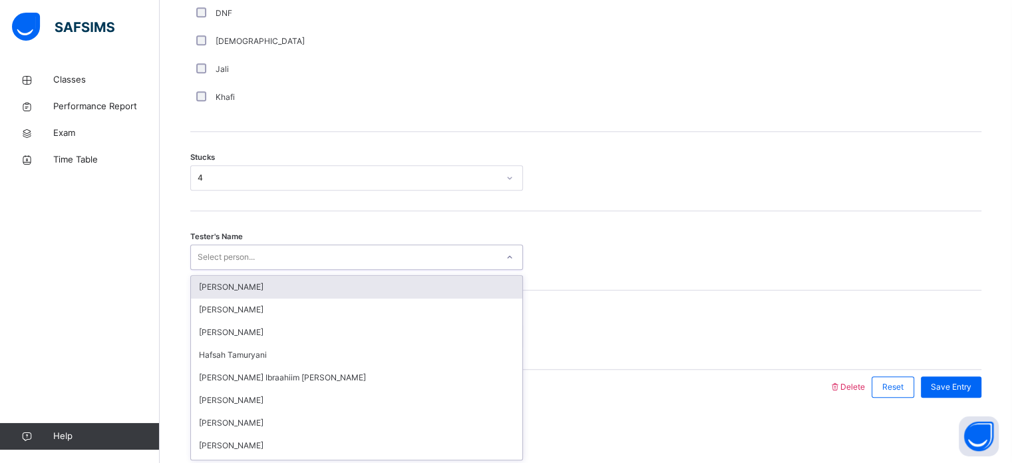
click at [389, 268] on div "Select person..." at bounding box center [356, 256] width 333 height 25
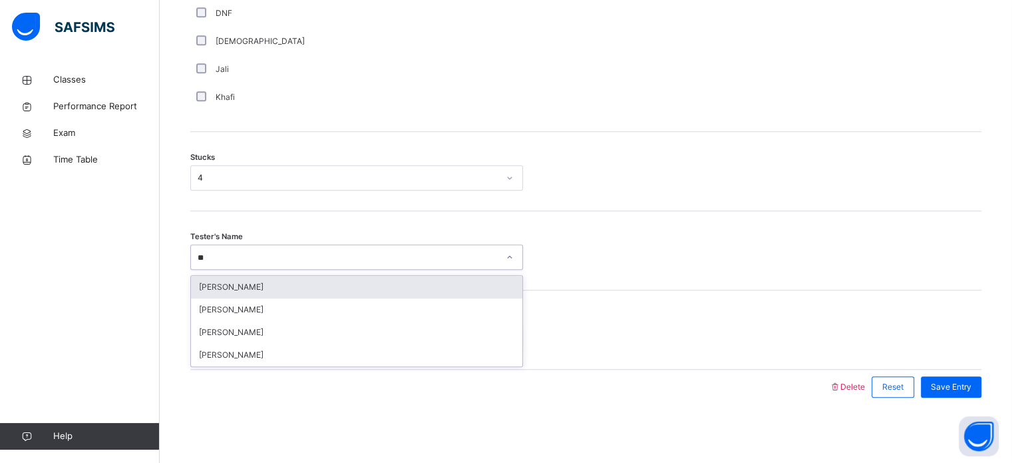
type input "***"
click at [371, 285] on div "[PERSON_NAME]" at bounding box center [356, 287] width 331 height 23
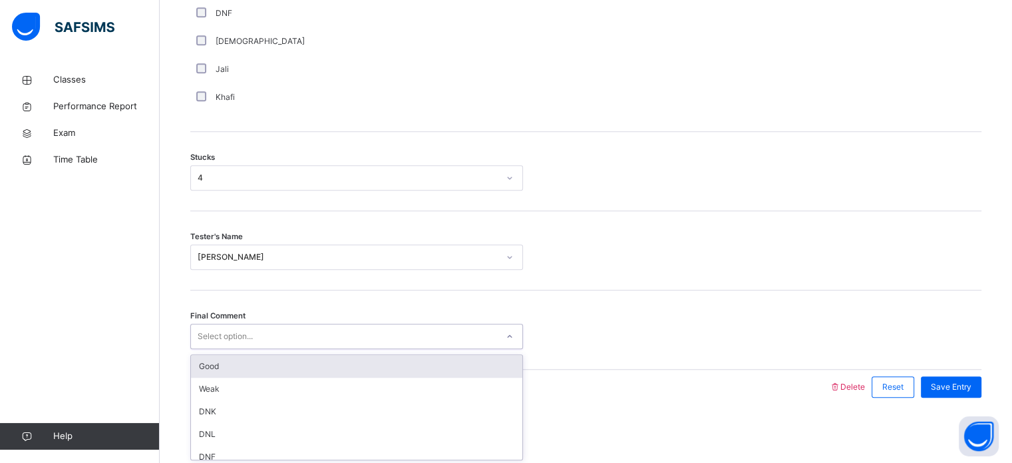
click at [344, 334] on div "Select option..." at bounding box center [344, 336] width 306 height 21
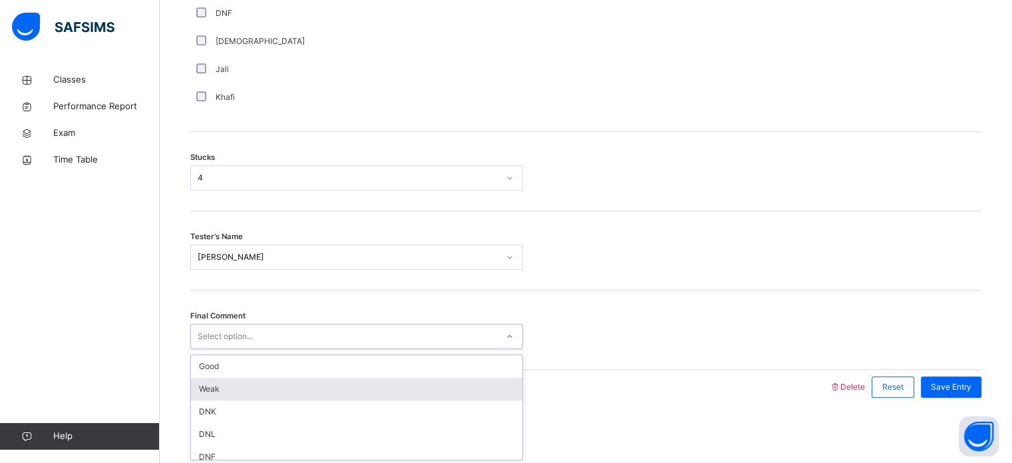
click at [282, 395] on div "Weak" at bounding box center [356, 388] width 331 height 23
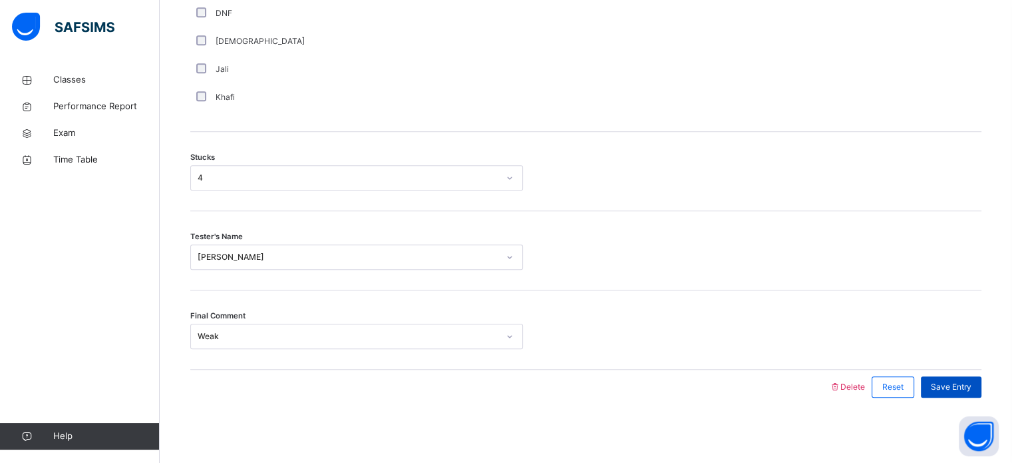
click at [944, 392] on div "Save Entry" at bounding box center [951, 386] width 61 height 21
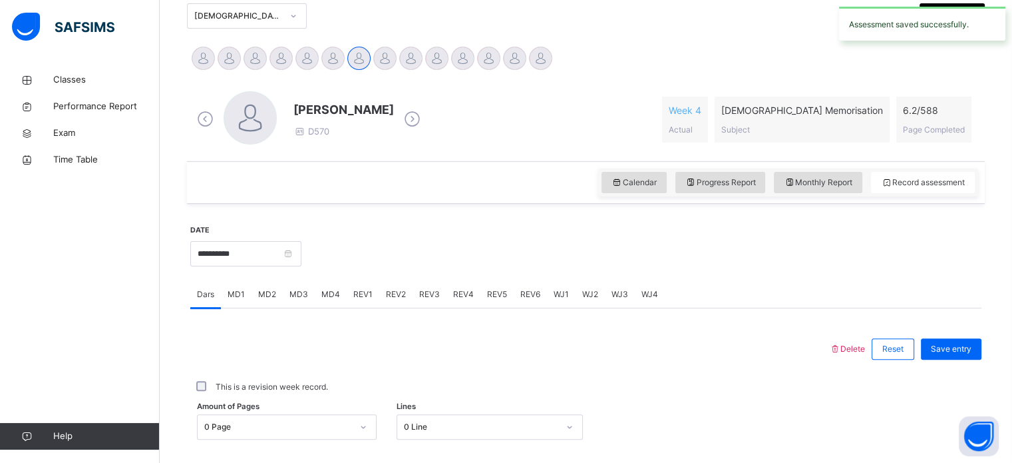
scroll to position [253, 0]
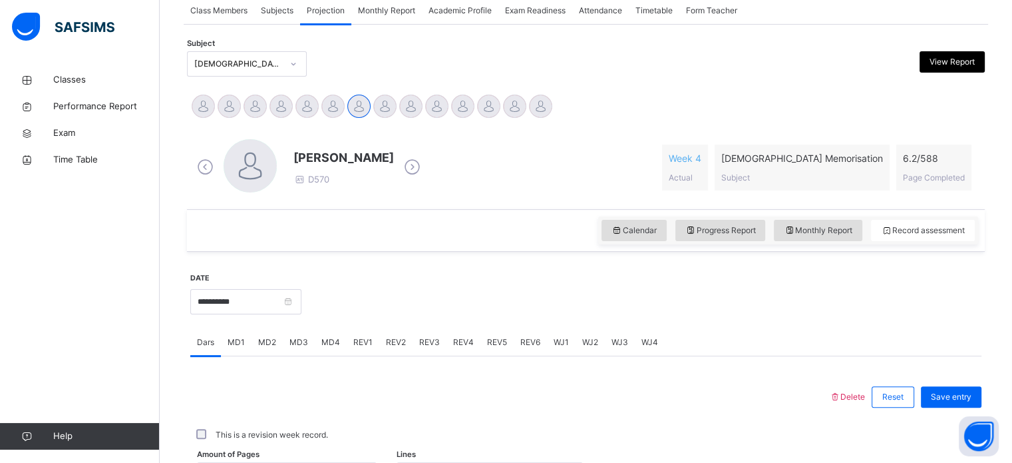
click at [604, 11] on span "Attendance" at bounding box center [600, 11] width 43 height 12
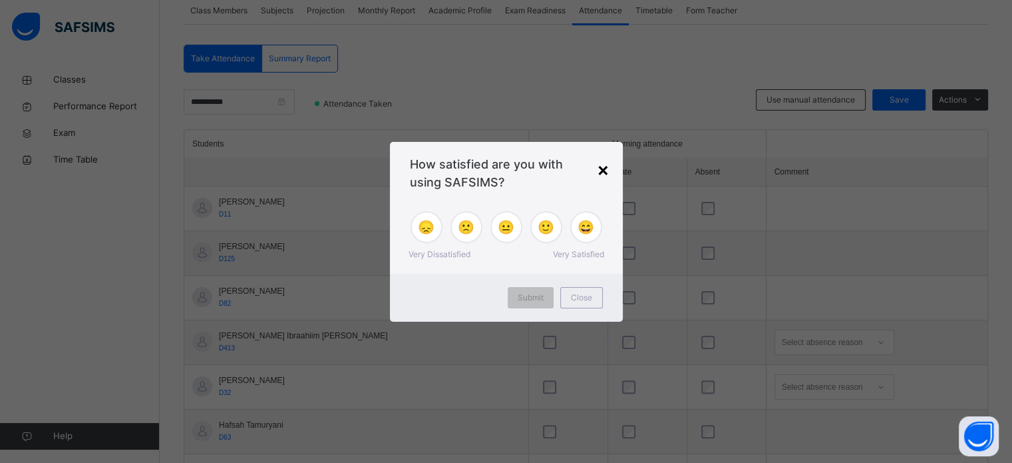
click at [604, 162] on div "×" at bounding box center [603, 169] width 13 height 28
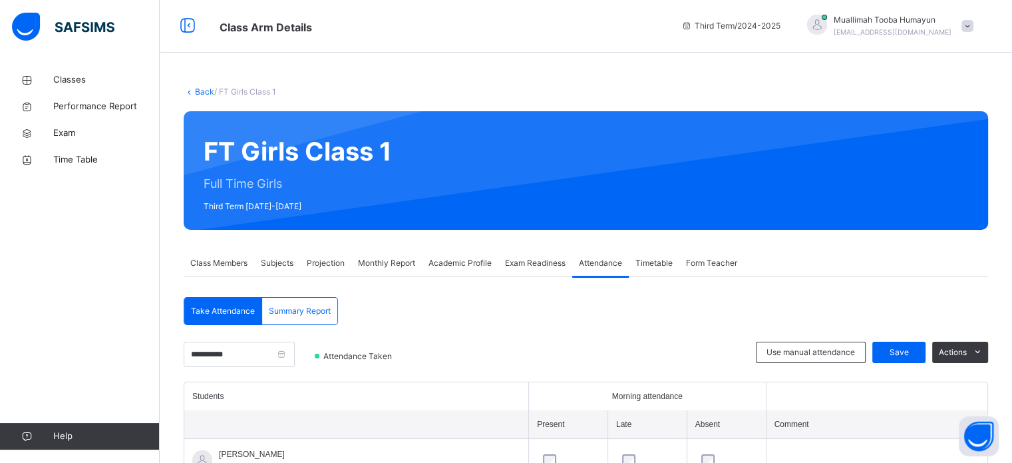
scroll to position [0, 0]
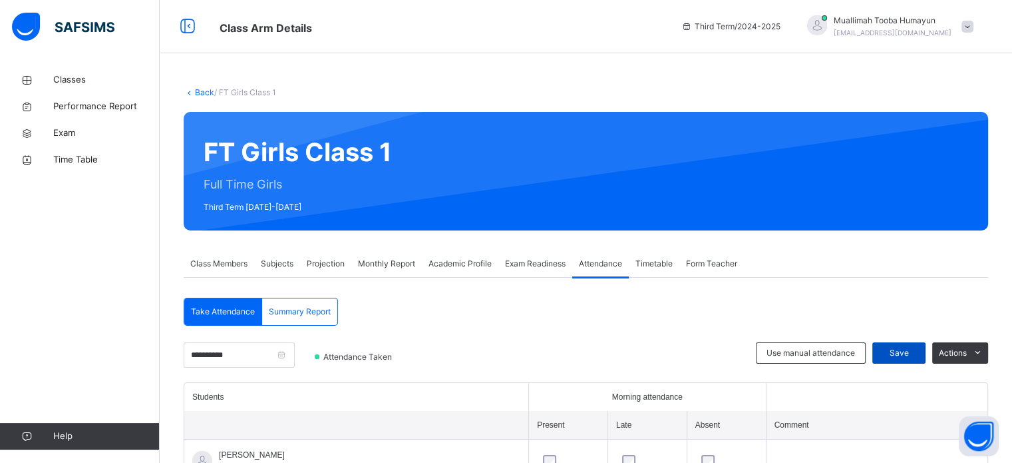
click at [924, 345] on div "Save" at bounding box center [898, 352] width 53 height 21
click at [226, 366] on input "**********" at bounding box center [239, 354] width 111 height 25
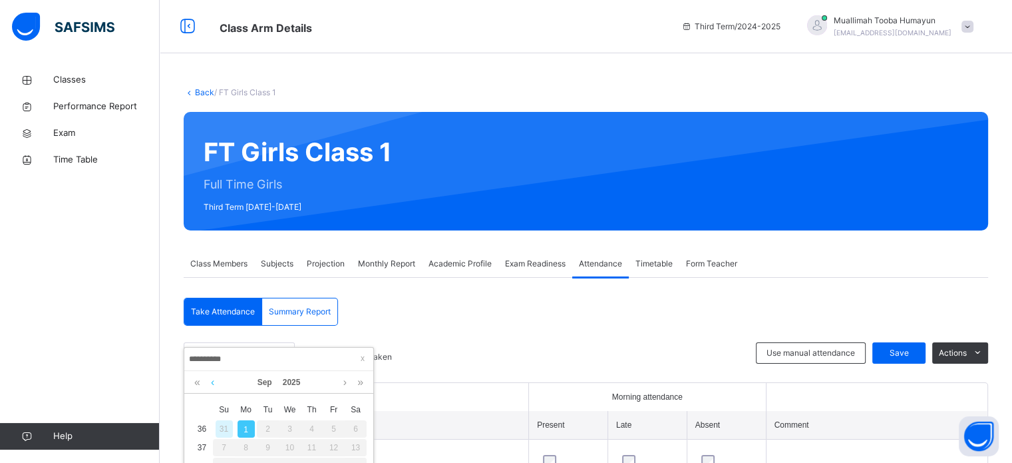
click at [208, 383] on link at bounding box center [213, 382] width 10 height 23
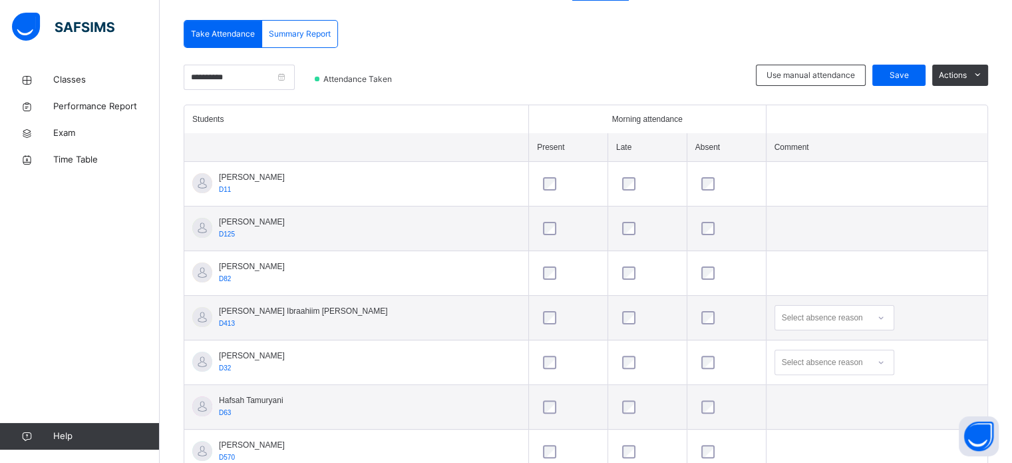
scroll to position [282, 0]
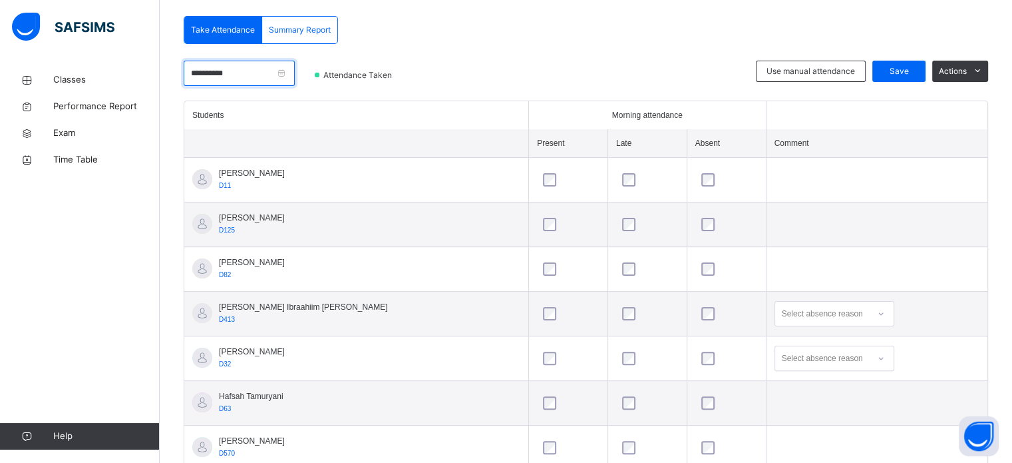
click at [295, 69] on input "**********" at bounding box center [239, 73] width 111 height 25
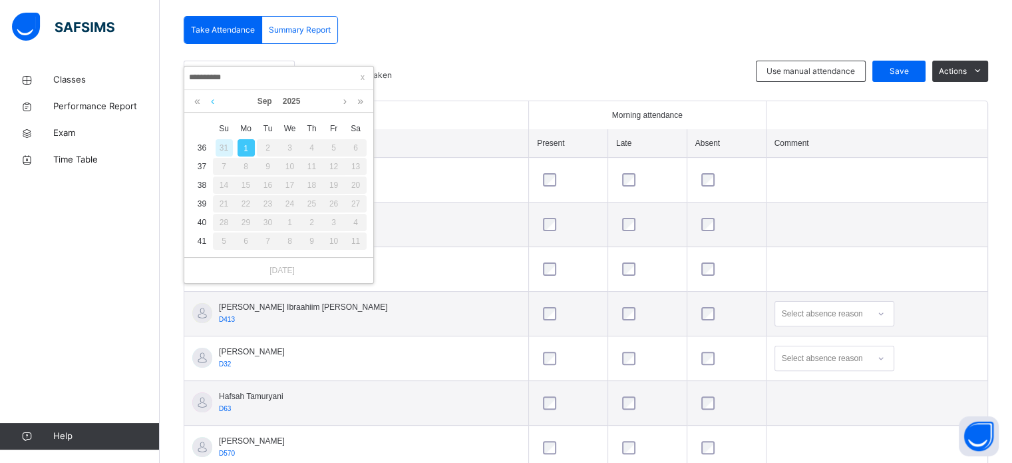
click at [213, 102] on link at bounding box center [213, 101] width 10 height 23
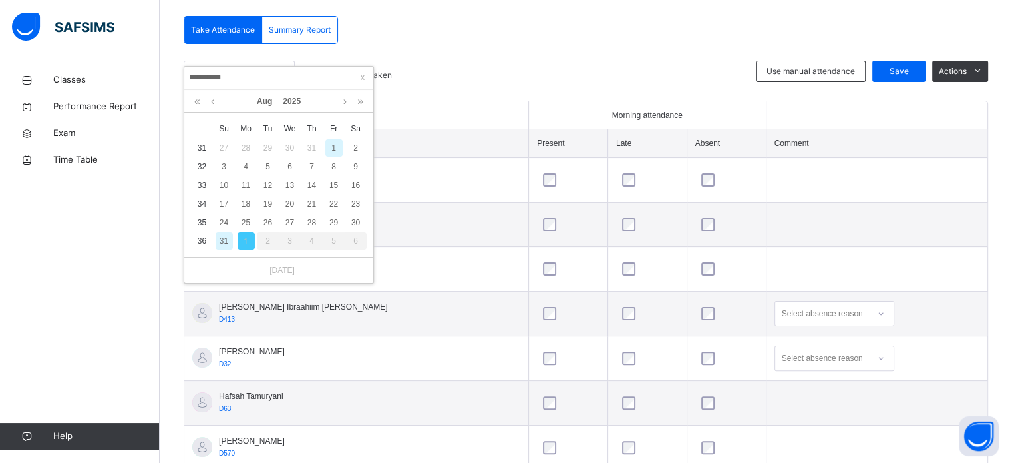
click at [330, 146] on div "1" at bounding box center [333, 147] width 17 height 17
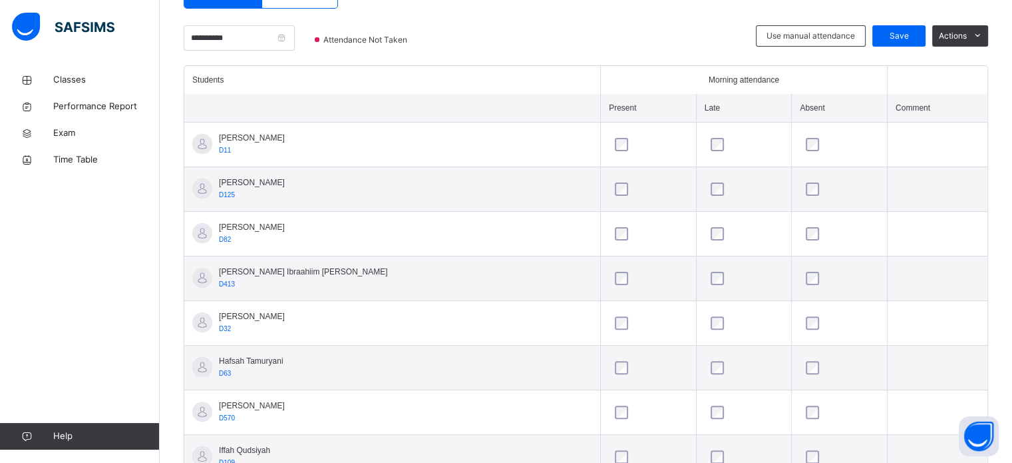
scroll to position [314, 0]
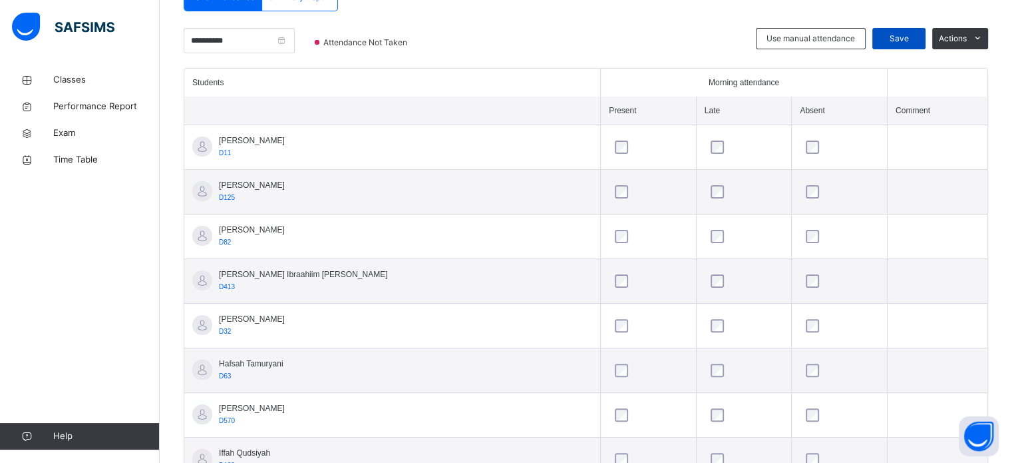
click at [909, 47] on div "Save" at bounding box center [898, 38] width 53 height 21
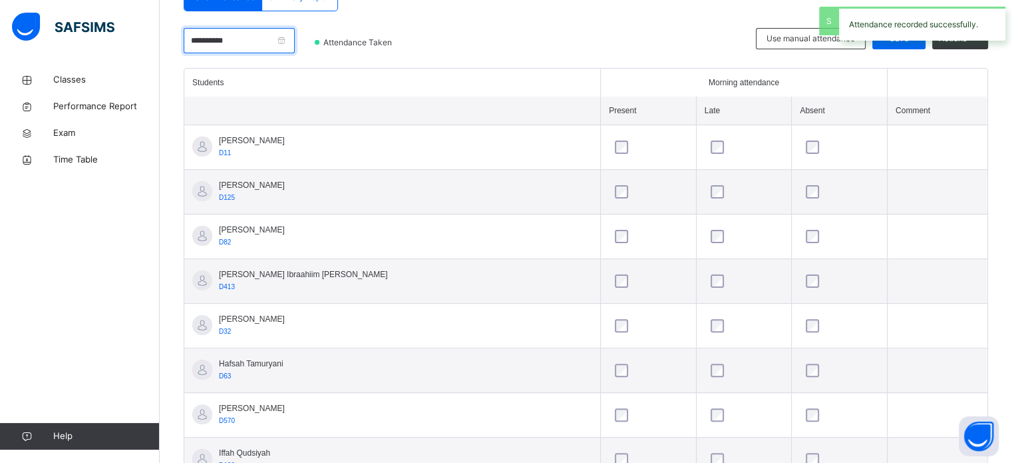
click at [245, 37] on input "**********" at bounding box center [239, 40] width 111 height 25
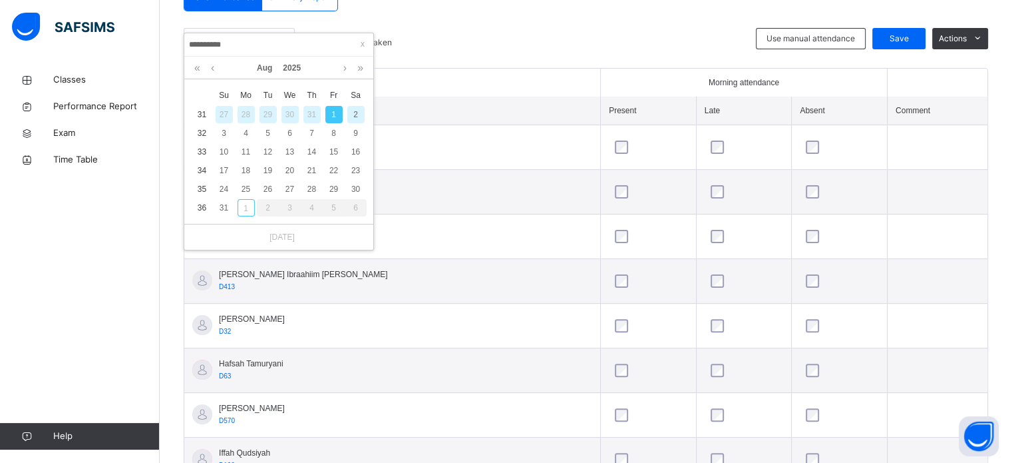
click at [354, 108] on div "2" at bounding box center [355, 114] width 17 height 17
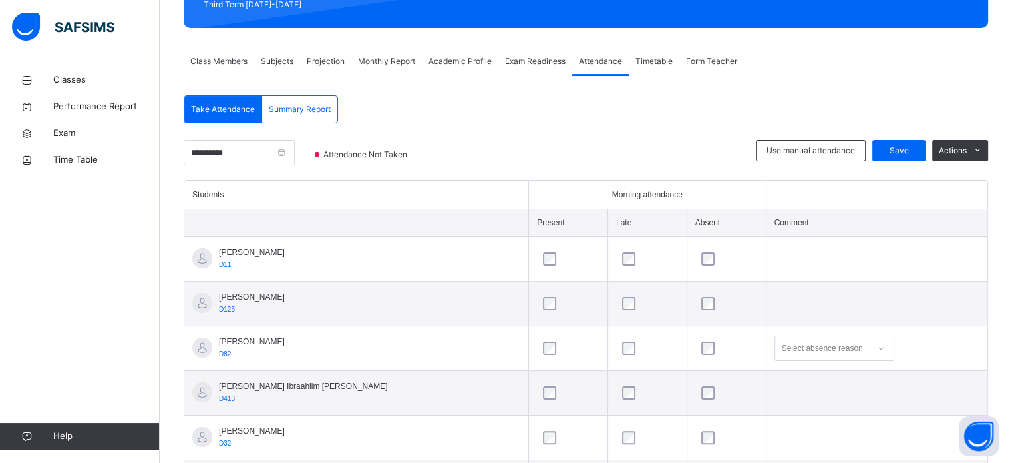
scroll to position [198, 0]
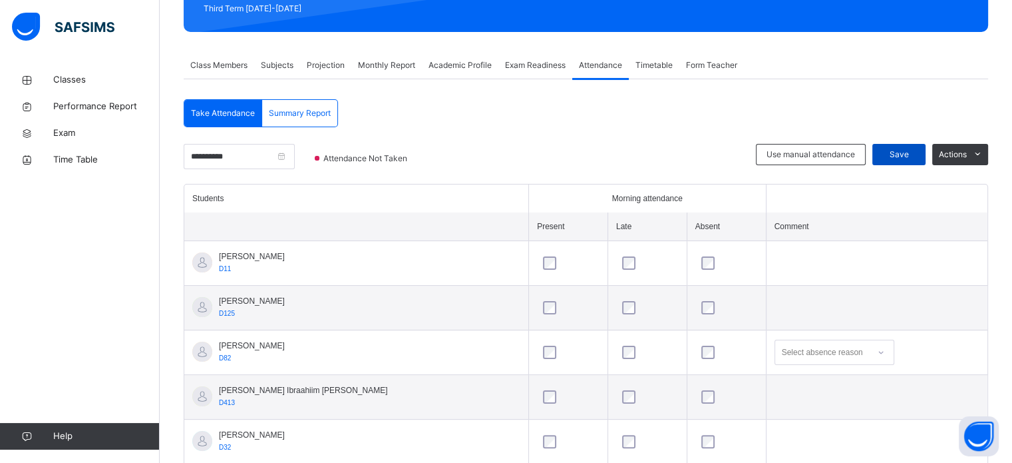
click at [910, 148] on span "Save" at bounding box center [898, 154] width 33 height 12
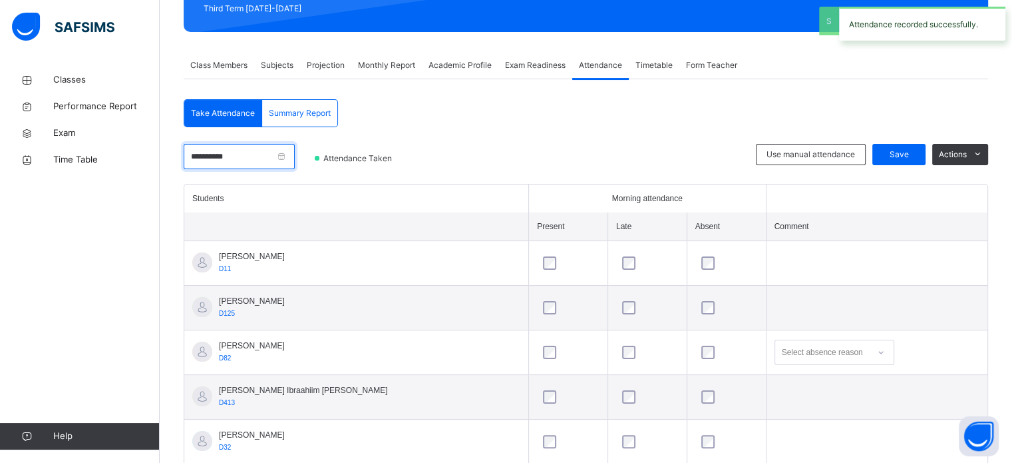
click at [226, 152] on input "**********" at bounding box center [239, 156] width 111 height 25
click at [226, 154] on input "**********" at bounding box center [278, 161] width 181 height 15
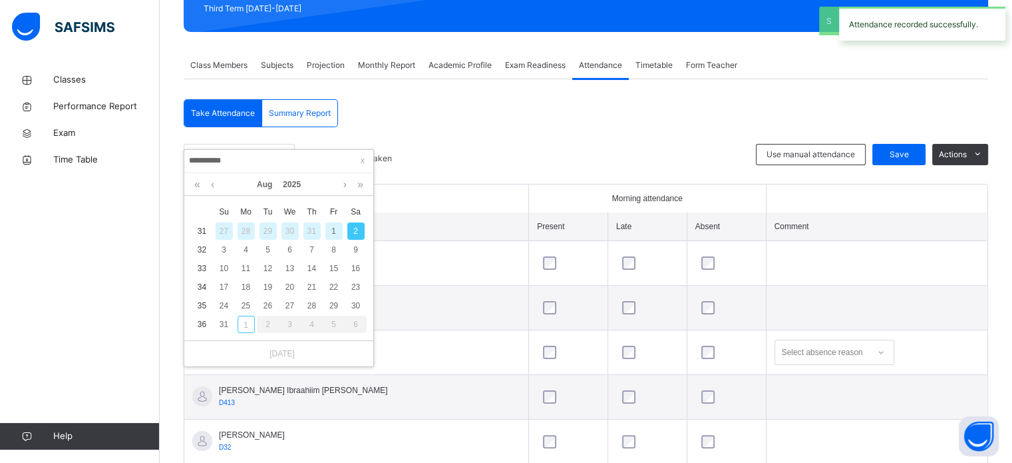
click at [226, 154] on input "**********" at bounding box center [278, 161] width 181 height 15
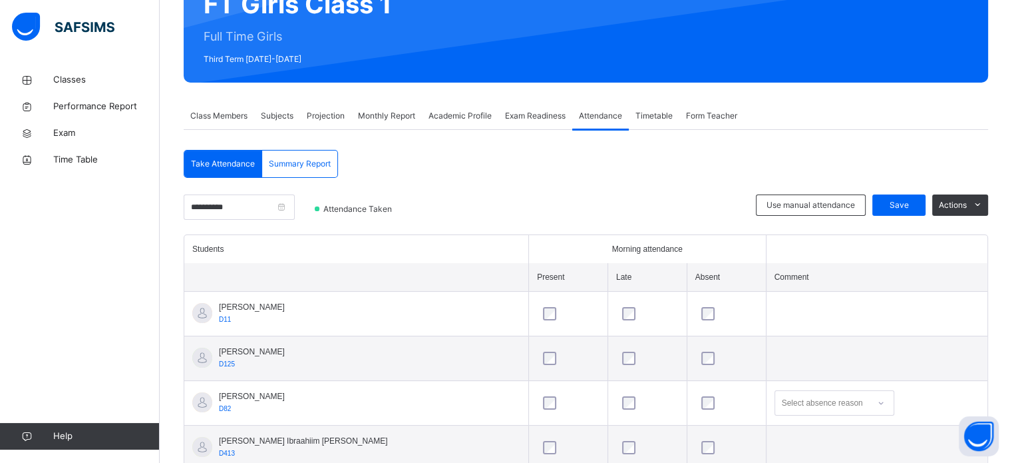
scroll to position [121, 0]
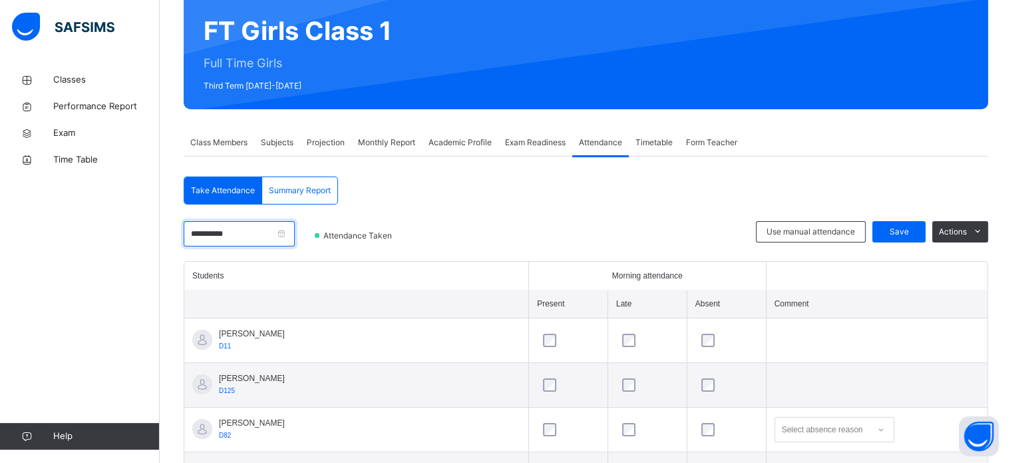
click at [264, 228] on input "**********" at bounding box center [239, 233] width 111 height 25
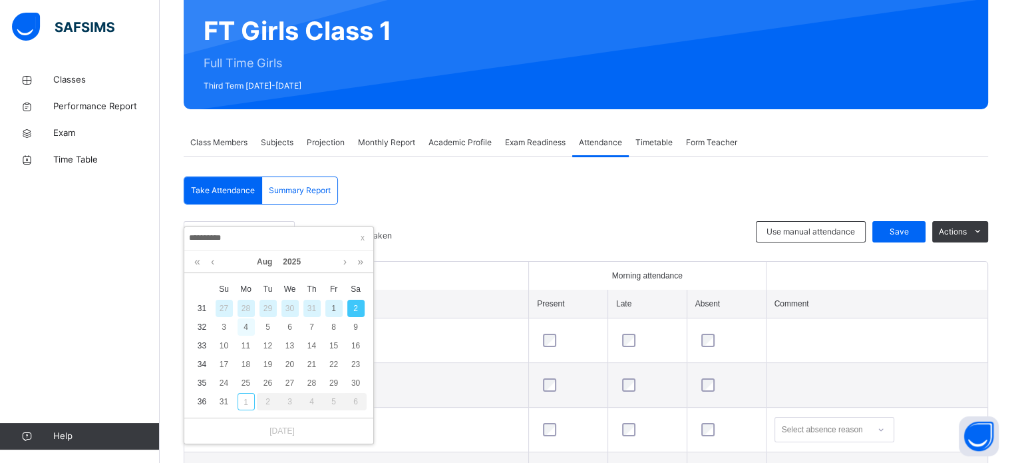
click at [245, 325] on div "4" at bounding box center [246, 326] width 17 height 17
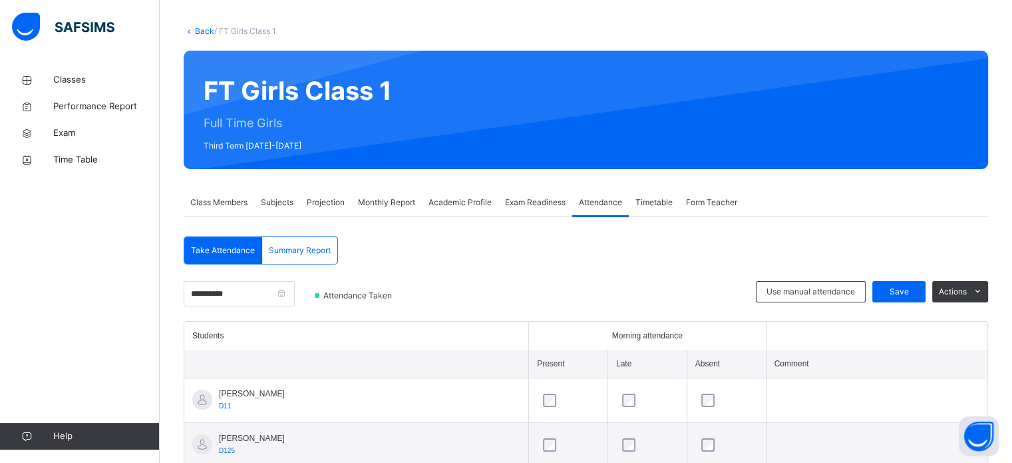
scroll to position [0, 0]
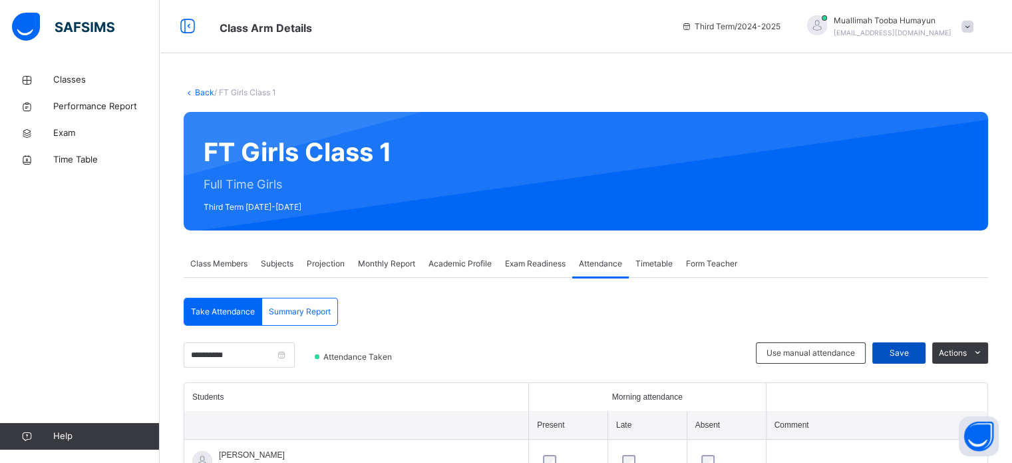
click at [906, 347] on span "Save" at bounding box center [898, 353] width 33 height 12
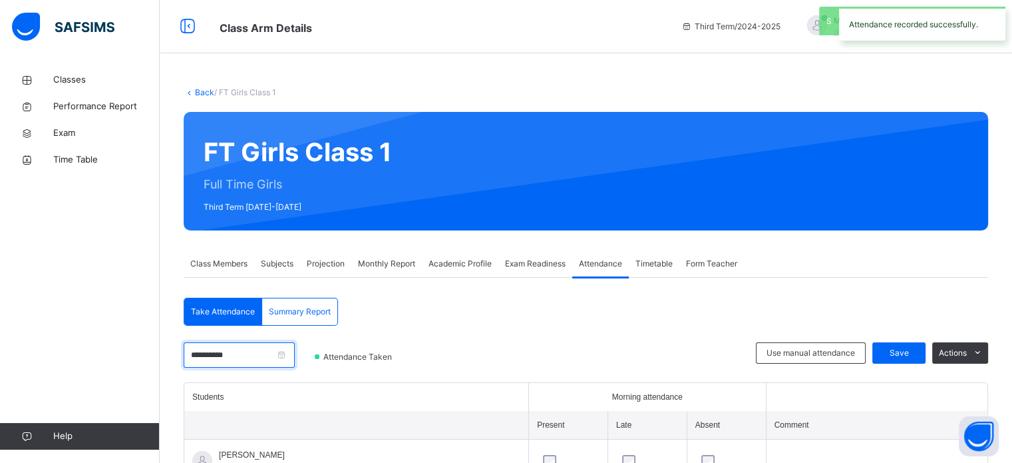
click at [240, 343] on input "**********" at bounding box center [239, 354] width 111 height 25
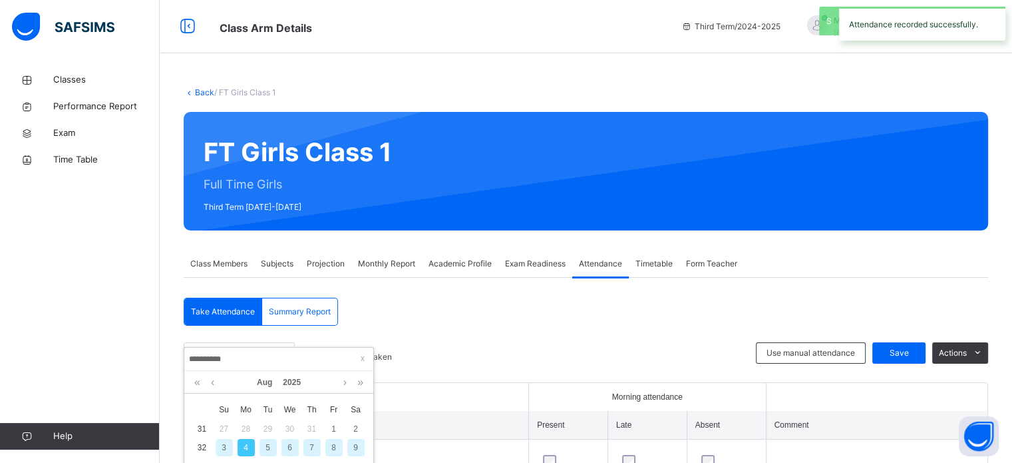
click at [268, 447] on div "5" at bounding box center [268, 447] width 17 height 17
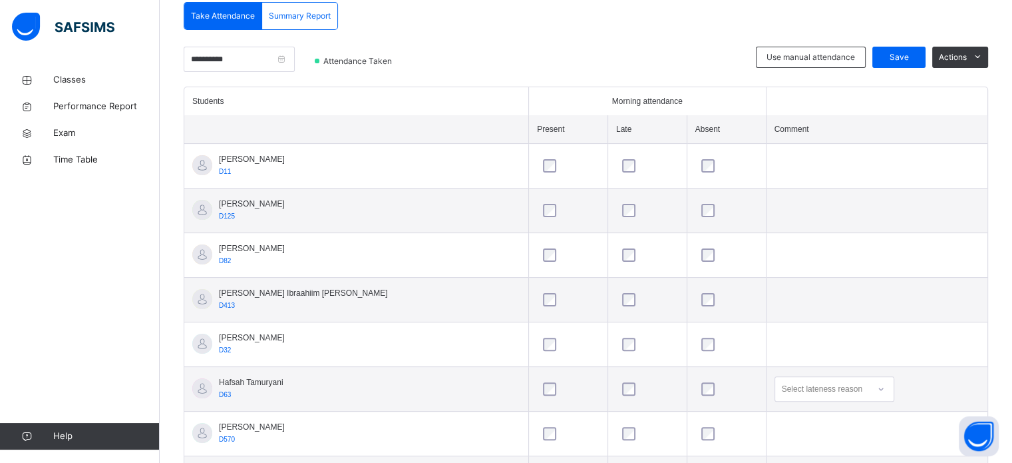
scroll to position [293, 0]
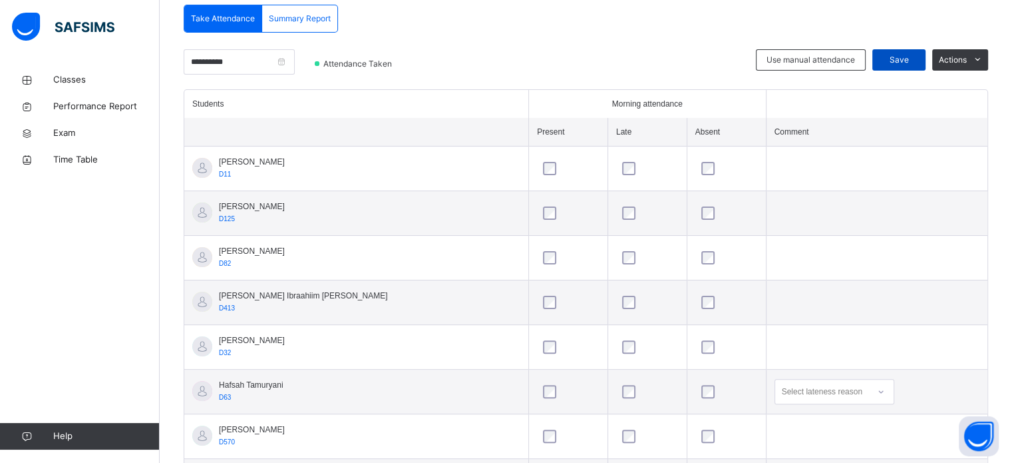
click at [916, 58] on span "Save" at bounding box center [898, 60] width 33 height 12
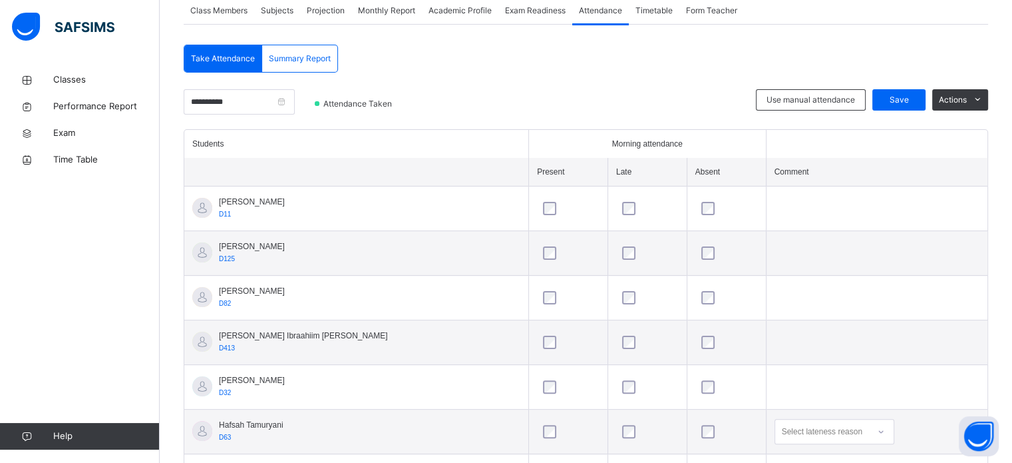
scroll to position [208, 0]
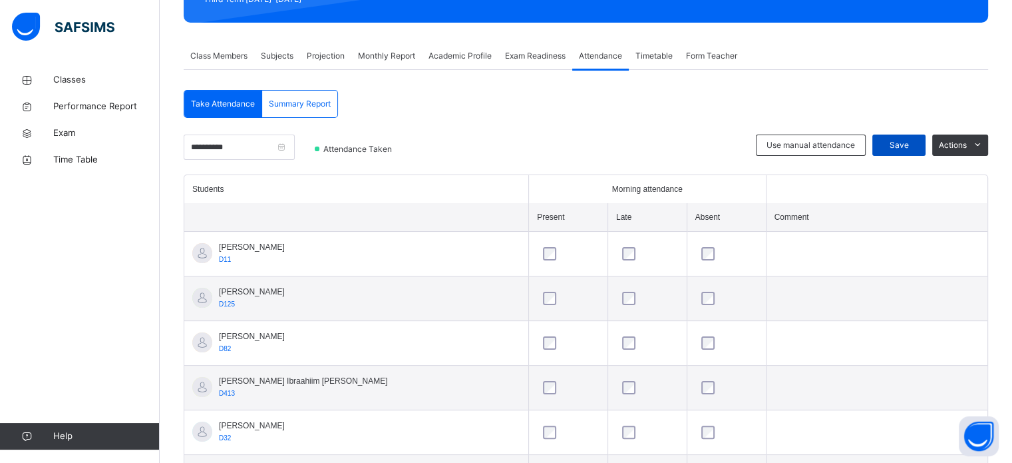
click at [918, 151] on div "Save" at bounding box center [898, 144] width 53 height 21
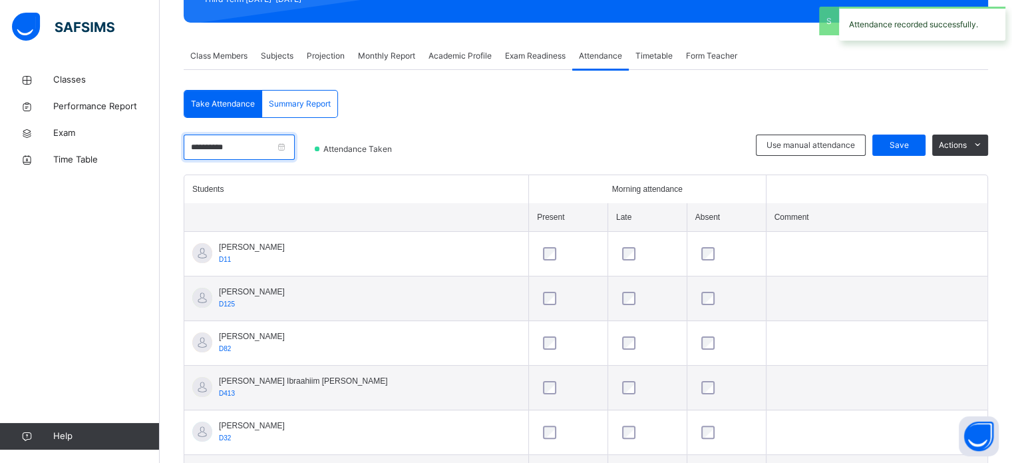
click at [262, 148] on input "**********" at bounding box center [239, 146] width 111 height 25
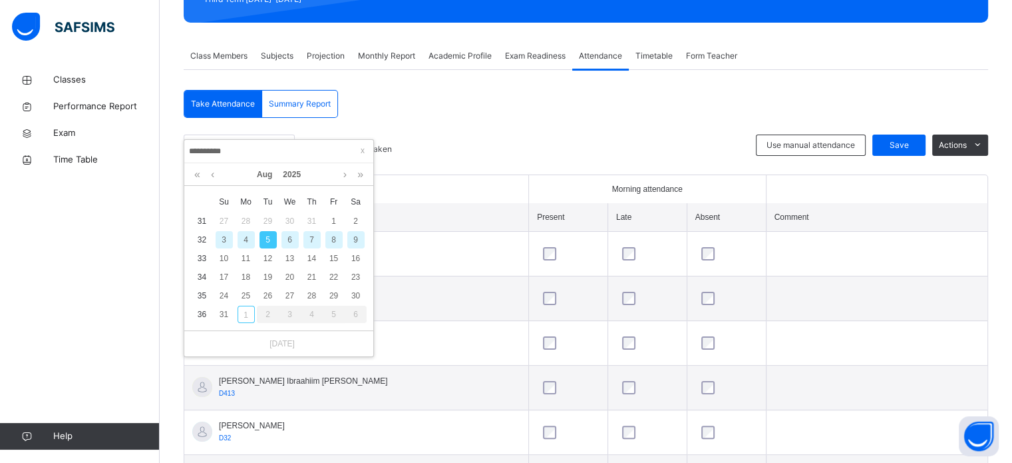
click at [294, 234] on div "6" at bounding box center [290, 239] width 17 height 17
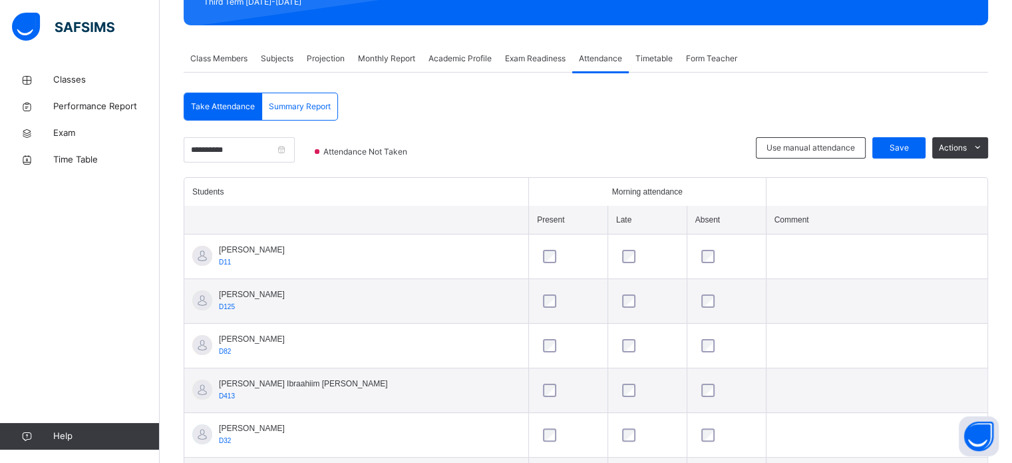
scroll to position [202, 0]
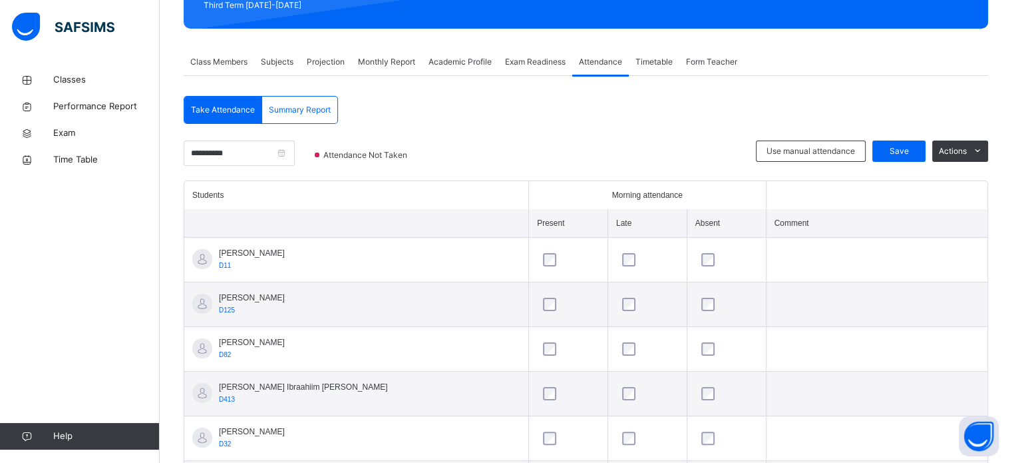
click at [908, 145] on span "Save" at bounding box center [898, 151] width 33 height 12
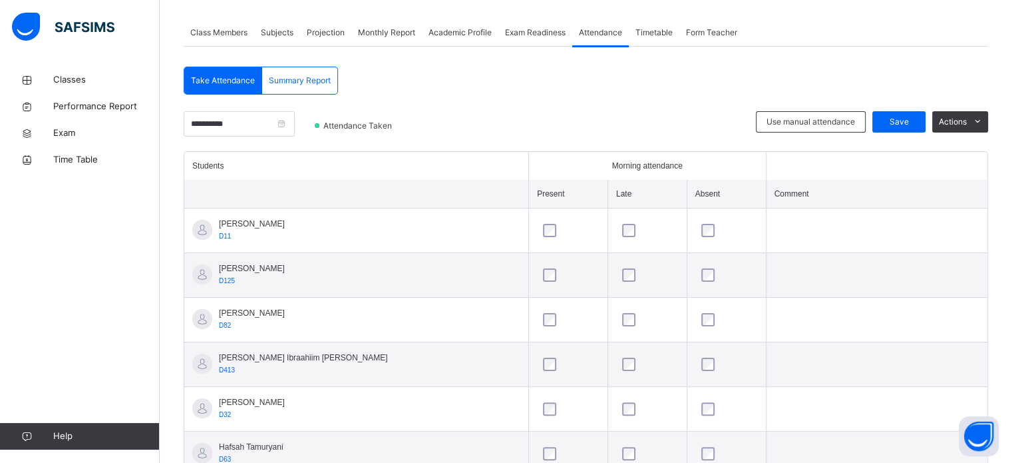
scroll to position [172, 0]
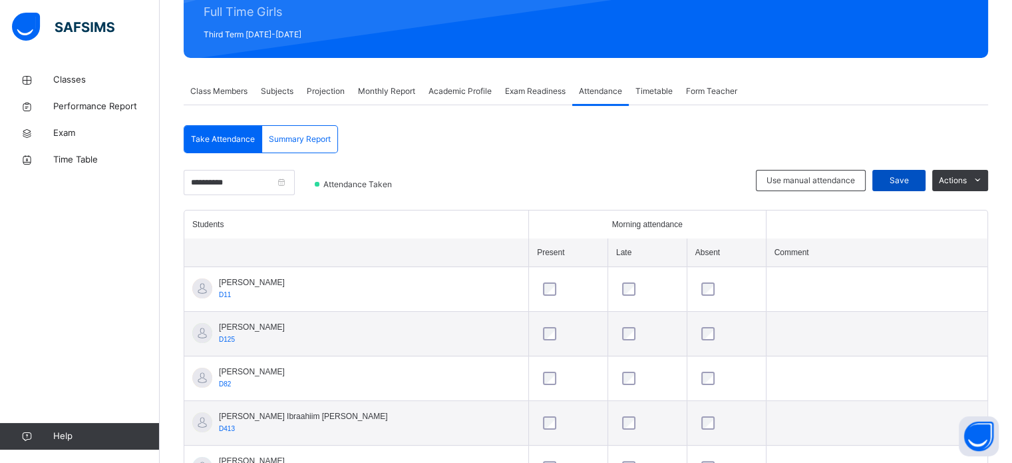
click at [902, 186] on div "Save" at bounding box center [898, 180] width 53 height 21
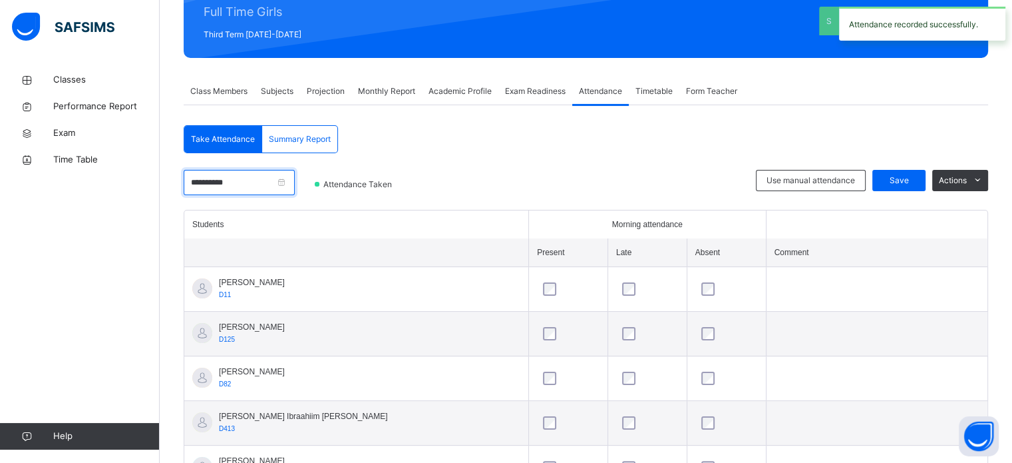
click at [289, 176] on input "**********" at bounding box center [239, 182] width 111 height 25
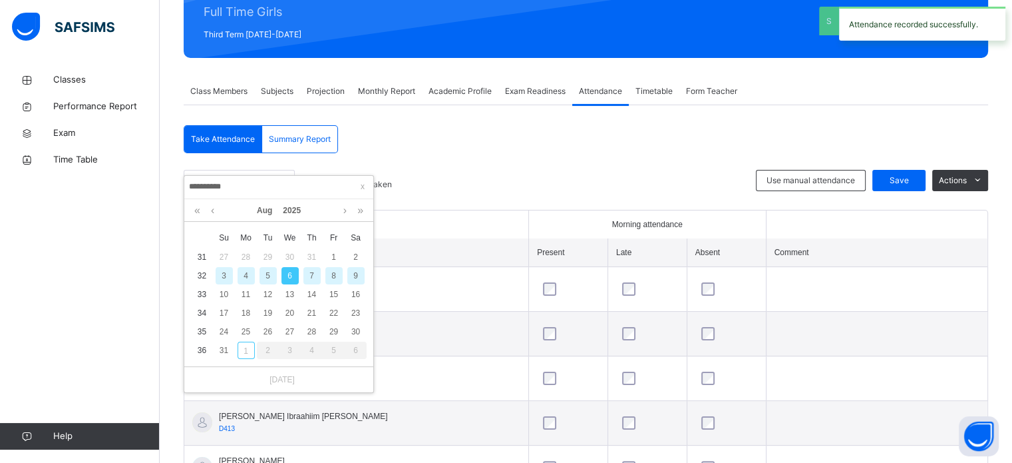
click at [313, 274] on div "7" at bounding box center [311, 275] width 17 height 17
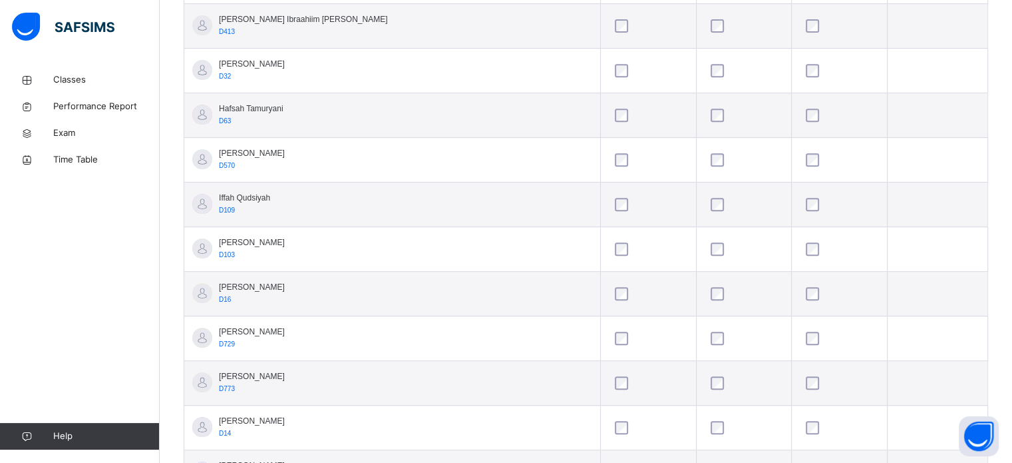
scroll to position [624, 0]
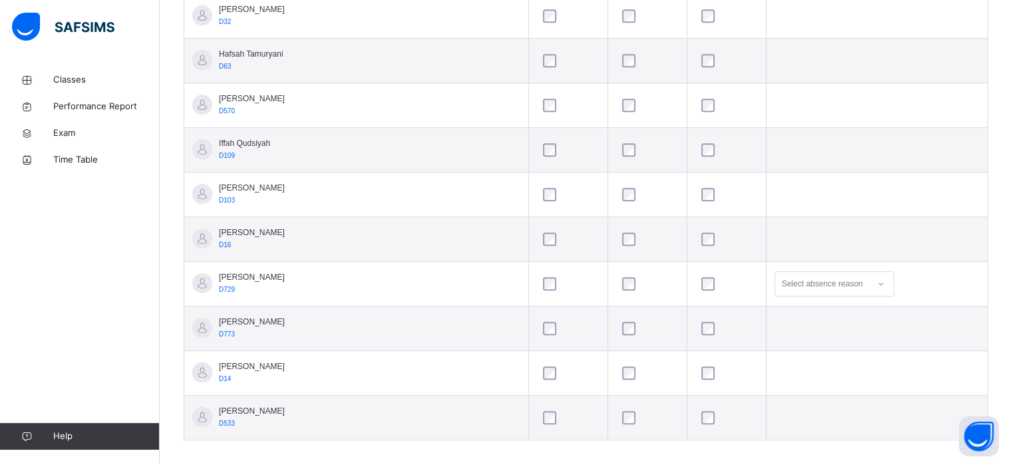
drag, startPoint x: 1012, startPoint y: 383, endPoint x: 1016, endPoint y: 295, distance: 88.0
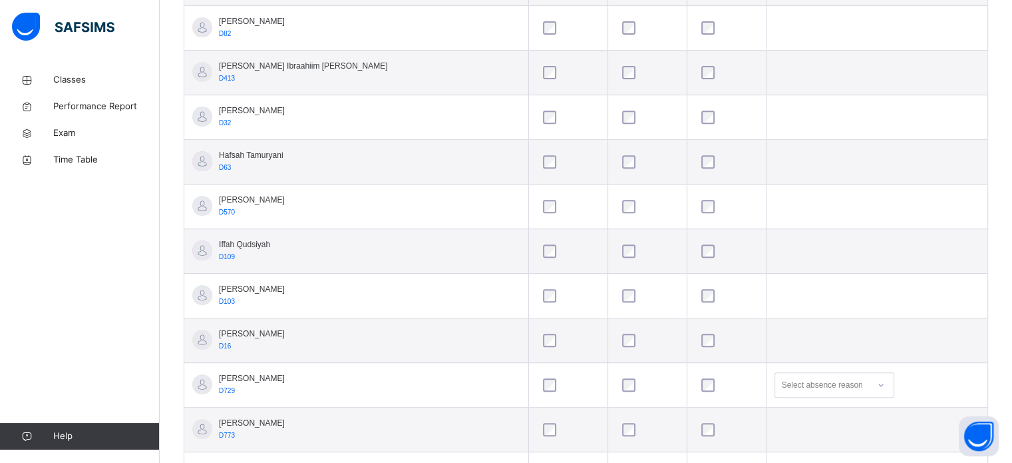
scroll to position [525, 0]
click at [695, 279] on div at bounding box center [726, 293] width 63 height 28
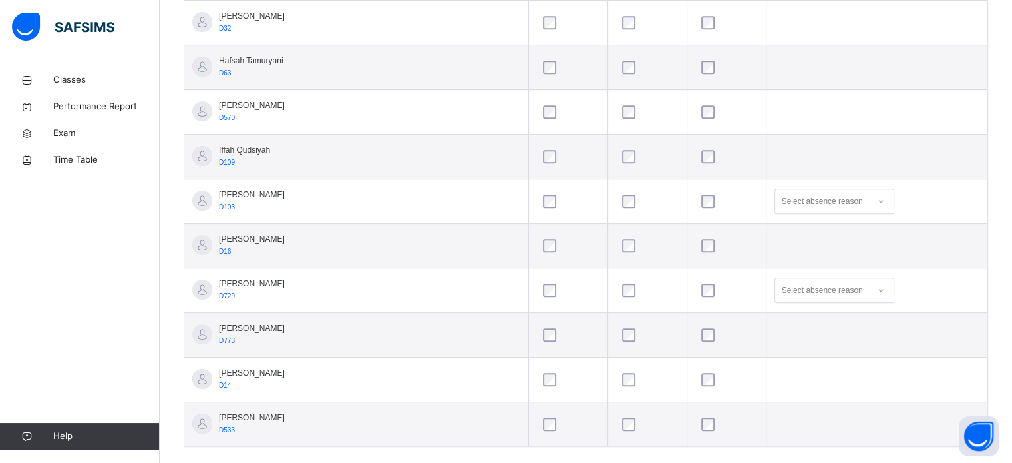
scroll to position [635, 0]
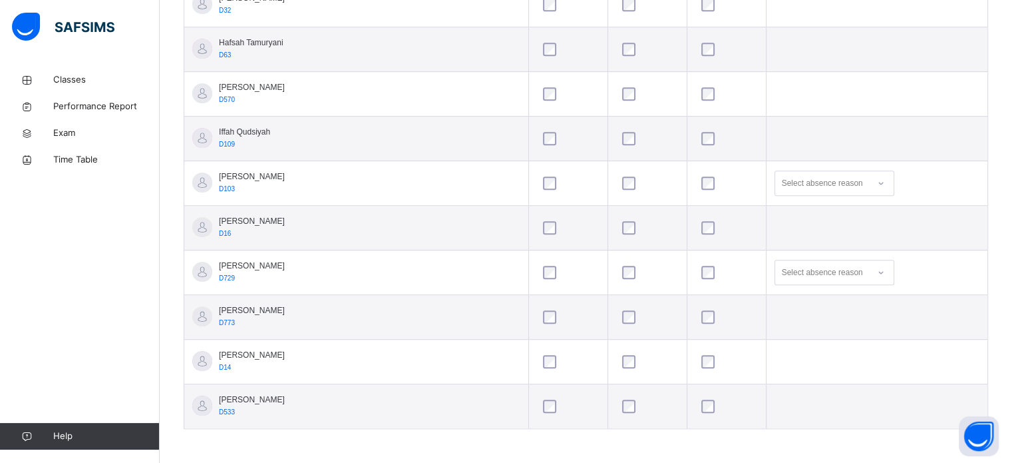
click at [620, 228] on div at bounding box center [648, 227] width 56 height 13
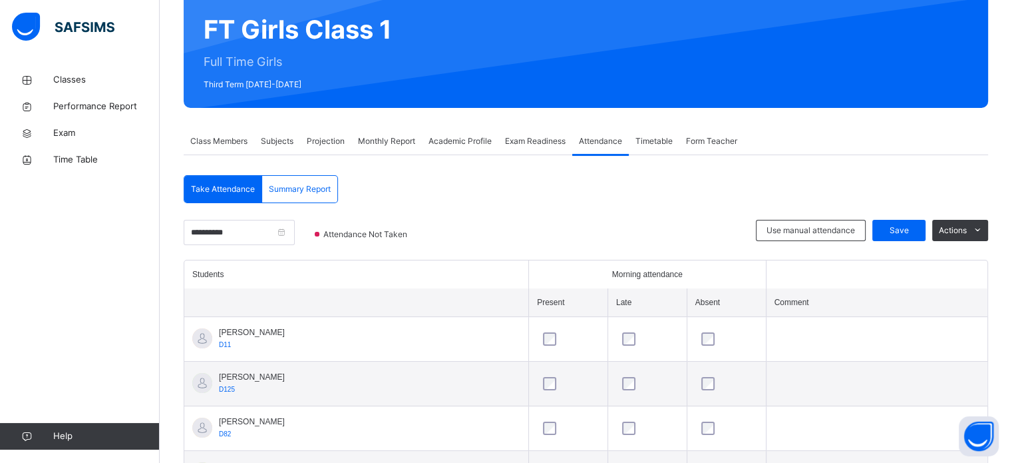
scroll to position [117, 0]
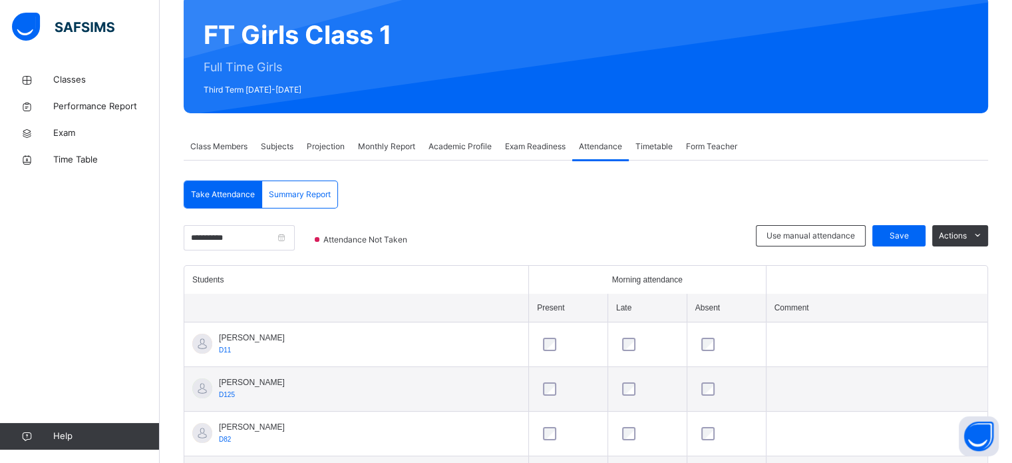
click at [908, 232] on span "Save" at bounding box center [898, 236] width 33 height 12
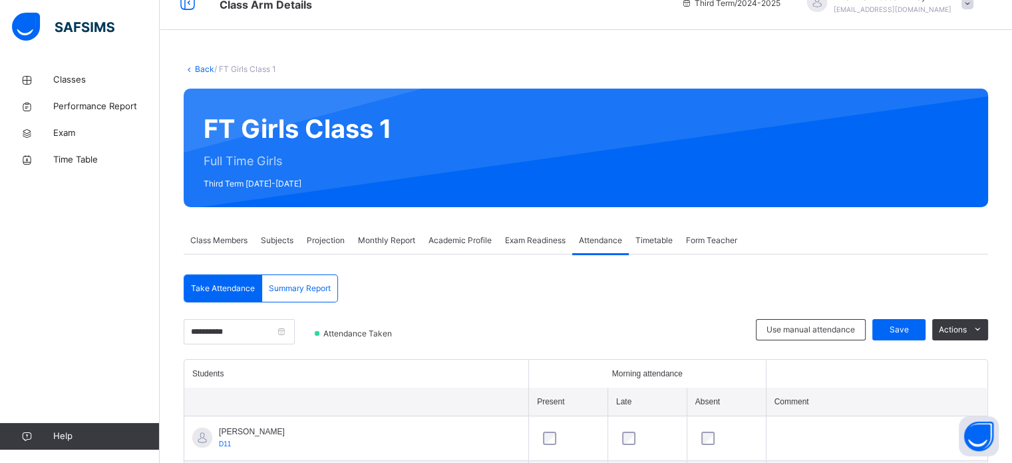
scroll to position [0, 0]
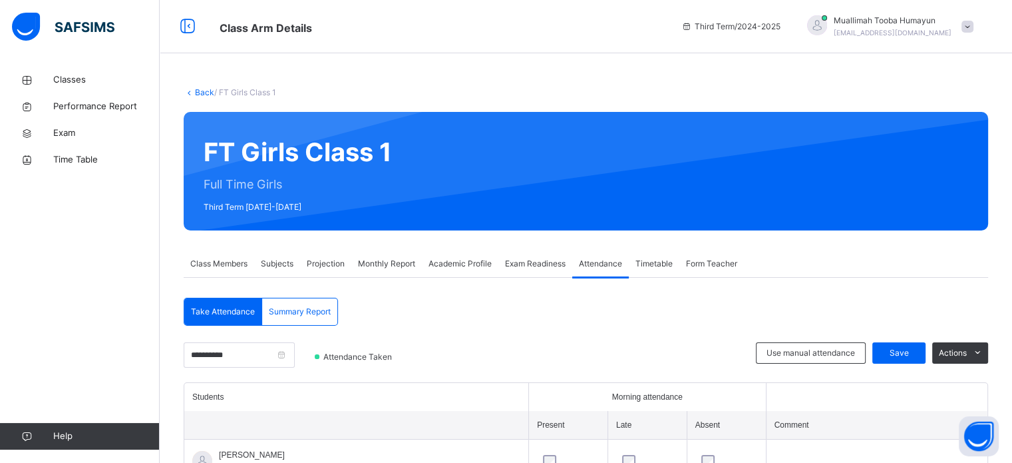
click at [331, 266] on span "Projection" at bounding box center [326, 264] width 38 height 12
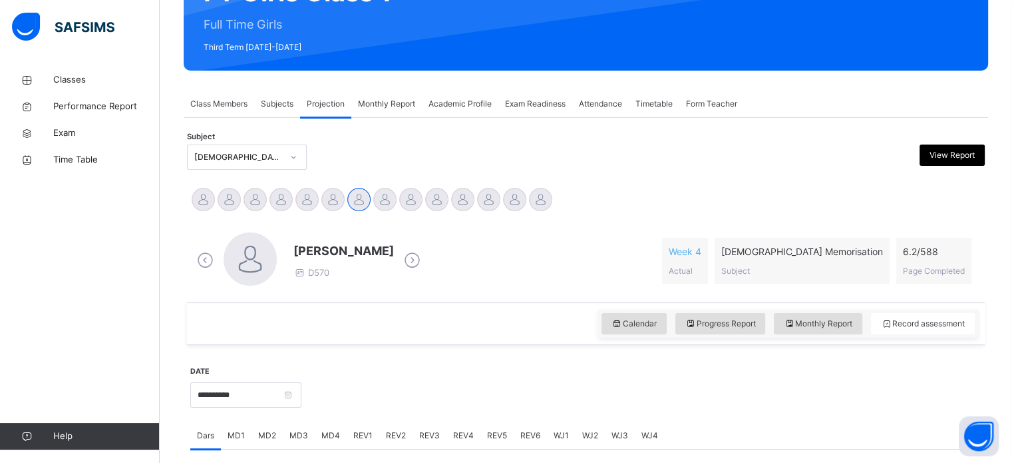
scroll to position [160, 0]
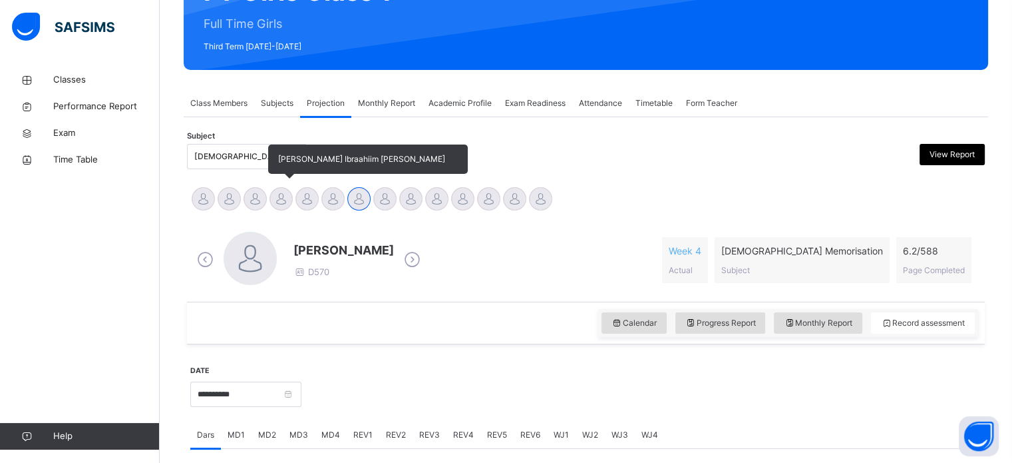
click at [285, 194] on div at bounding box center [281, 198] width 23 height 23
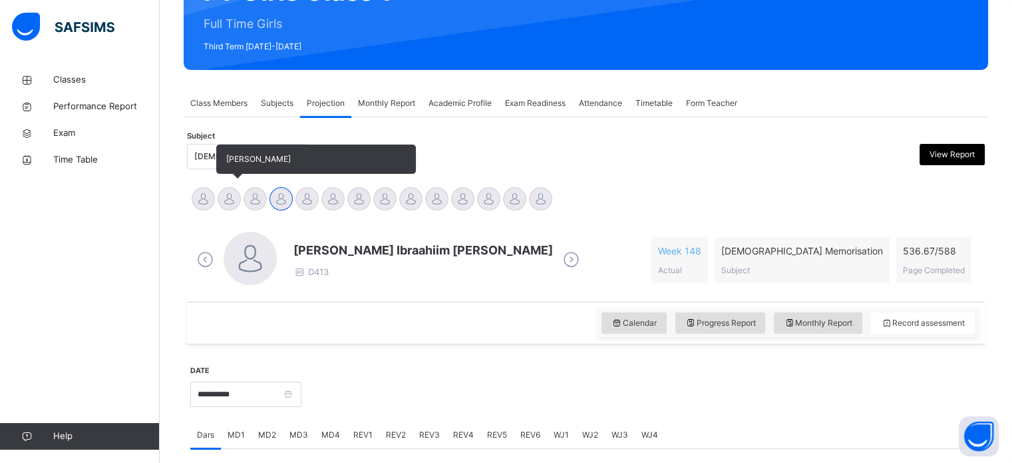
click at [240, 204] on div "[PERSON_NAME]" at bounding box center [229, 200] width 26 height 29
click at [220, 195] on div at bounding box center [229, 198] width 23 height 23
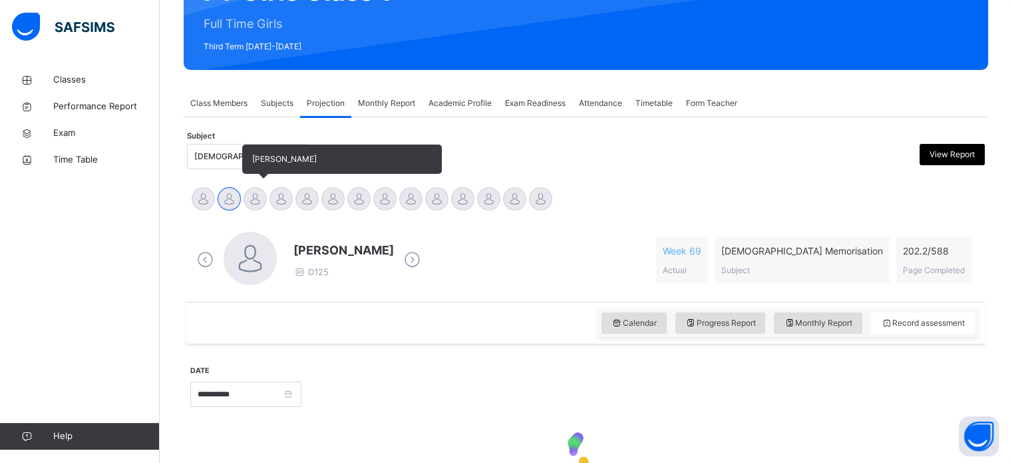
click at [264, 203] on div at bounding box center [255, 198] width 23 height 23
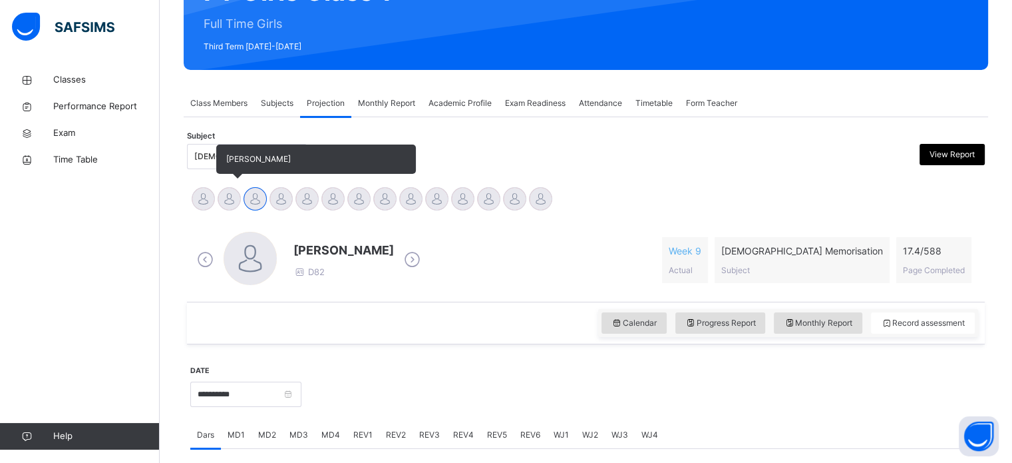
click at [224, 205] on div at bounding box center [229, 198] width 23 height 23
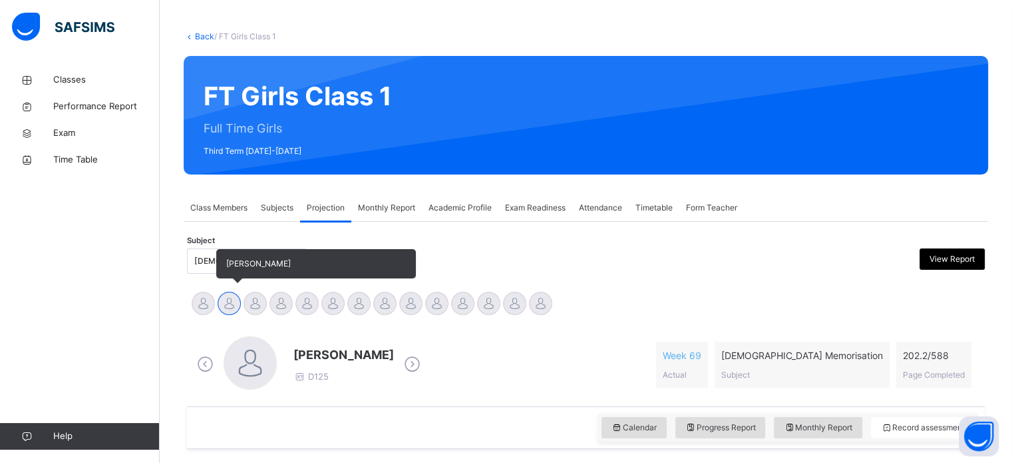
scroll to position [55, 0]
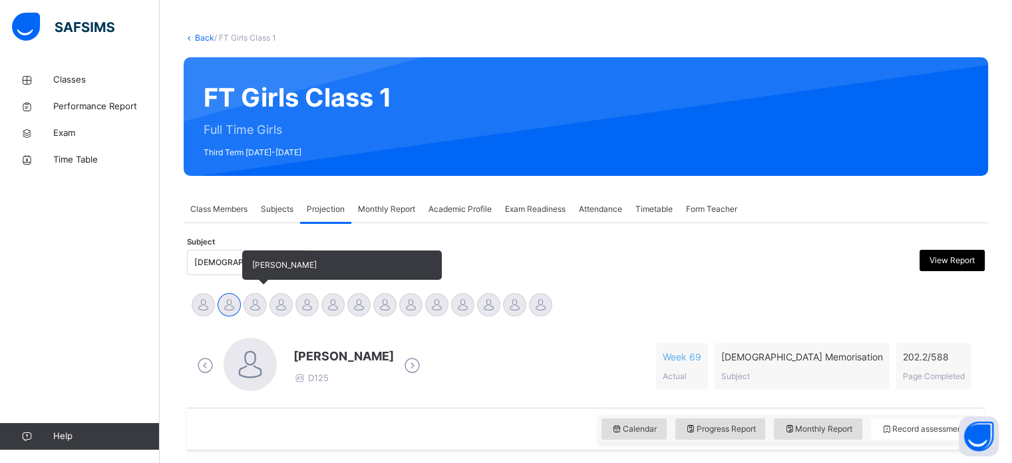
click at [264, 297] on div at bounding box center [255, 304] width 23 height 23
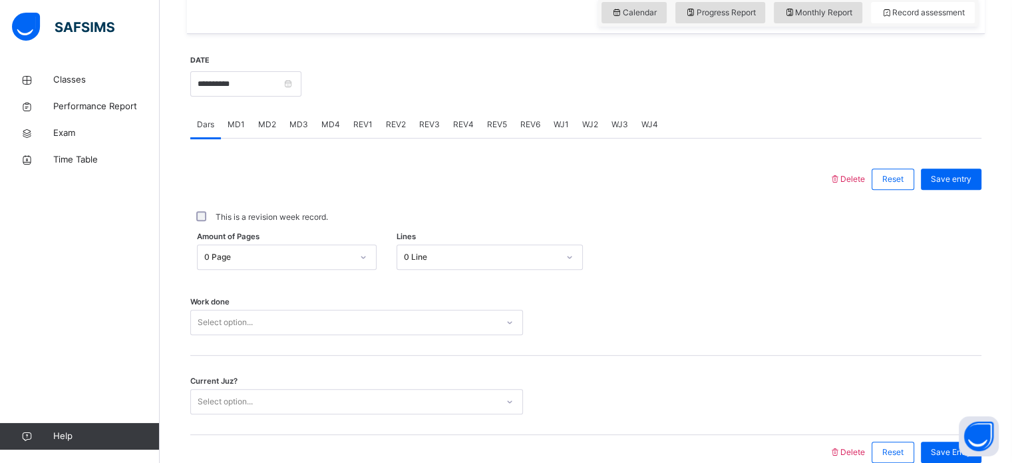
scroll to position [470, 0]
click at [271, 130] on span "MD2" at bounding box center [267, 125] width 18 height 12
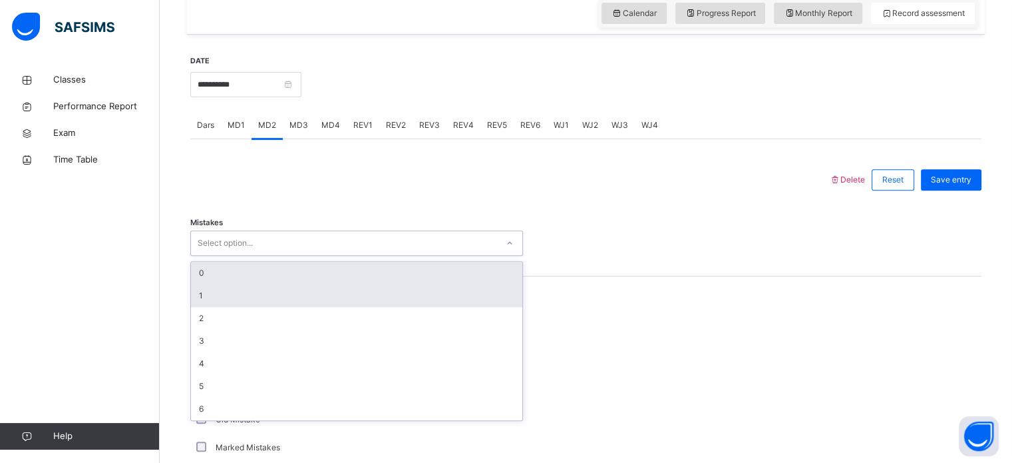
click at [219, 290] on div "1" at bounding box center [356, 295] width 331 height 23
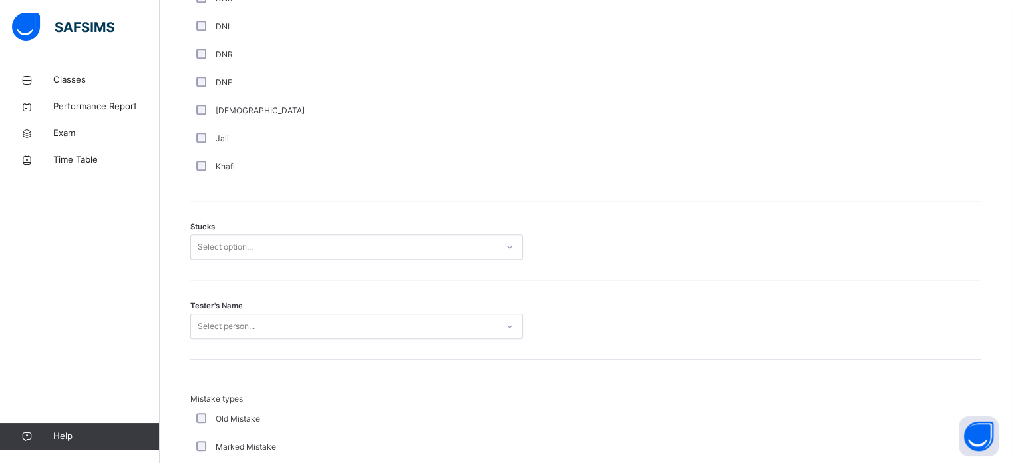
scroll to position [1041, 0]
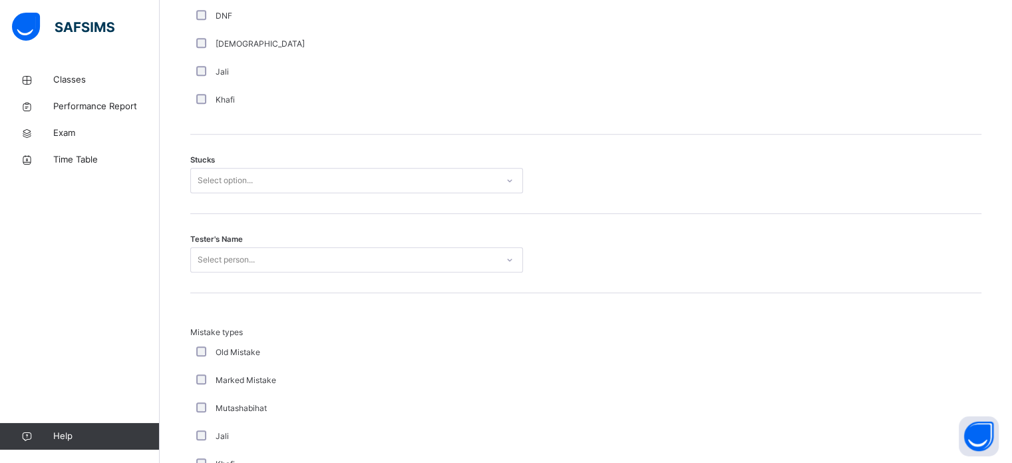
click at [354, 156] on div "Stucks Select option..." at bounding box center [585, 173] width 791 height 79
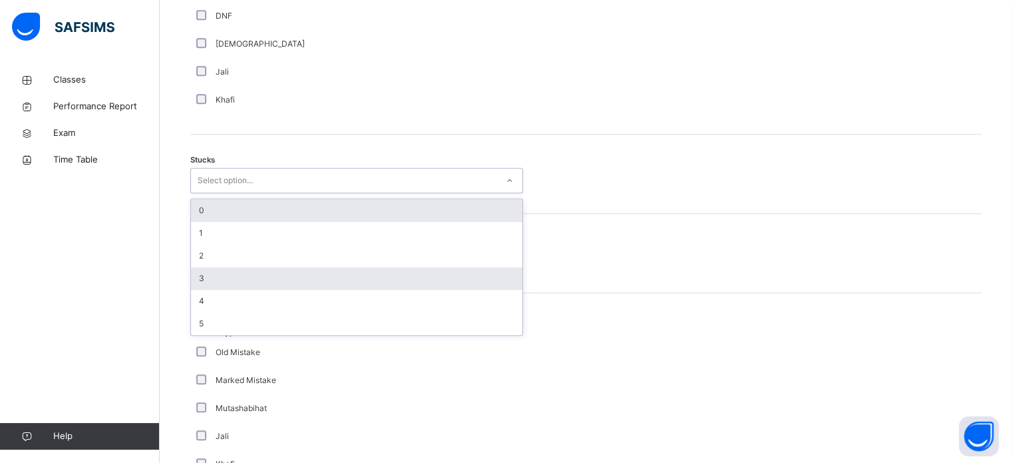
click at [211, 282] on div "3" at bounding box center [356, 278] width 331 height 23
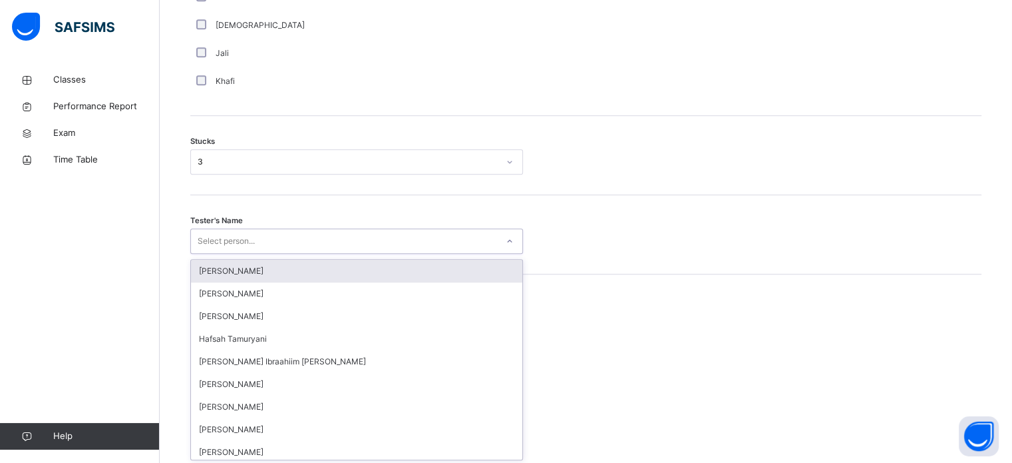
scroll to position [1061, 0]
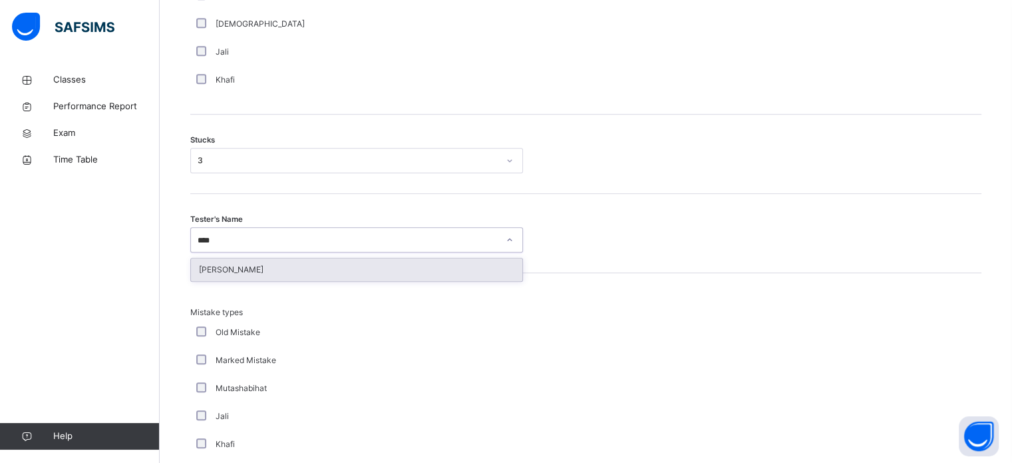
type input "*****"
click at [293, 277] on div "[PERSON_NAME]" at bounding box center [356, 269] width 331 height 23
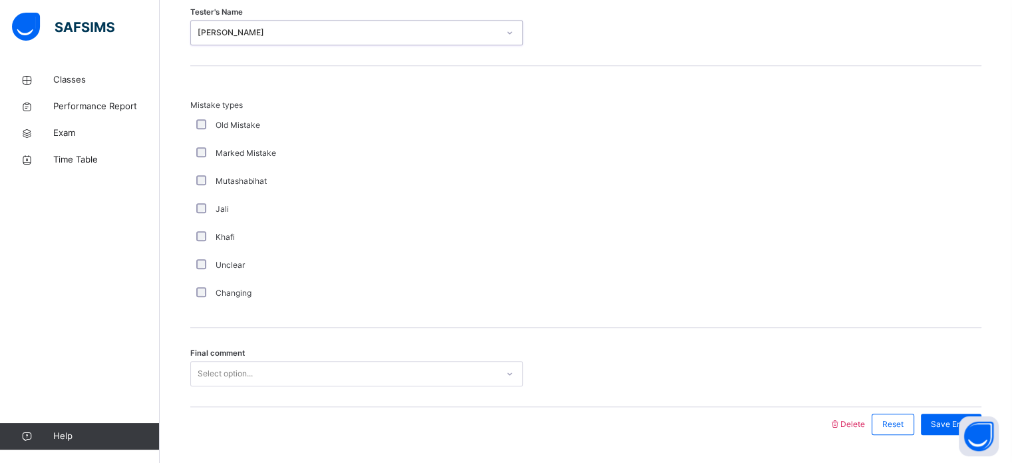
scroll to position [1305, 0]
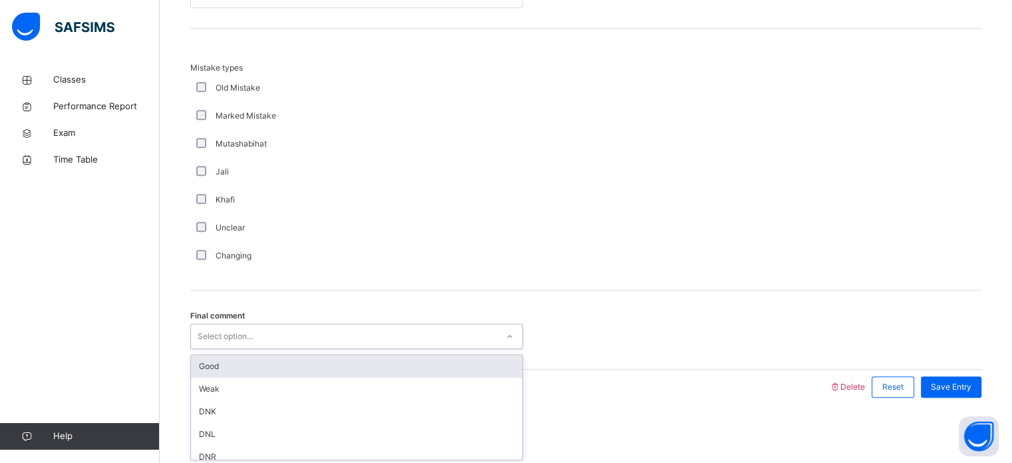
click at [293, 369] on div "Good" at bounding box center [356, 366] width 331 height 23
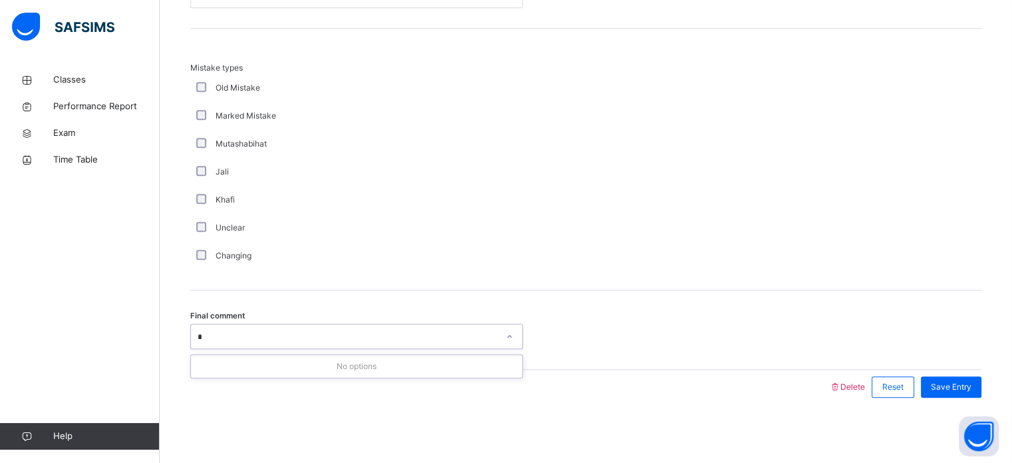
click at [266, 361] on div "No options" at bounding box center [356, 366] width 331 height 23
type input "*"
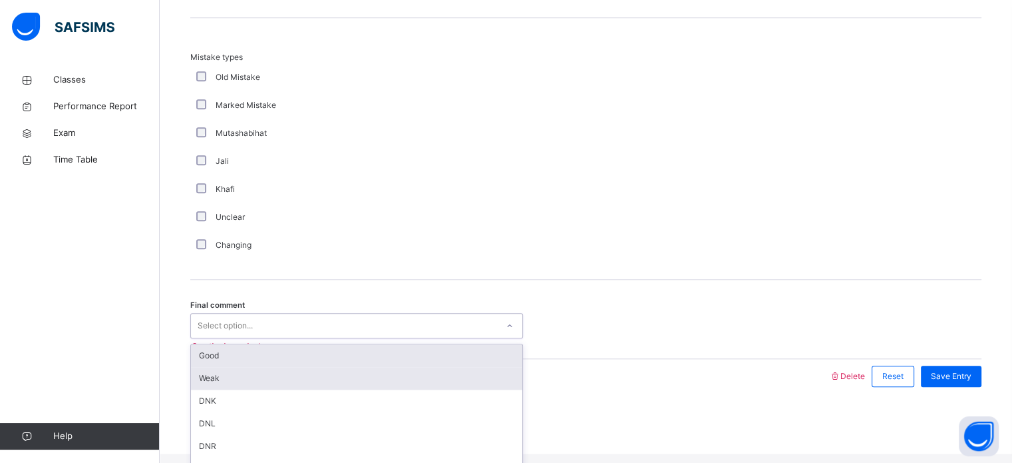
click at [240, 375] on div "Weak" at bounding box center [356, 378] width 331 height 23
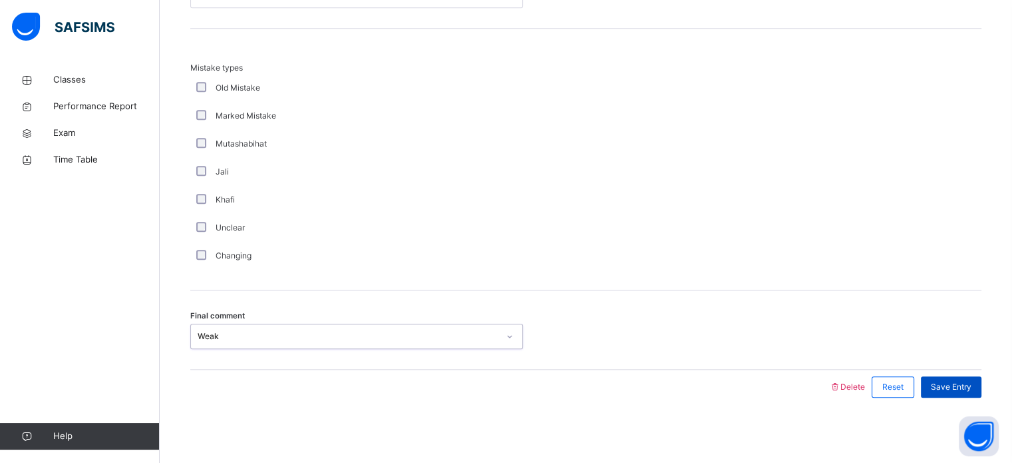
click at [966, 381] on span "Save Entry" at bounding box center [951, 387] width 41 height 12
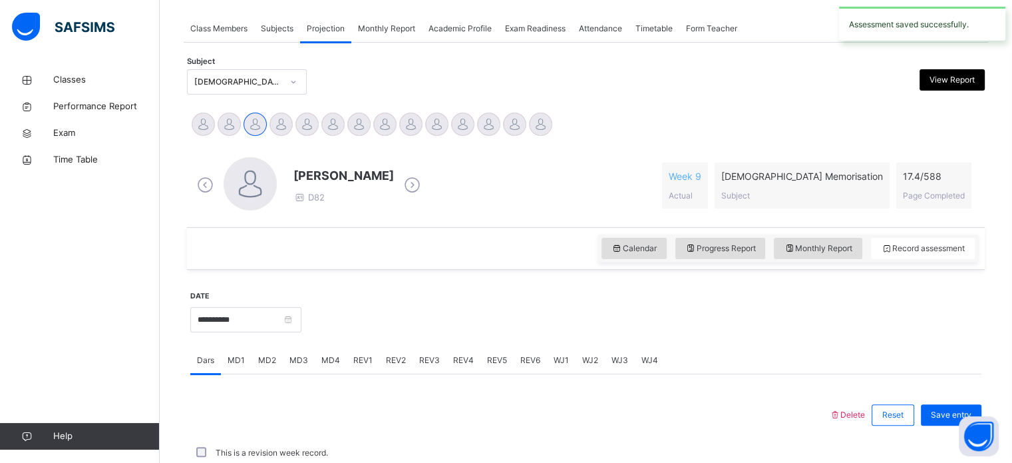
scroll to position [536, 0]
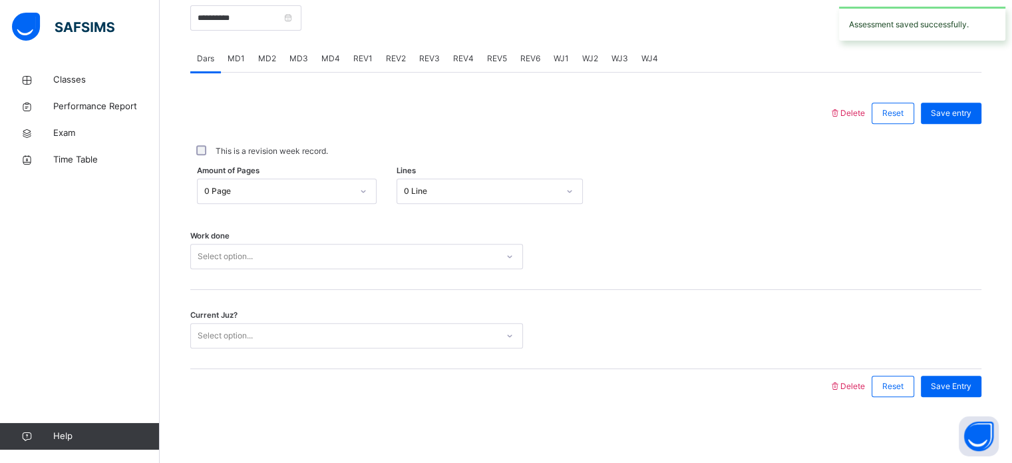
click at [274, 65] on div "MD2" at bounding box center [267, 58] width 31 height 27
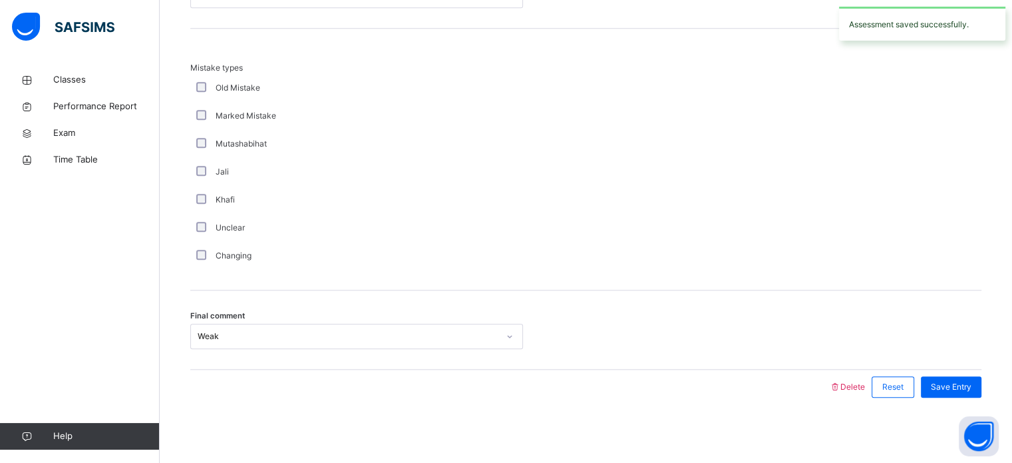
click at [314, 62] on span "Mistake types" at bounding box center [356, 68] width 333 height 12
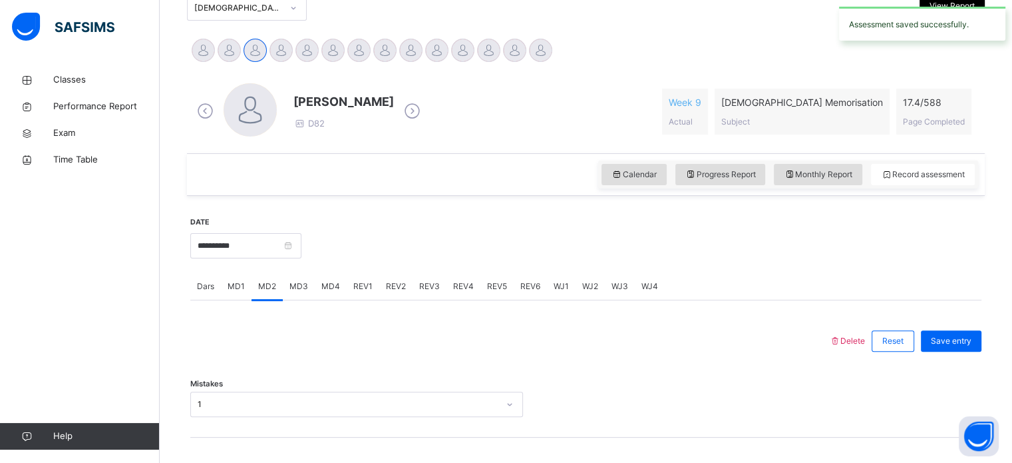
click at [305, 290] on span "MD3" at bounding box center [298, 286] width 19 height 12
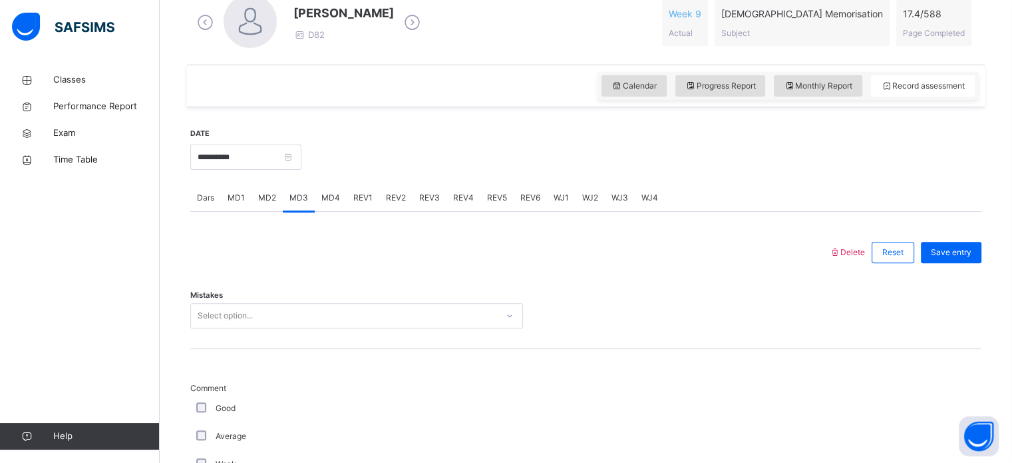
scroll to position [453, 0]
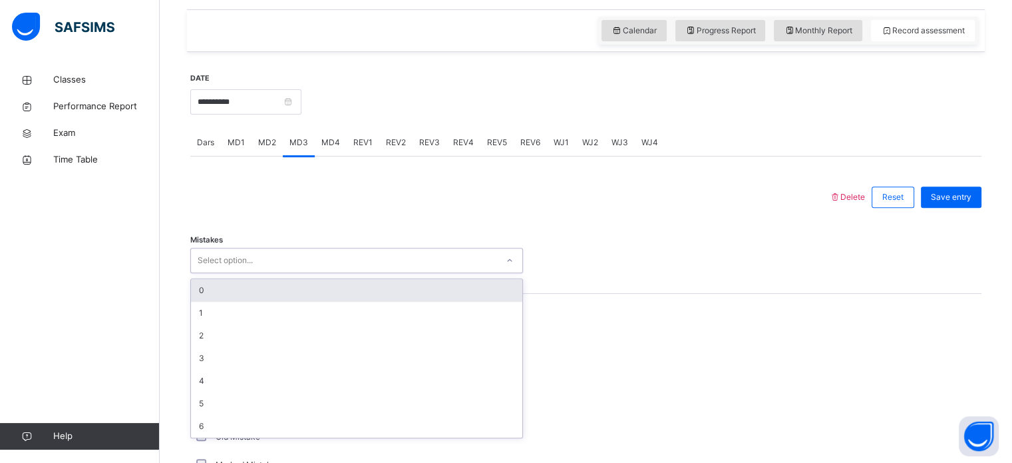
click at [347, 150] on div "REV1" at bounding box center [363, 142] width 33 height 27
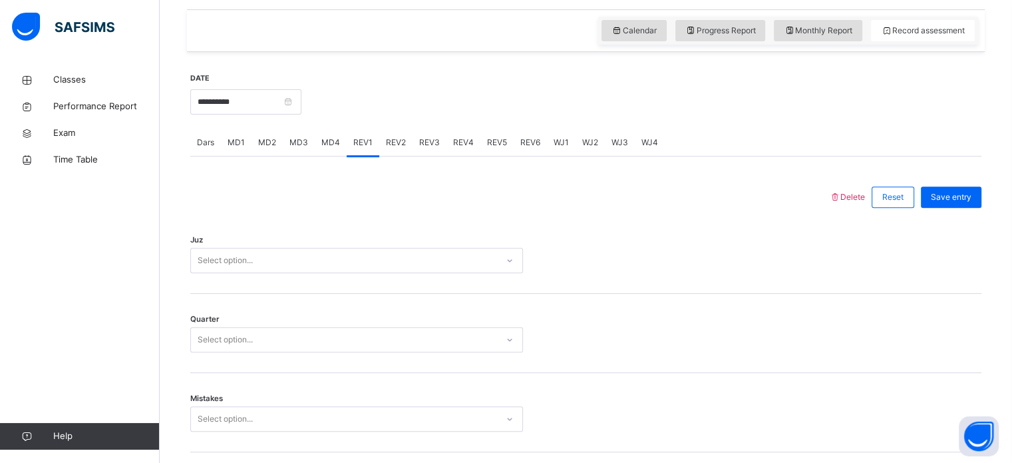
click at [323, 132] on div "MD4" at bounding box center [331, 142] width 32 height 27
click at [283, 140] on div "MD3" at bounding box center [299, 142] width 32 height 27
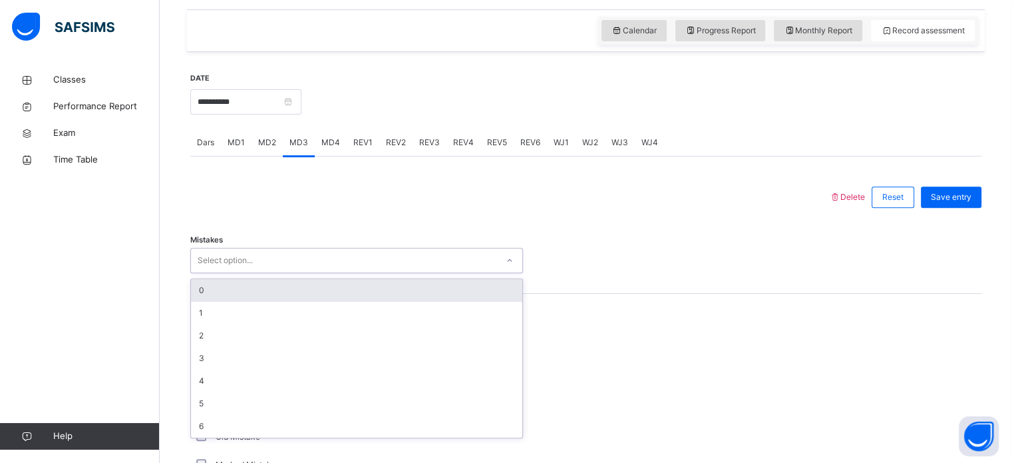
click at [269, 291] on div "0" at bounding box center [356, 290] width 331 height 23
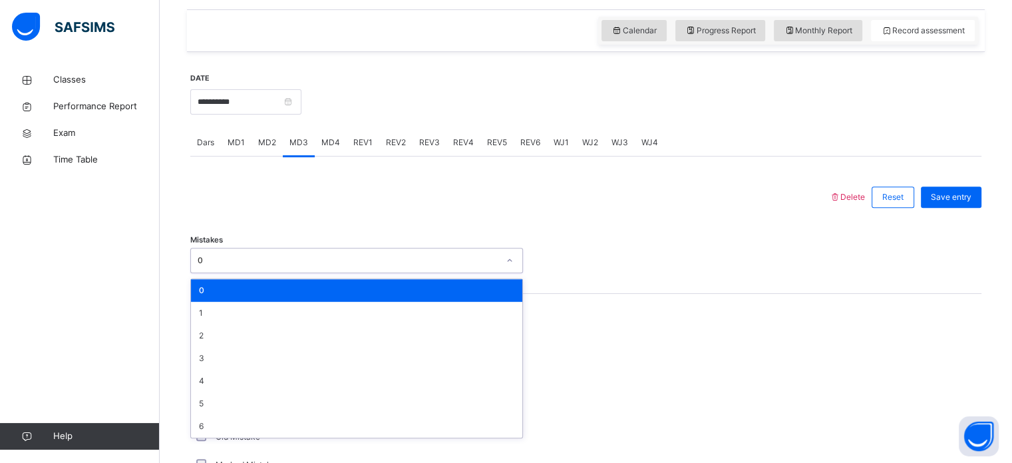
click at [297, 296] on div "0" at bounding box center [356, 290] width 331 height 23
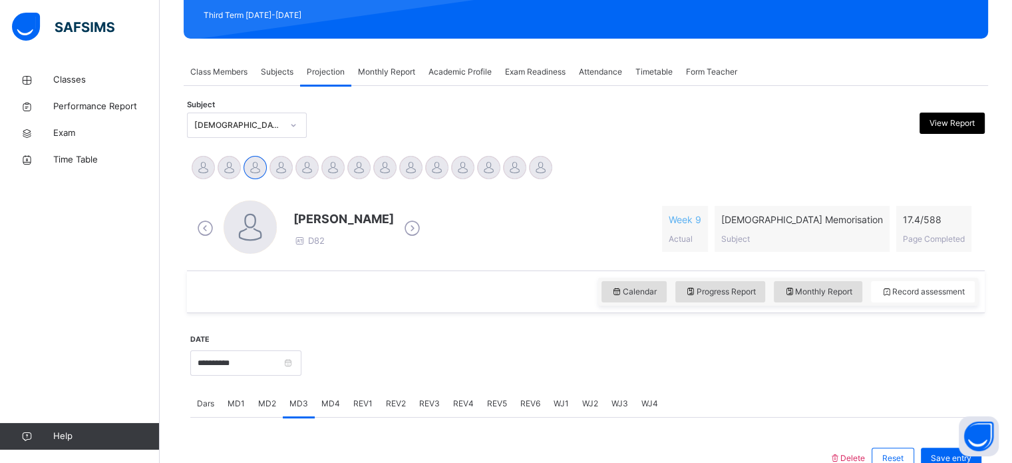
scroll to position [0, 0]
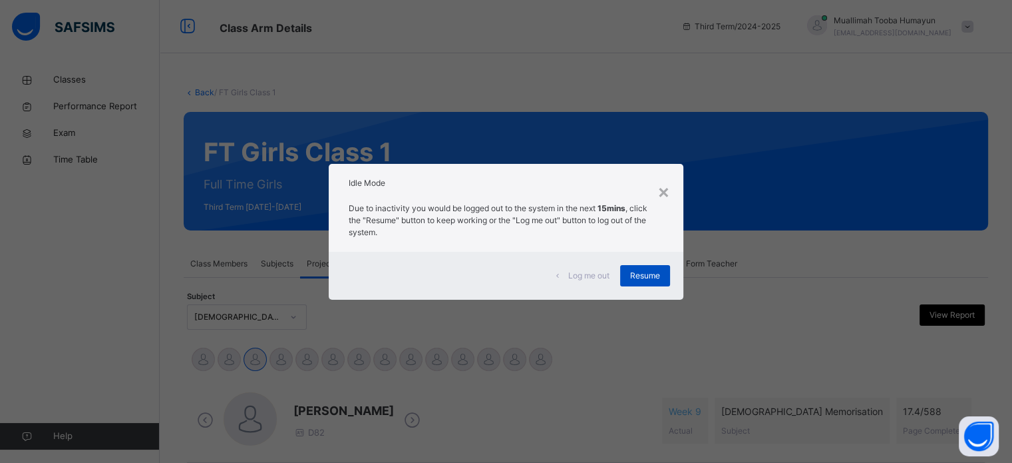
click at [654, 277] on span "Resume" at bounding box center [645, 276] width 30 height 12
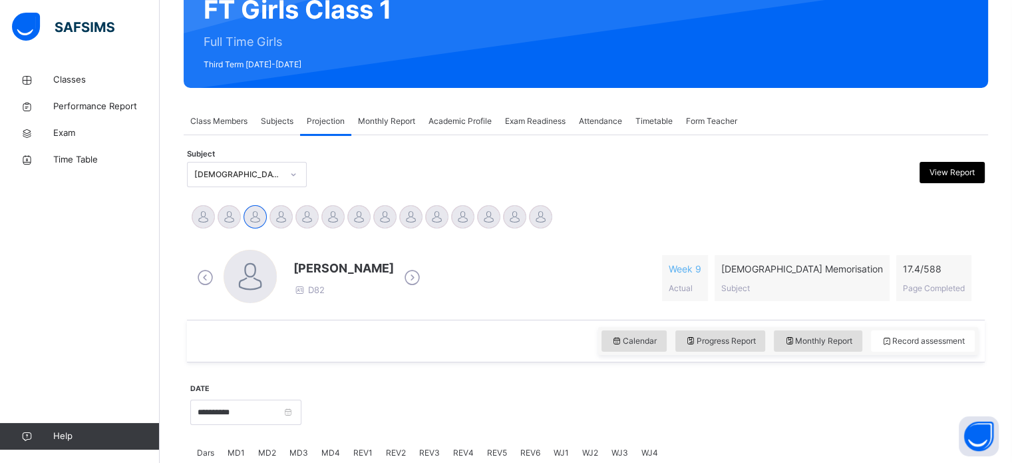
scroll to position [245, 0]
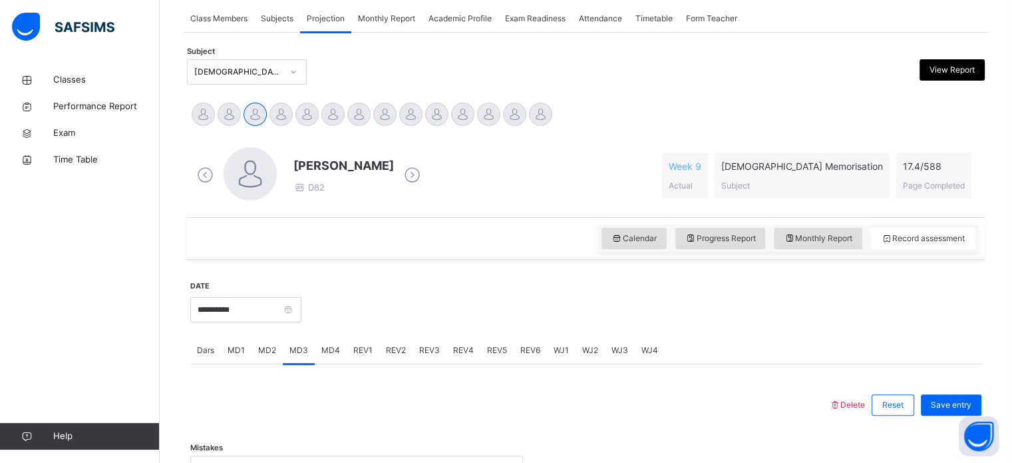
click at [236, 351] on span "MD1" at bounding box center [236, 350] width 17 height 12
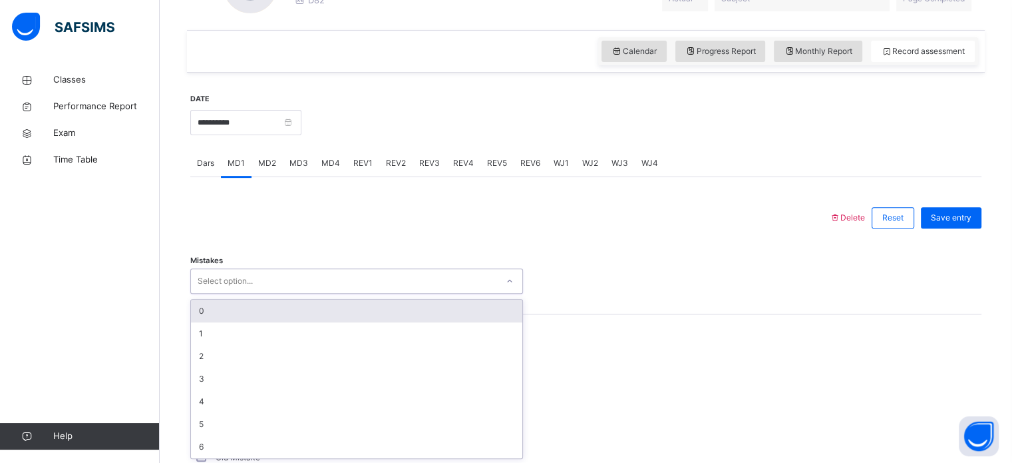
scroll to position [433, 0]
click at [262, 314] on div "0" at bounding box center [356, 310] width 331 height 23
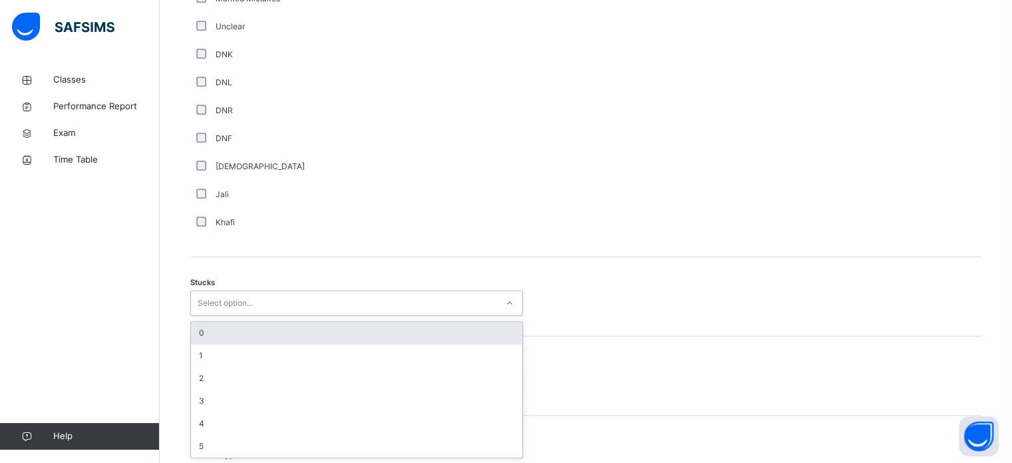
click at [244, 333] on div "0" at bounding box center [356, 332] width 331 height 23
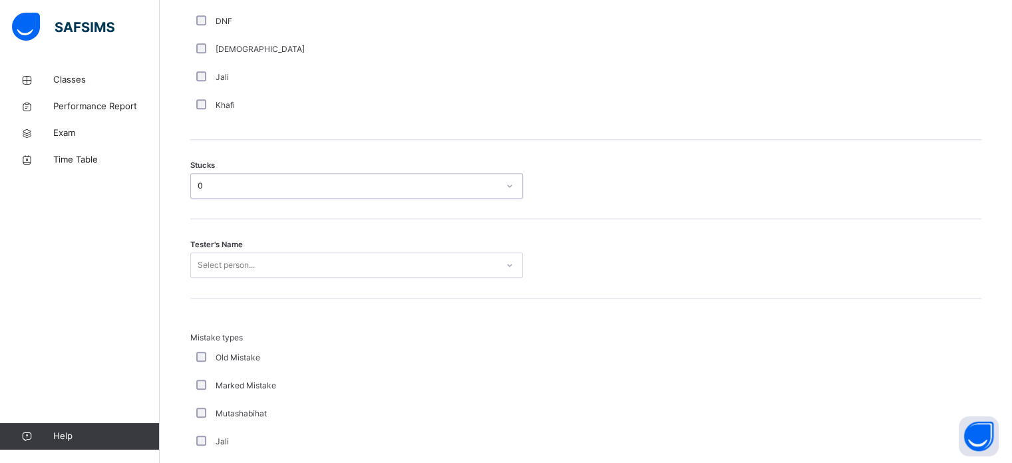
scroll to position [1061, 0]
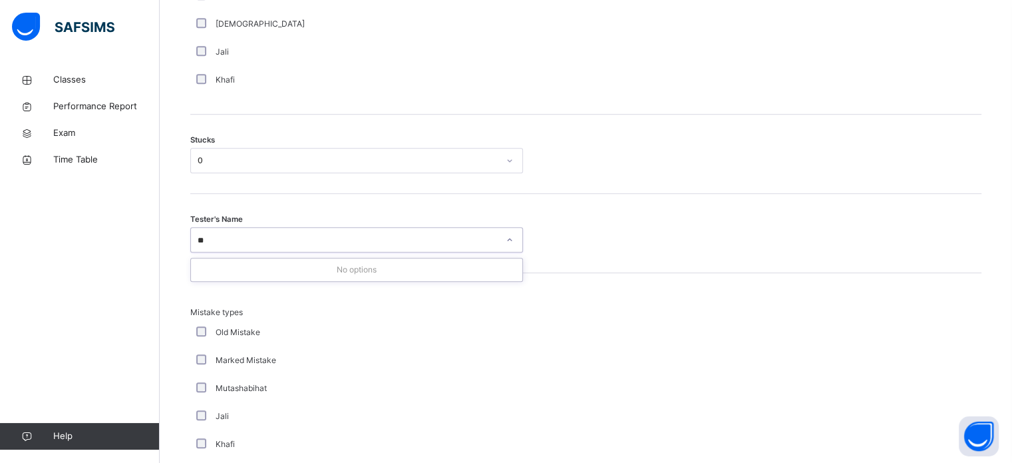
type input "*"
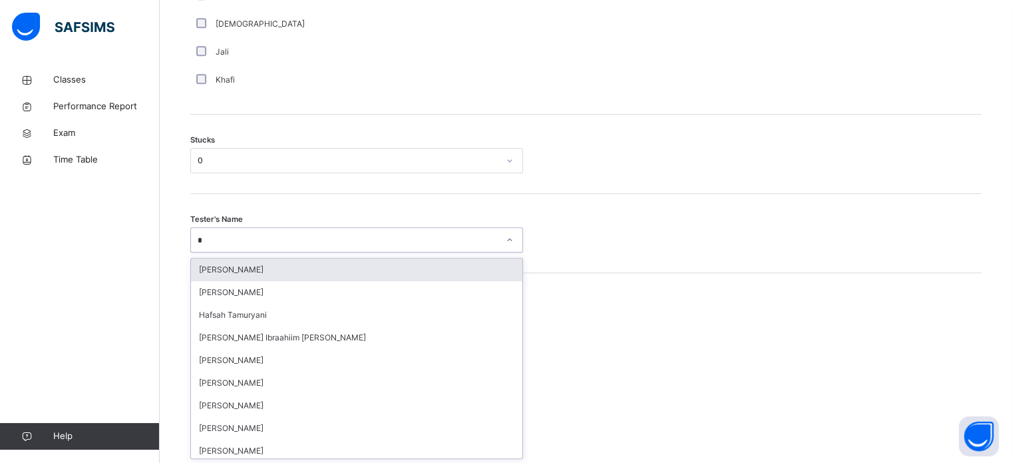
type input "**"
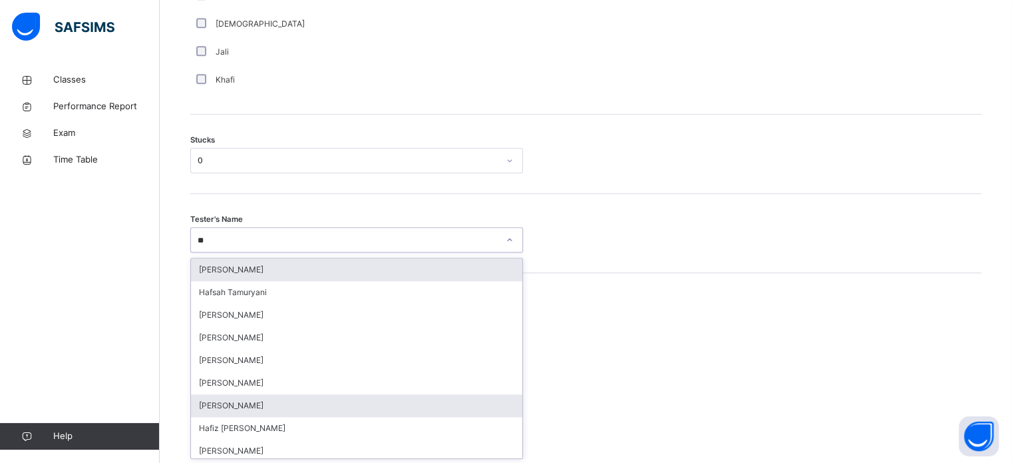
click at [228, 397] on div "[PERSON_NAME]" at bounding box center [356, 405] width 331 height 23
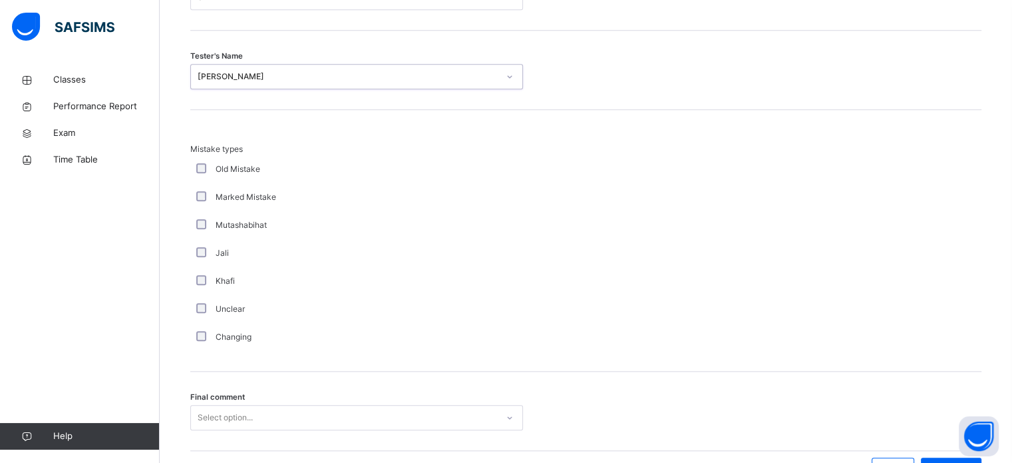
scroll to position [1305, 0]
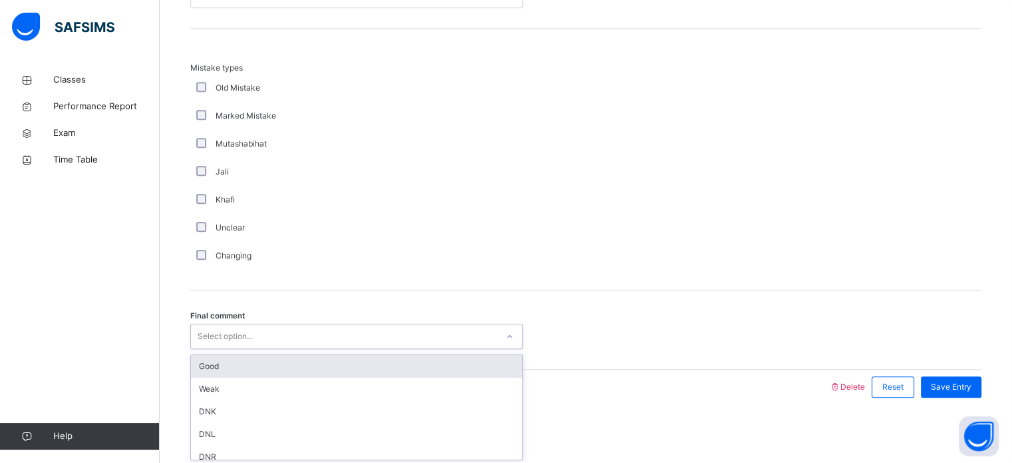
click at [254, 369] on div "Good" at bounding box center [356, 366] width 331 height 23
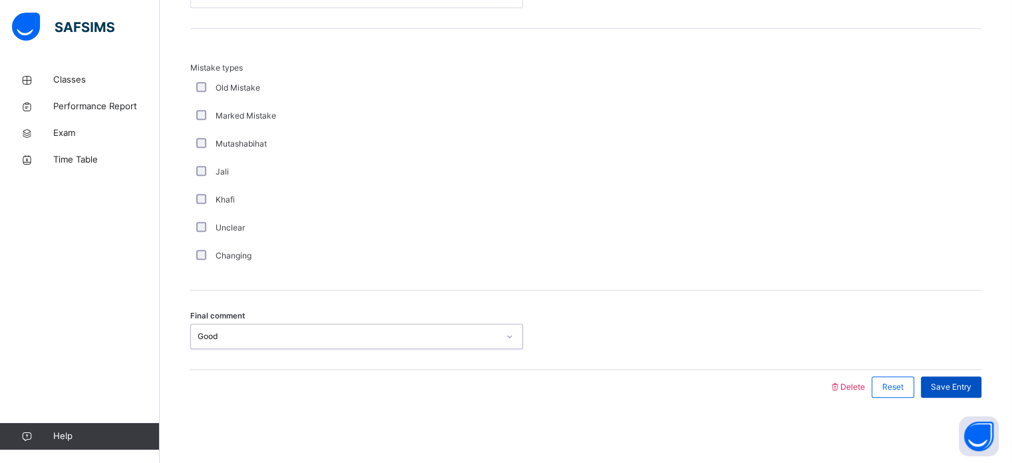
click at [967, 378] on div "Save Entry" at bounding box center [951, 386] width 61 height 21
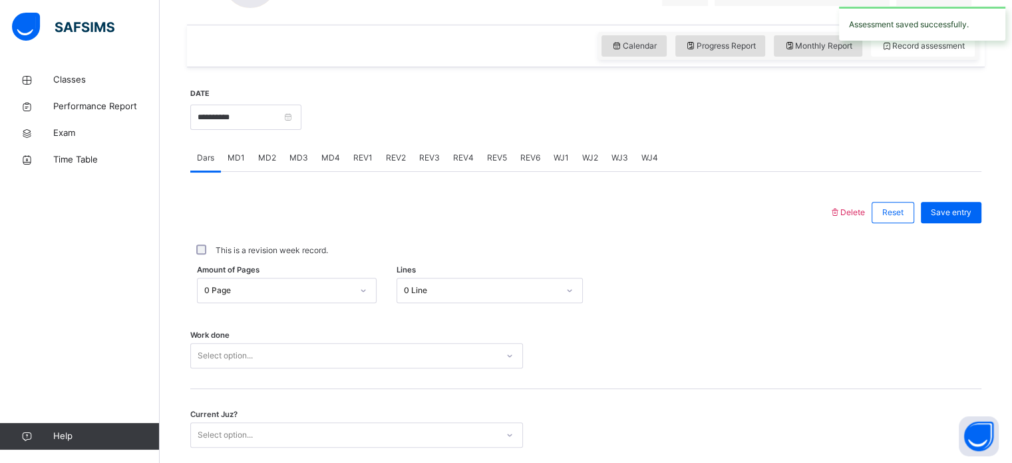
scroll to position [439, 0]
click at [323, 154] on span "MD4" at bounding box center [330, 156] width 19 height 12
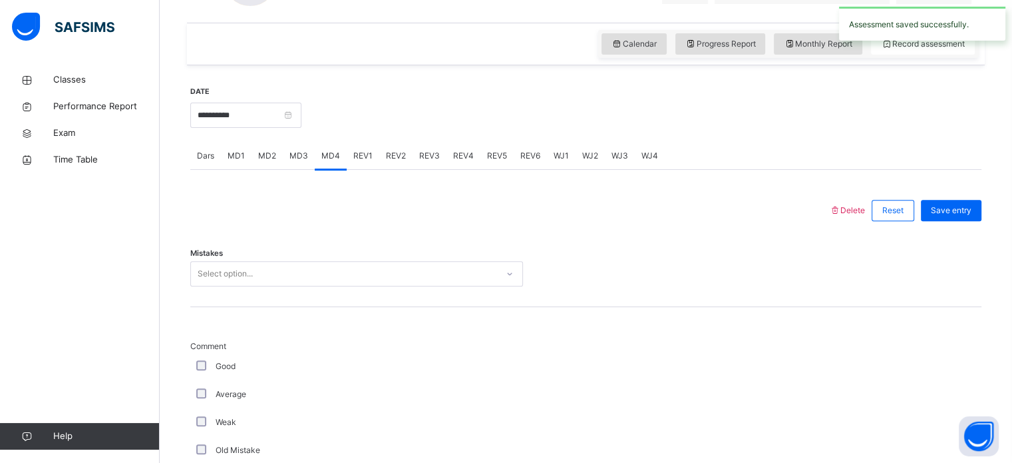
click at [293, 162] on div "MD3" at bounding box center [299, 155] width 32 height 27
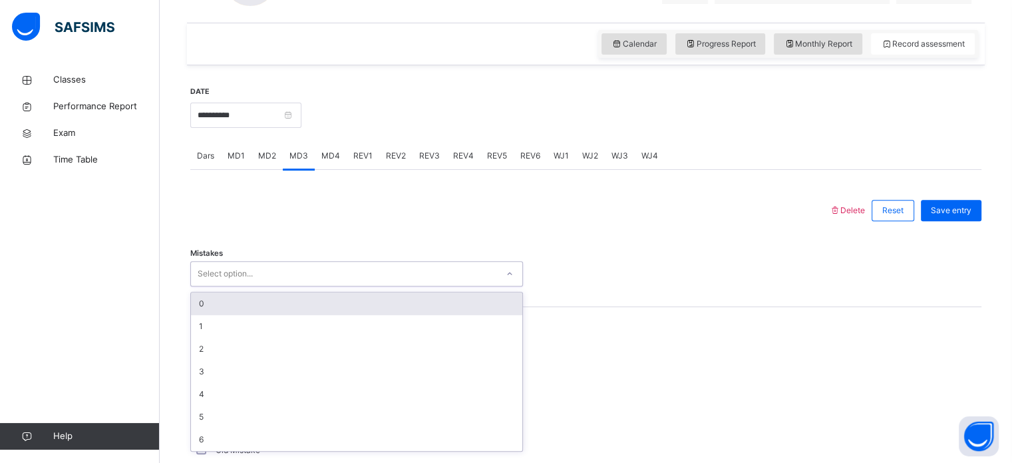
click at [265, 307] on div "0" at bounding box center [356, 303] width 331 height 23
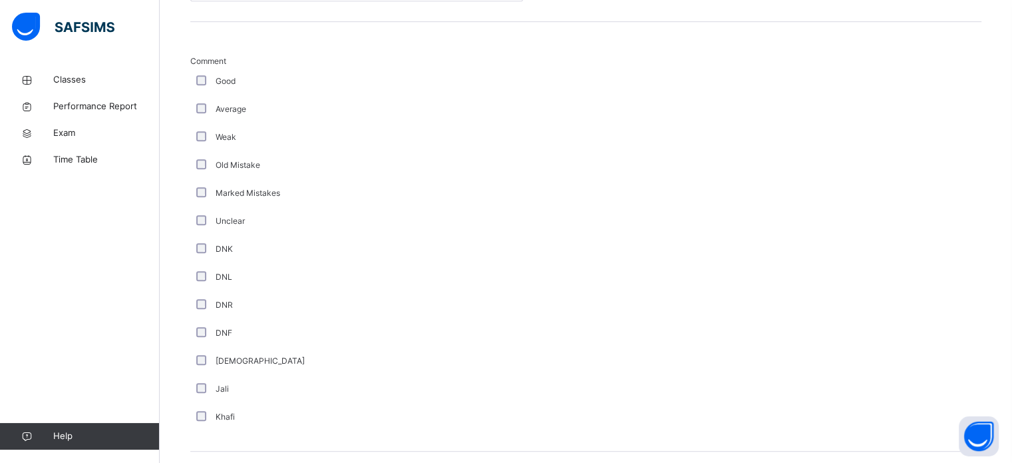
scroll to position [714, 0]
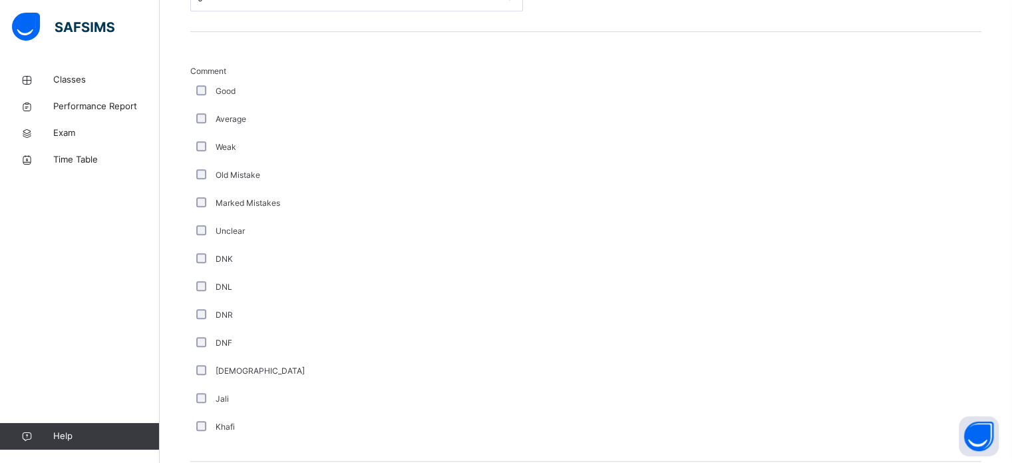
click at [215, 122] on div "Average" at bounding box center [357, 119] width 326 height 12
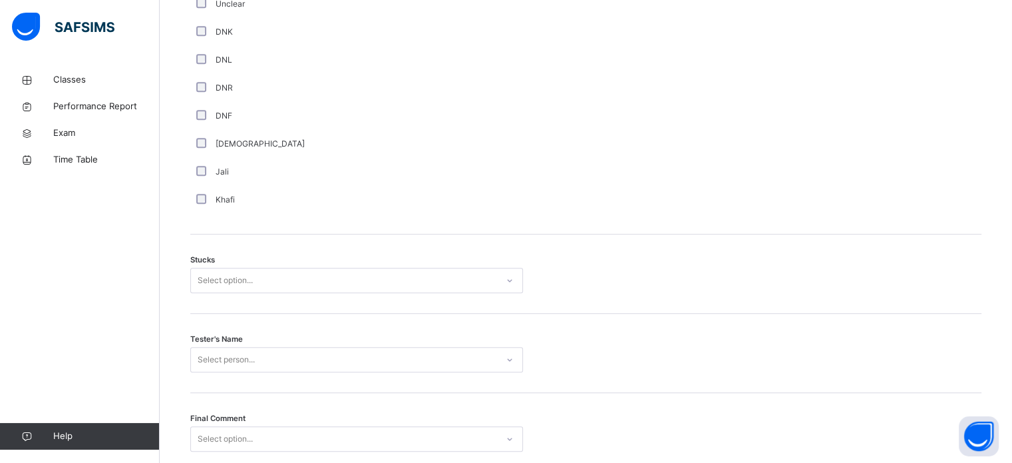
scroll to position [1043, 0]
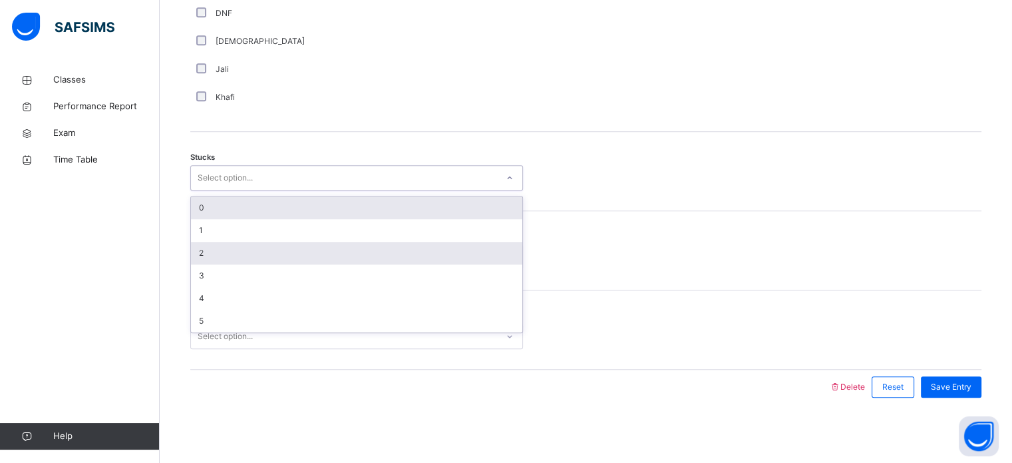
click at [206, 258] on div "2" at bounding box center [356, 253] width 331 height 23
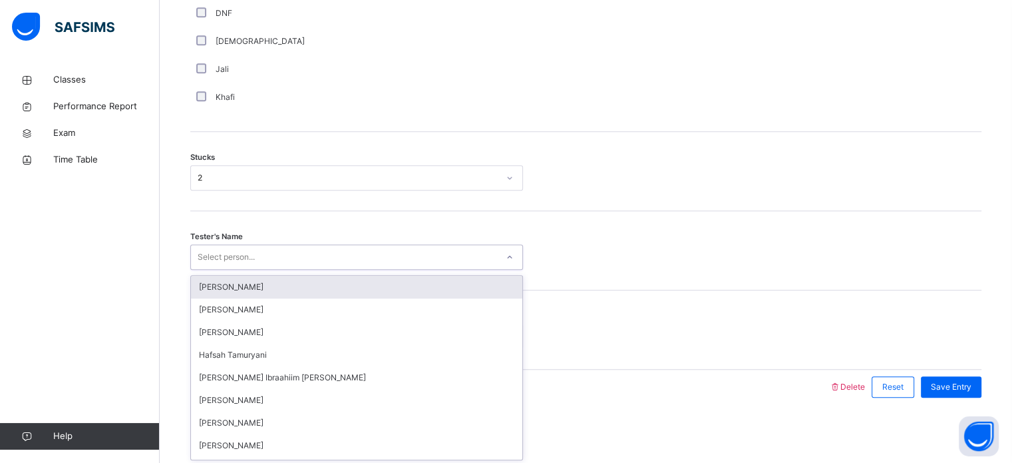
type input "*"
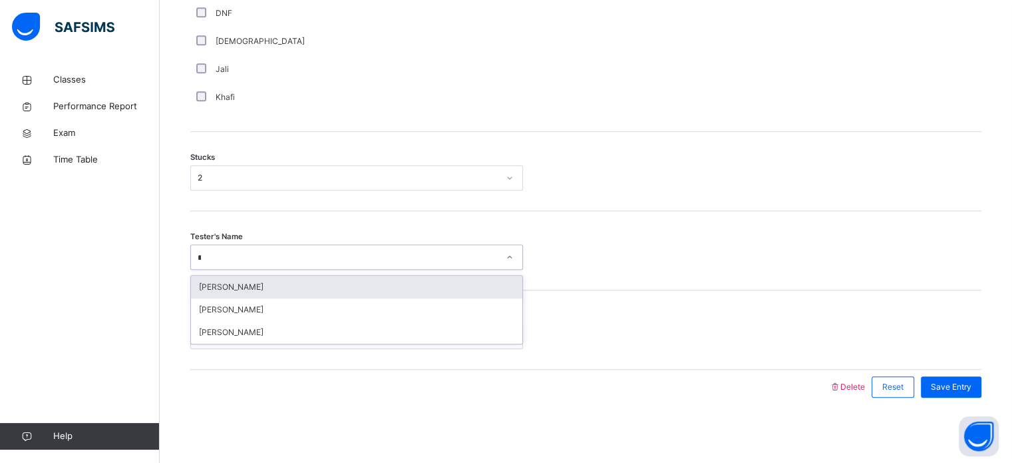
click at [314, 286] on div "[PERSON_NAME]" at bounding box center [356, 287] width 331 height 23
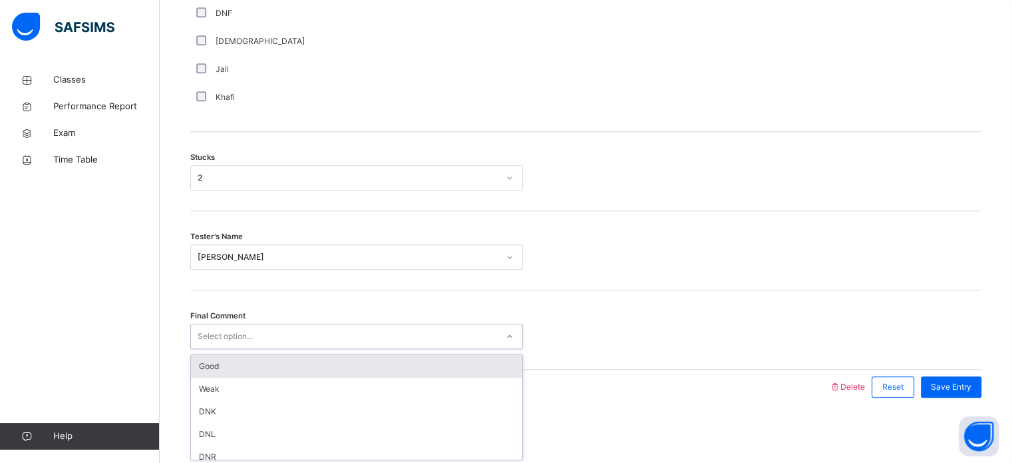
click at [281, 360] on div "Good" at bounding box center [356, 366] width 331 height 23
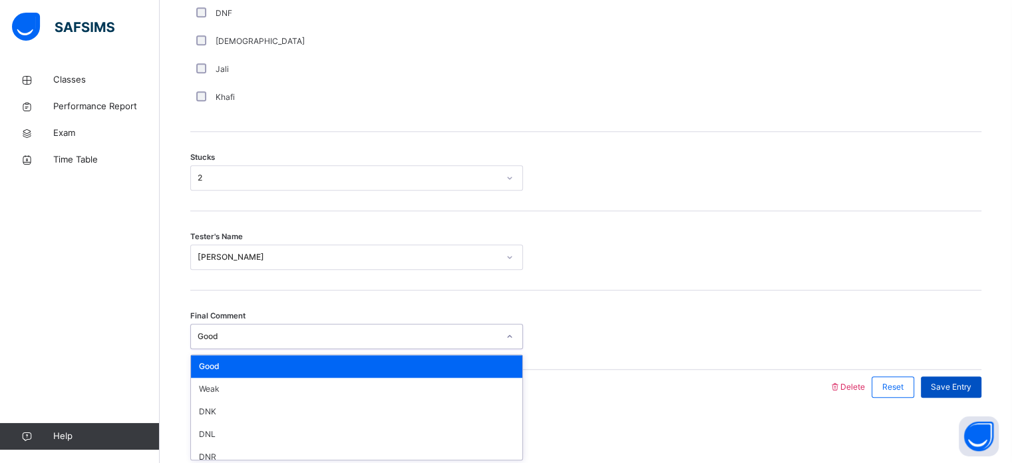
click at [966, 382] on span "Save Entry" at bounding box center [951, 387] width 41 height 12
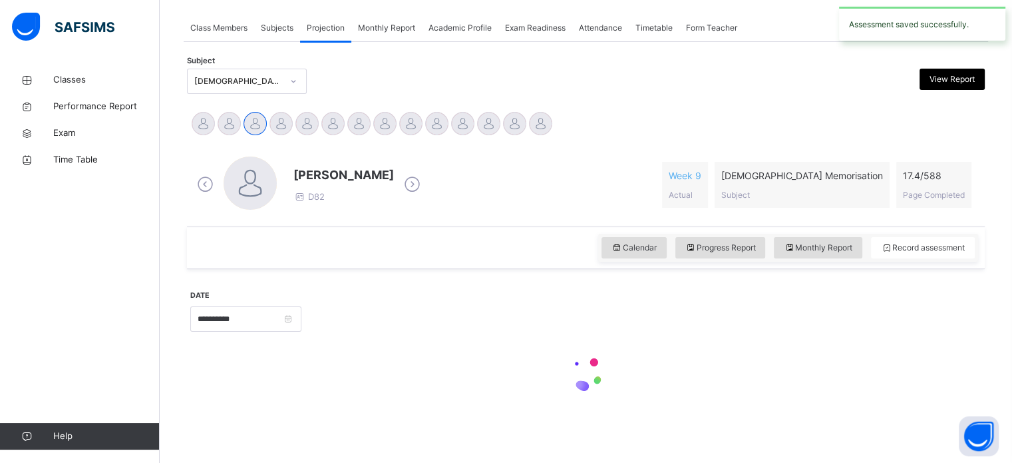
click at [966, 383] on div at bounding box center [585, 374] width 791 height 57
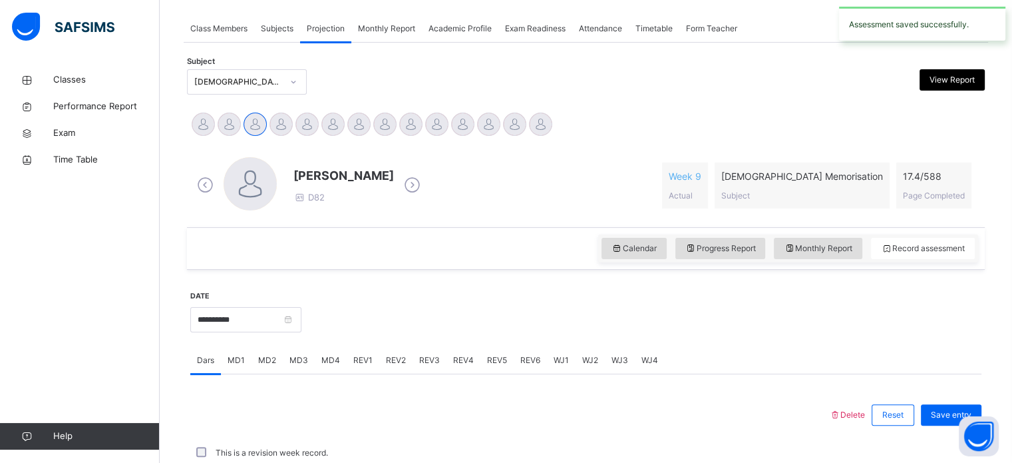
scroll to position [536, 0]
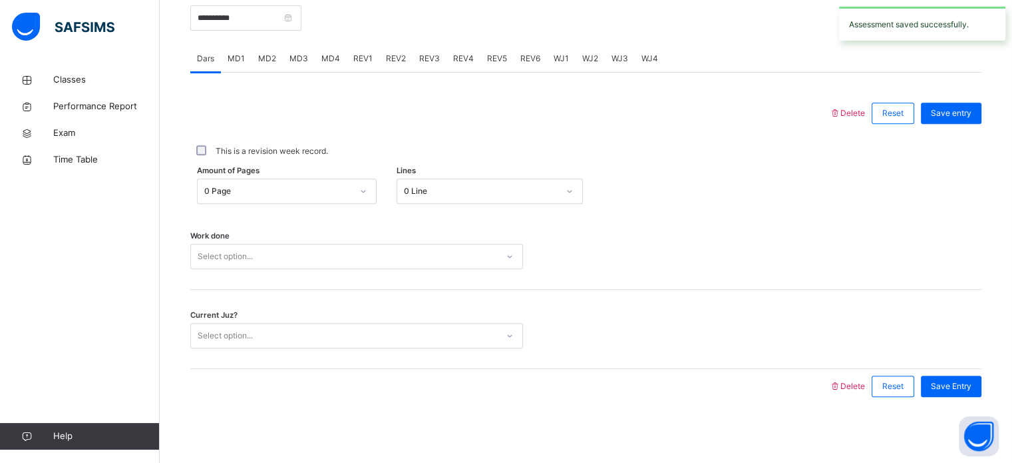
click at [339, 65] on div "MD4" at bounding box center [331, 58] width 32 height 27
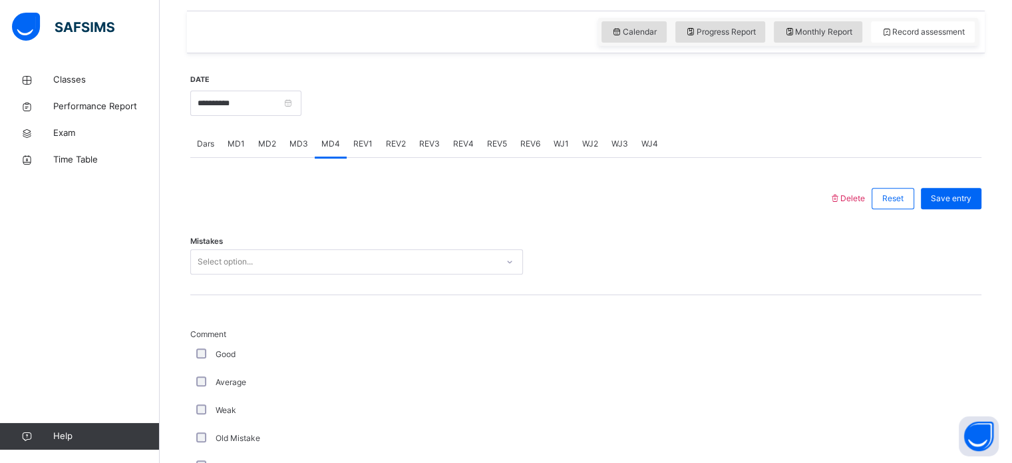
scroll to position [455, 0]
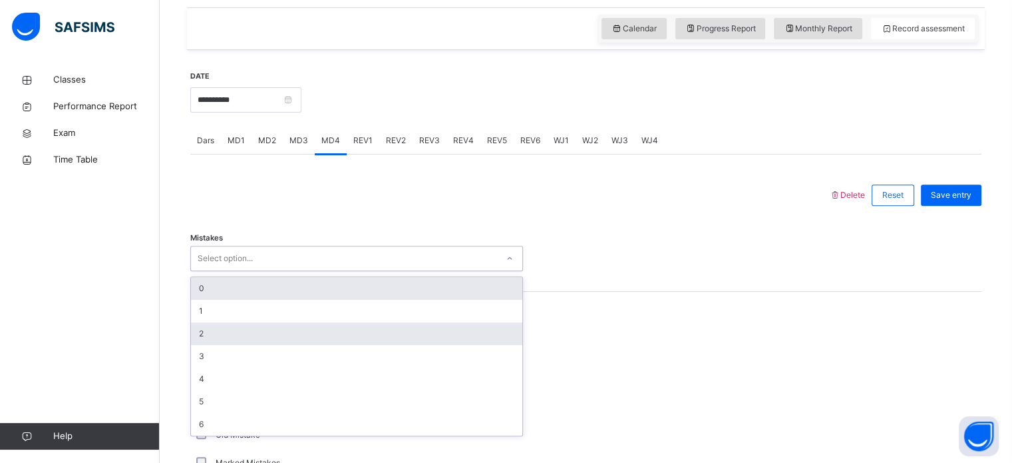
click at [212, 334] on div "2" at bounding box center [356, 333] width 331 height 23
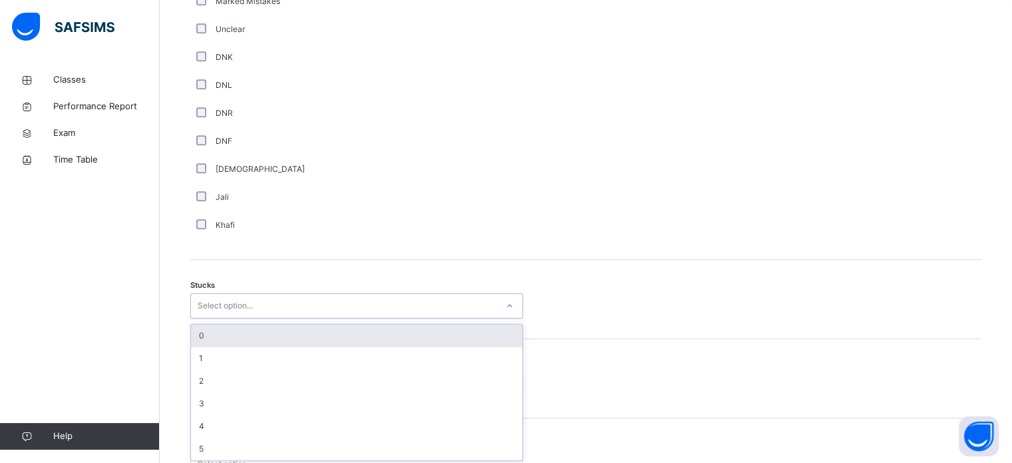
scroll to position [918, 0]
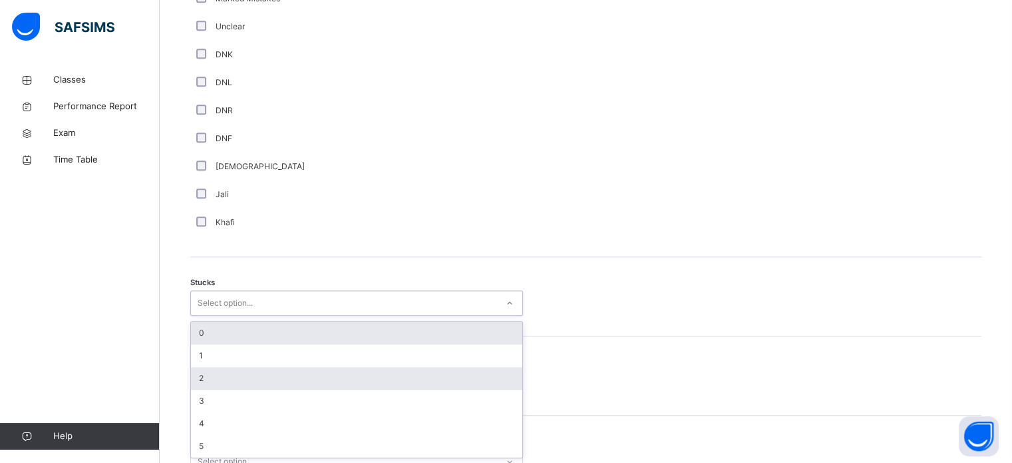
click at [213, 375] on div "2" at bounding box center [356, 378] width 331 height 23
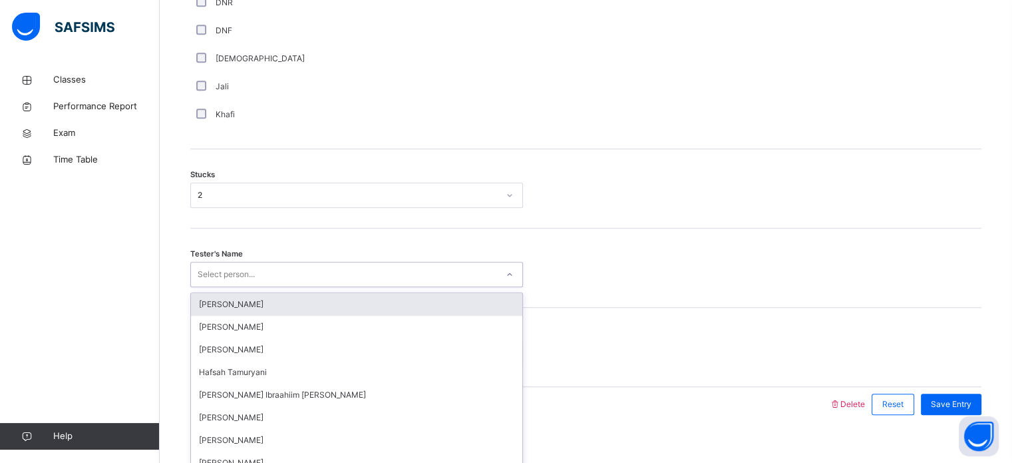
scroll to position [1043, 0]
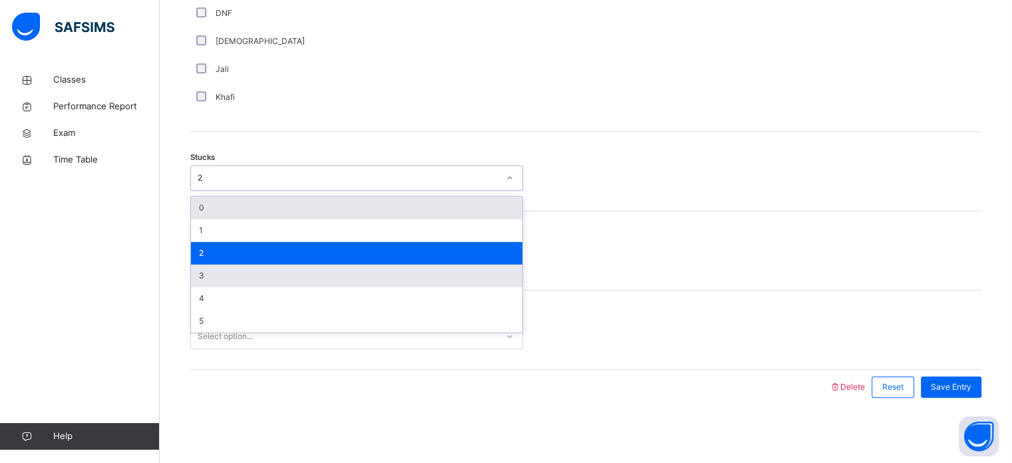
click at [209, 282] on div "3" at bounding box center [356, 275] width 331 height 23
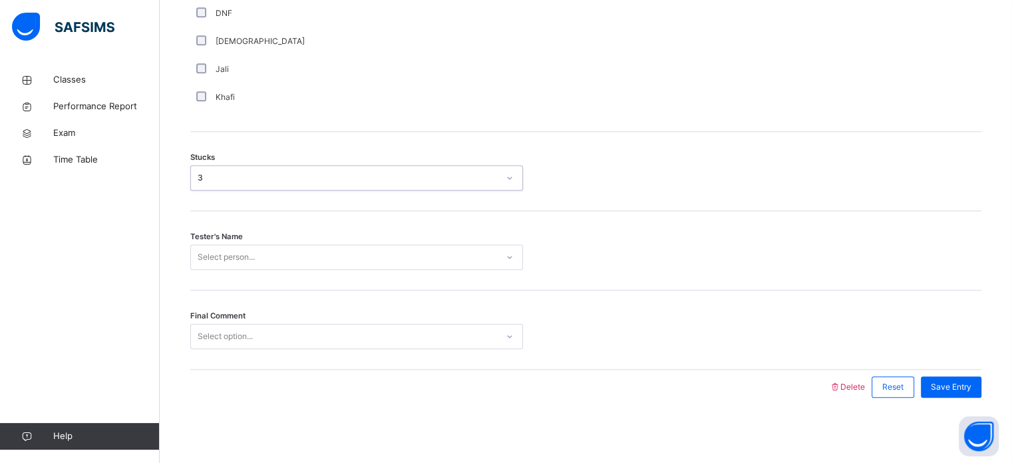
click at [231, 291] on div "Final Comment Select option..." at bounding box center [585, 329] width 791 height 79
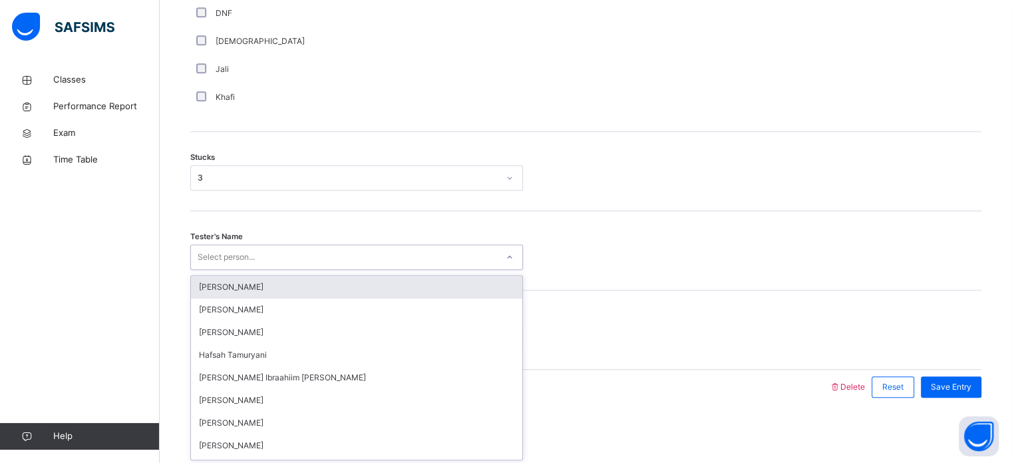
type input "*"
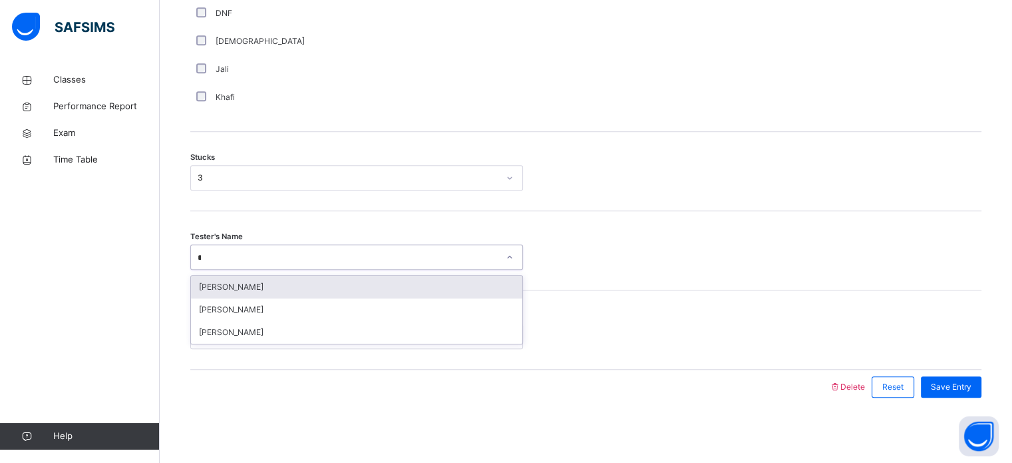
click at [330, 286] on div "[PERSON_NAME]" at bounding box center [356, 287] width 331 height 23
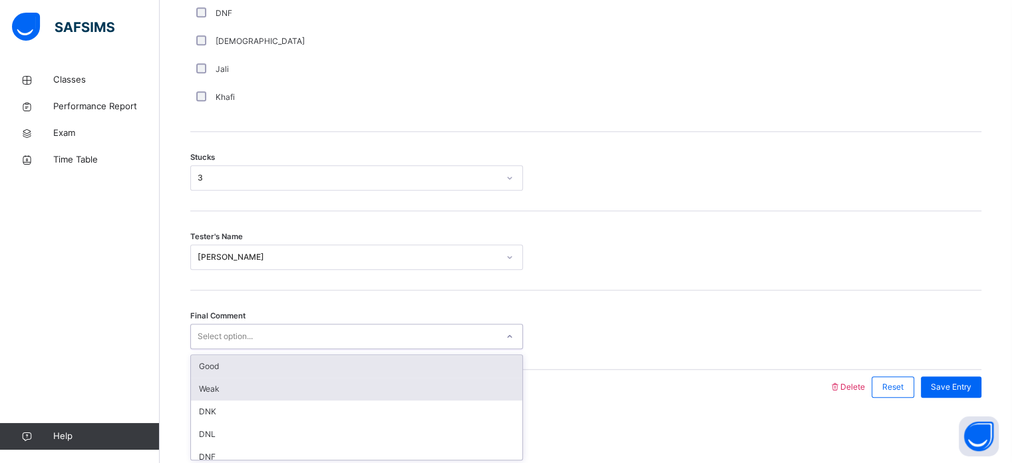
click at [313, 377] on div "Weak" at bounding box center [356, 388] width 331 height 23
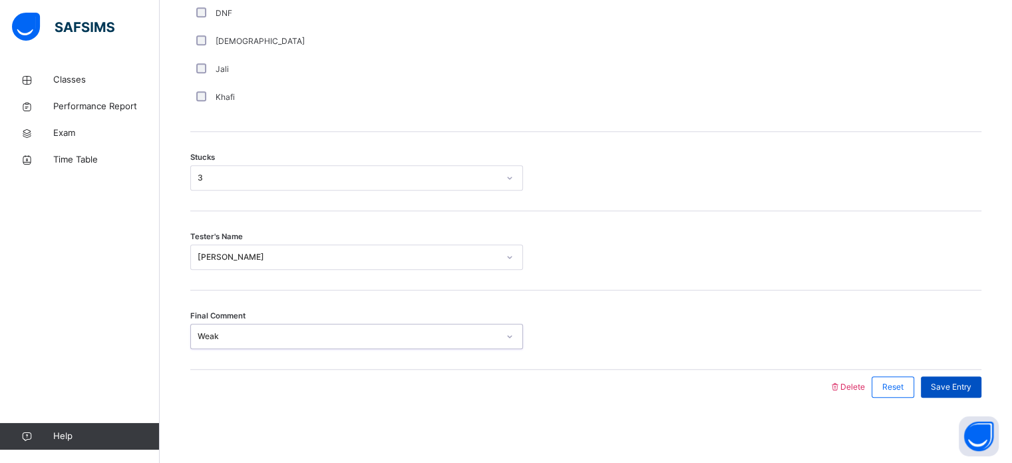
click at [964, 386] on span "Save Entry" at bounding box center [951, 387] width 41 height 12
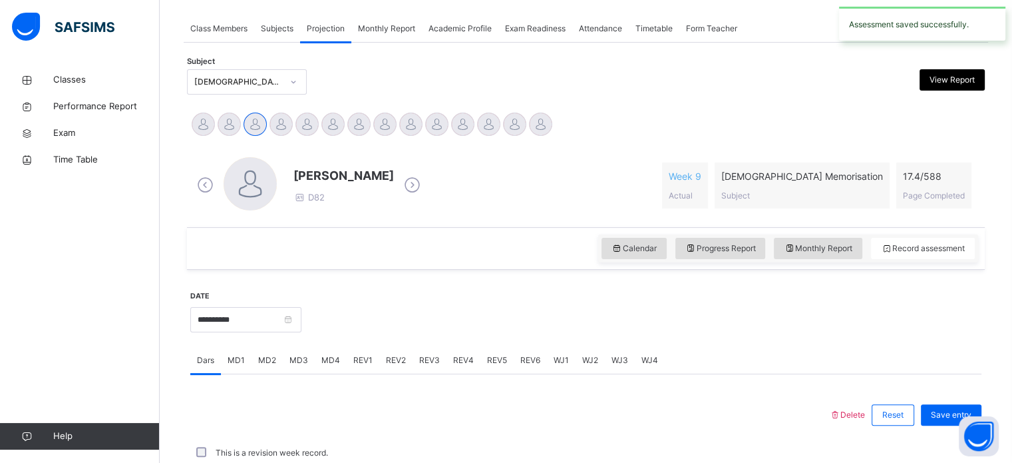
scroll to position [536, 0]
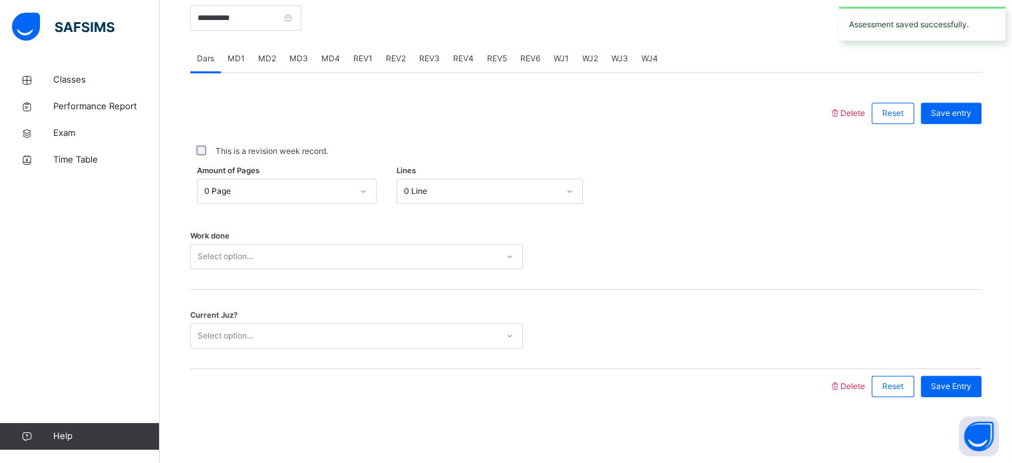
click at [648, 69] on div "WJ4" at bounding box center [650, 58] width 30 height 27
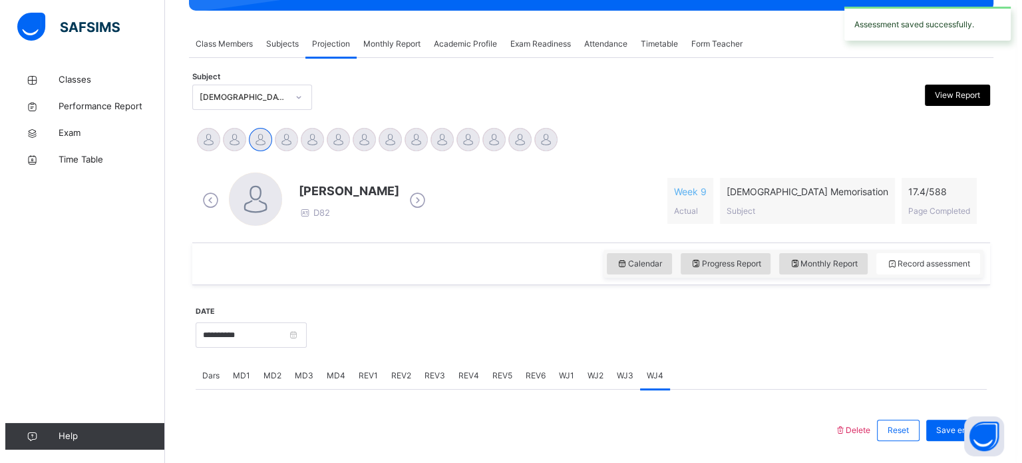
scroll to position [0, 0]
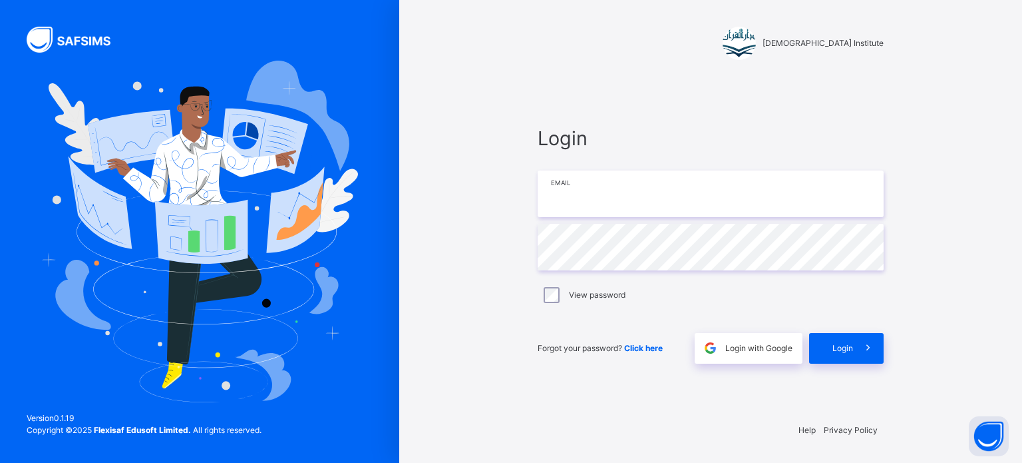
type input "**********"
